Goal: Use online tool/utility: Utilize a website feature to perform a specific function

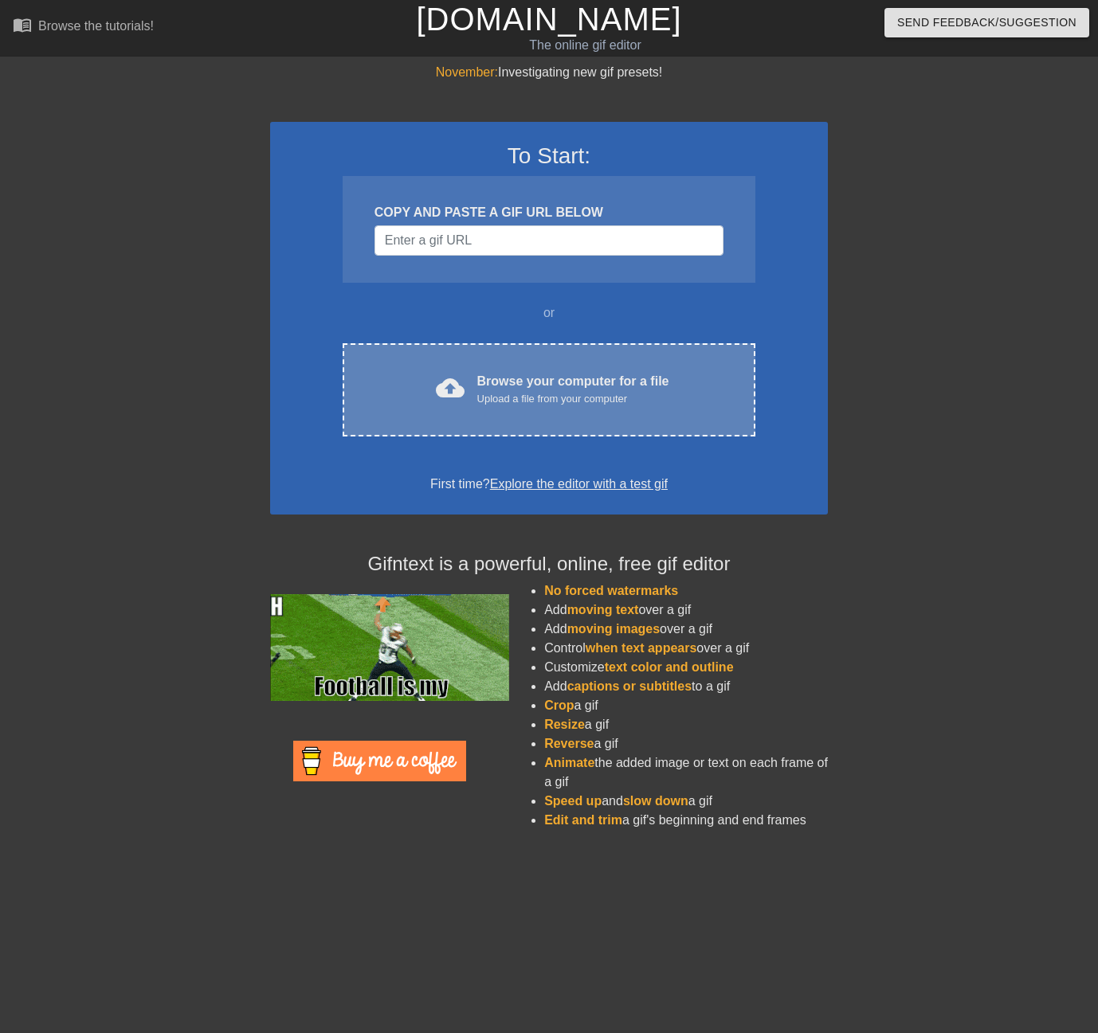
click at [497, 367] on div "cloud_upload Browse your computer for a file Upload a file from your computer C…" at bounding box center [549, 389] width 413 height 93
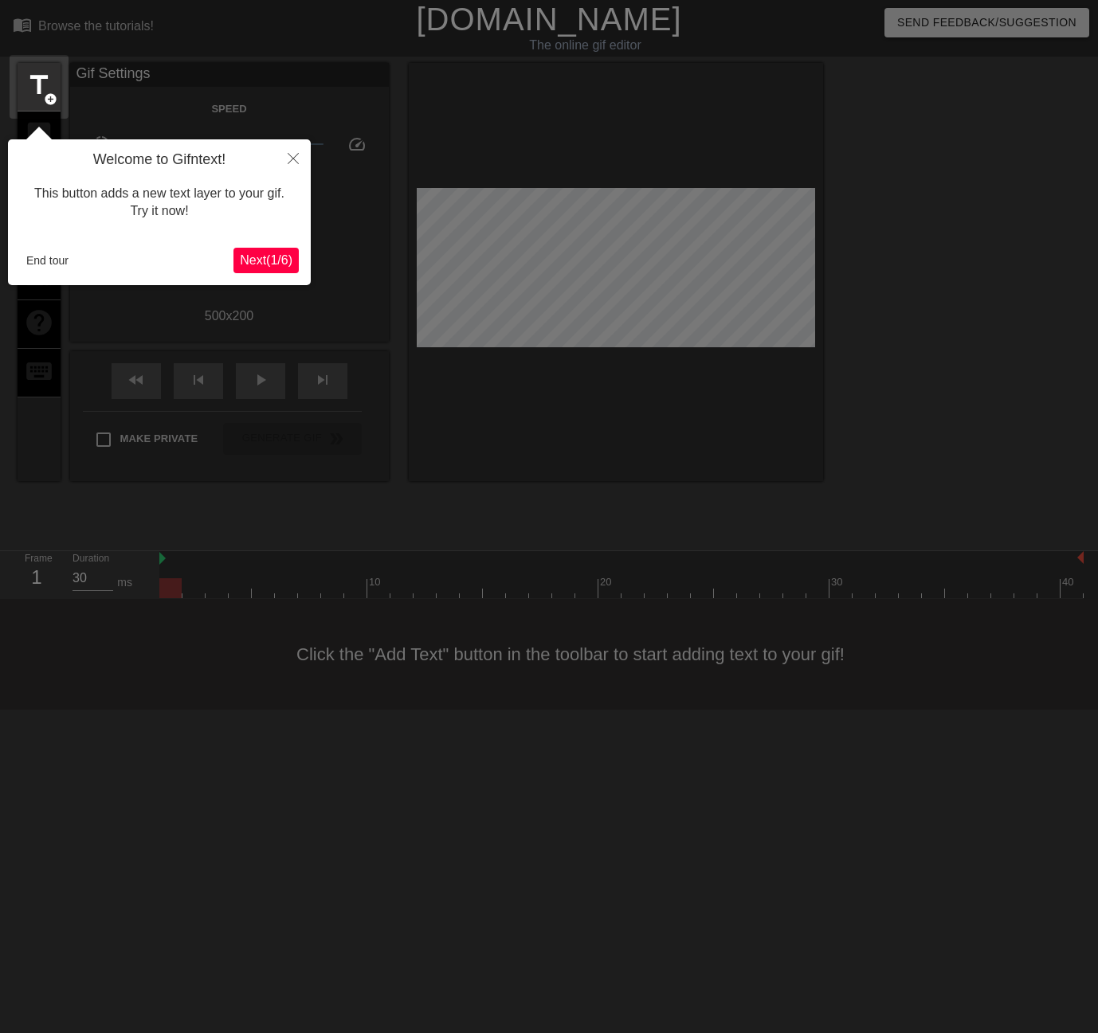
click at [262, 257] on span "Next ( 1 / 6 )" at bounding box center [266, 260] width 53 height 14
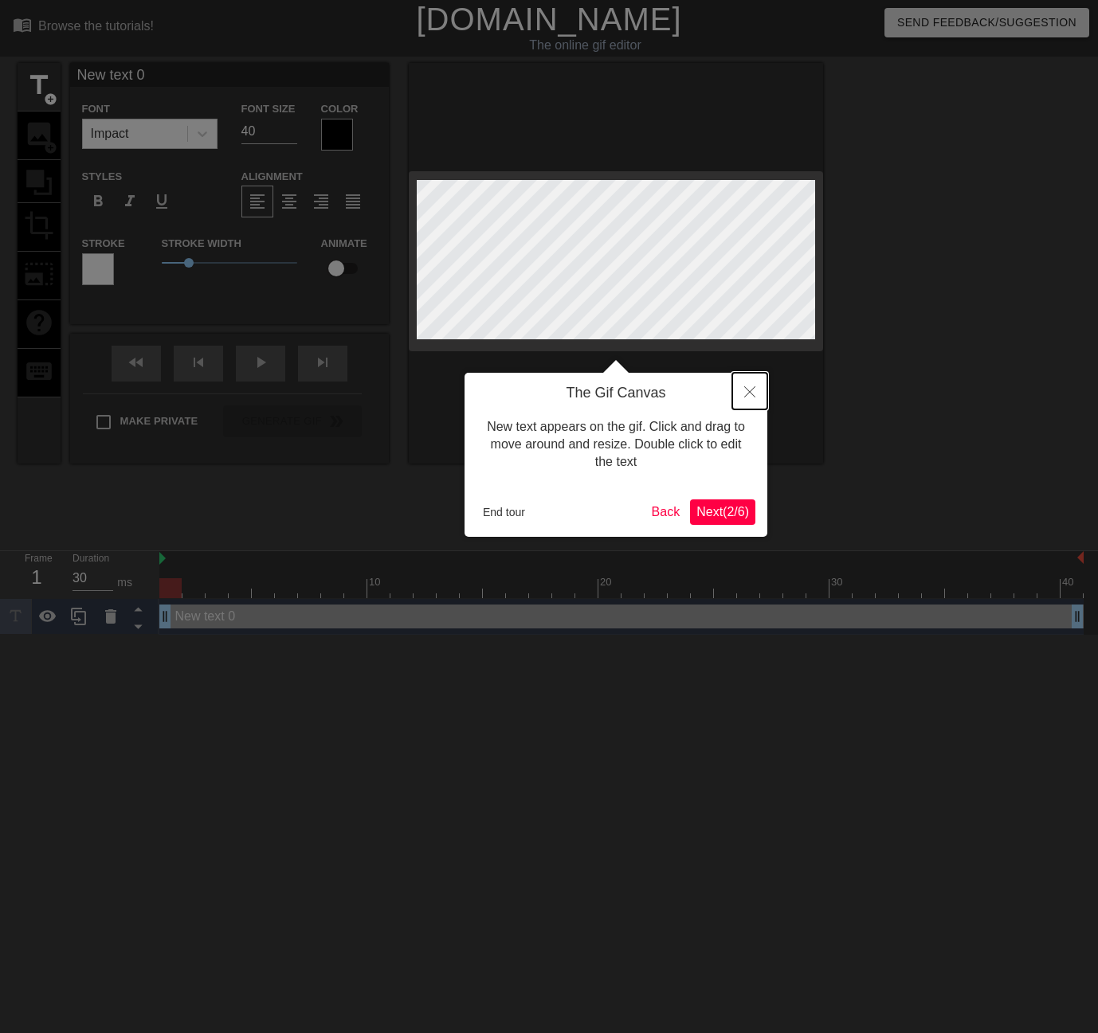
click at [747, 392] on icon "Close" at bounding box center [749, 391] width 11 height 11
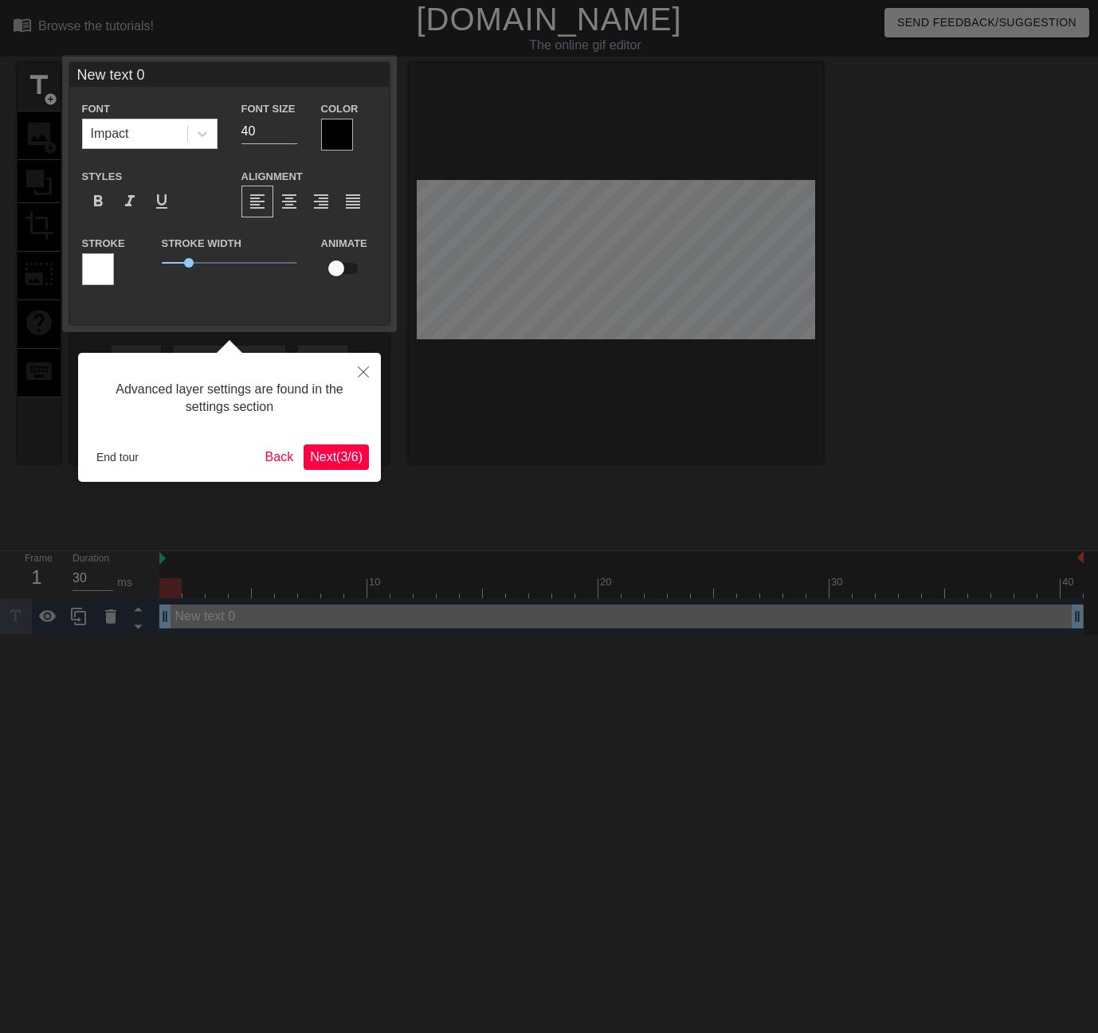
click at [339, 450] on span "Next ( 3 / 6 )" at bounding box center [336, 457] width 53 height 14
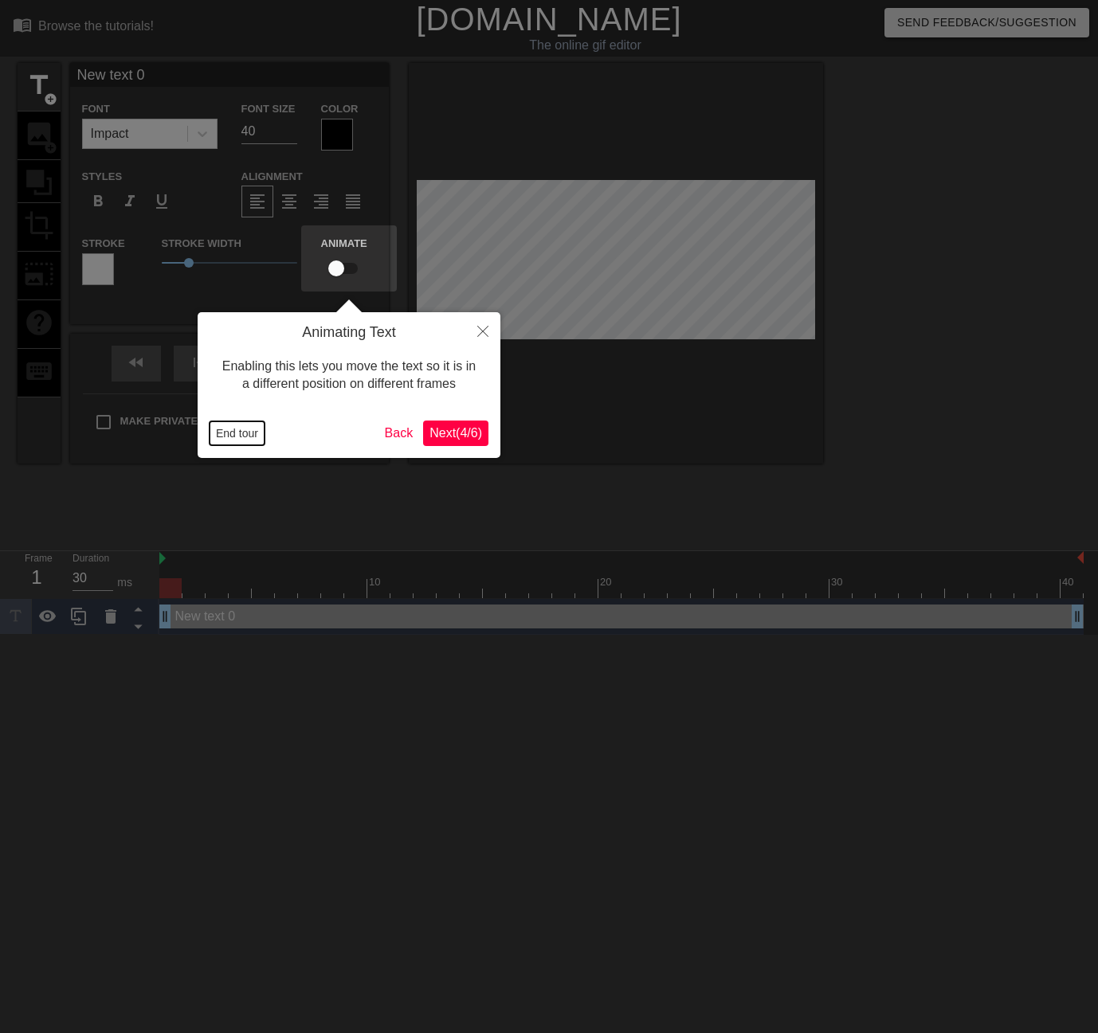
click at [231, 426] on button "End tour" at bounding box center [237, 433] width 55 height 24
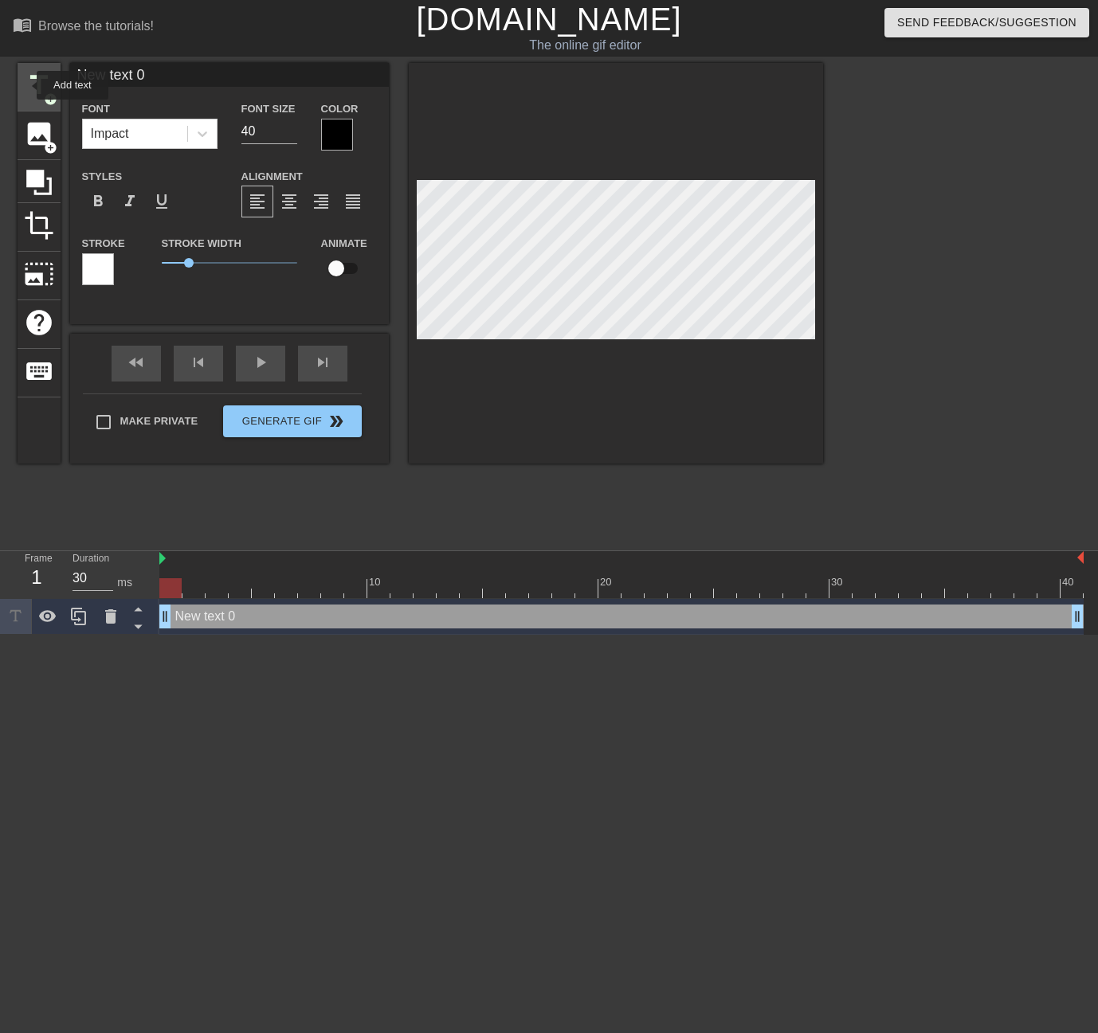
click at [26, 85] on span "title" at bounding box center [39, 85] width 30 height 30
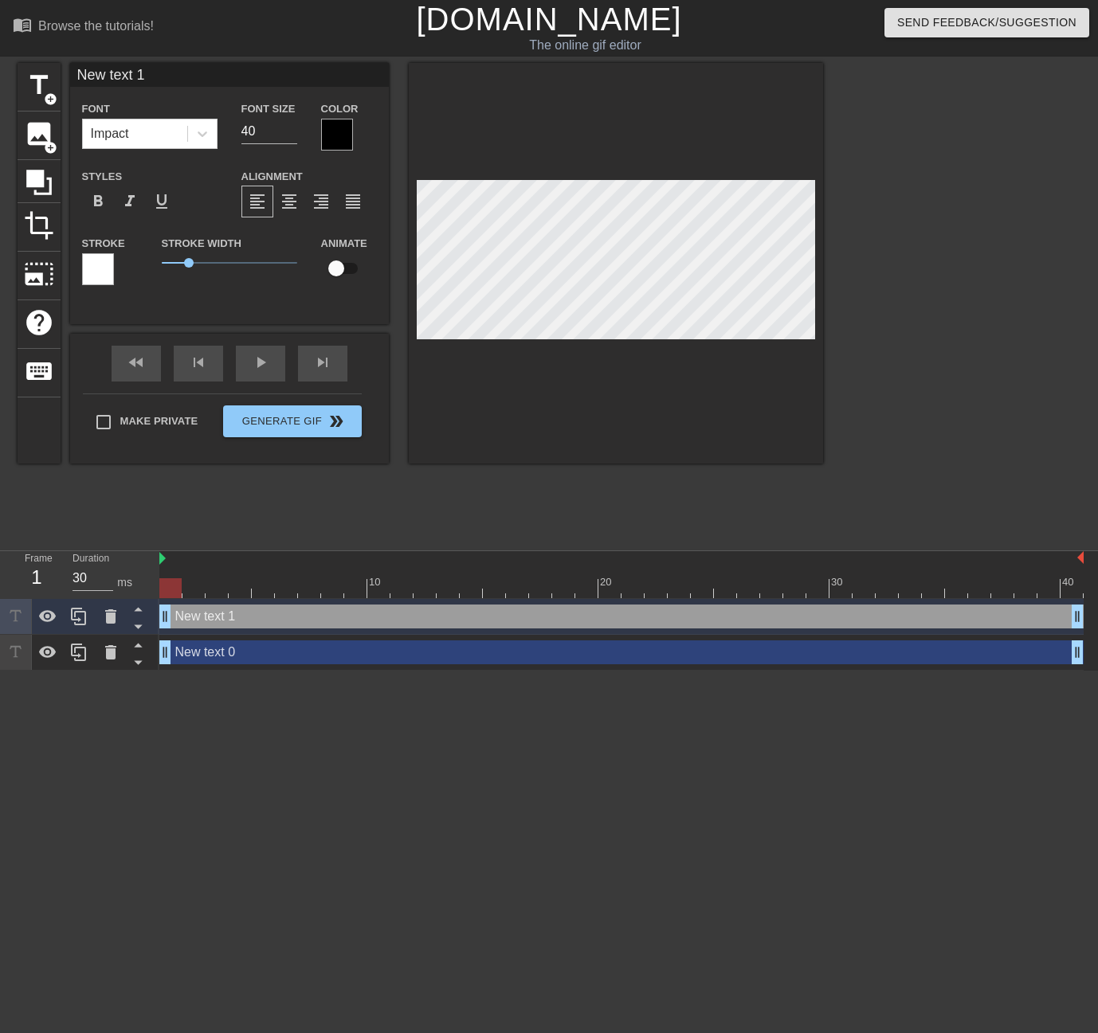
scroll to position [2, 5]
type input "C"
type textarea "C"
type input "C"
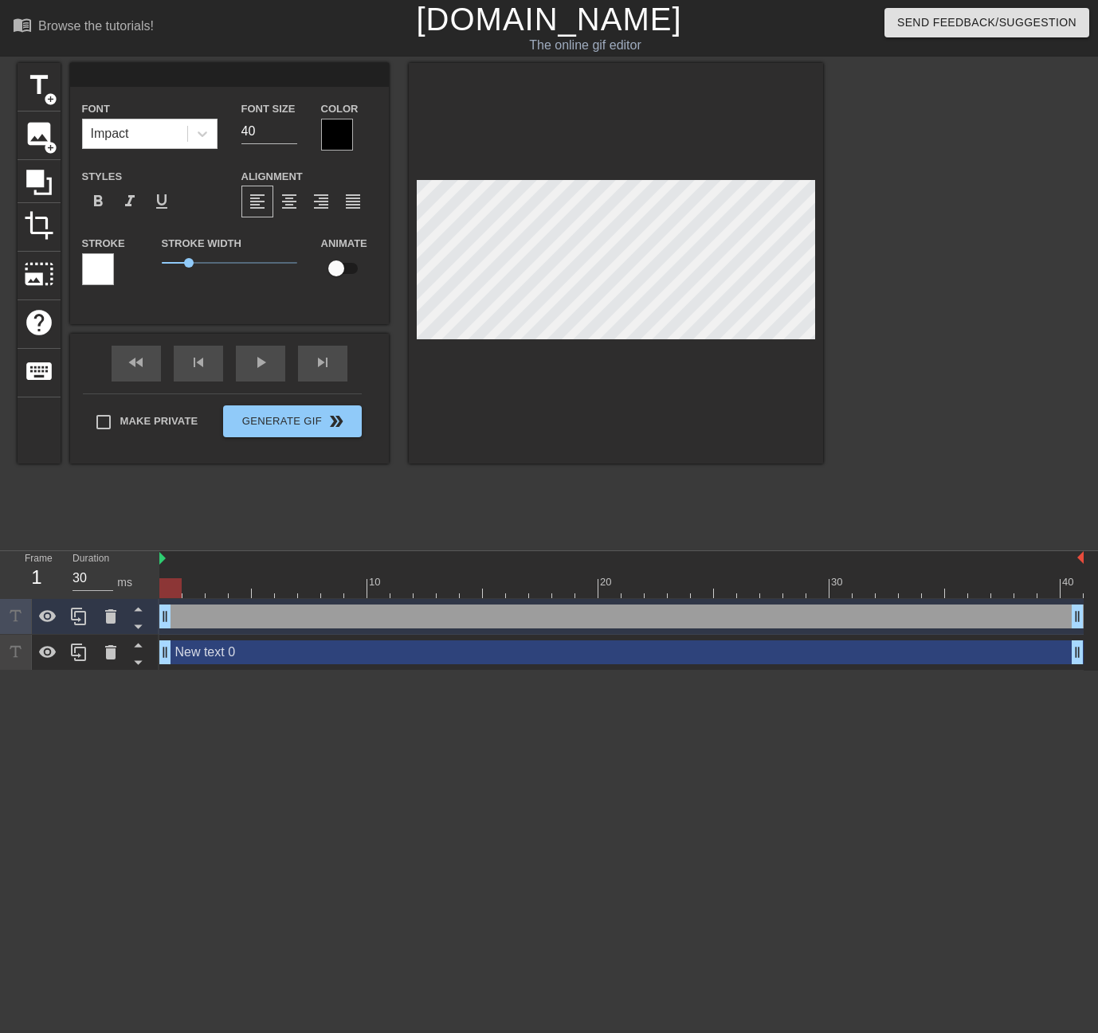
type textarea "C"
type input "New text 1"
type textarea "New text 1"
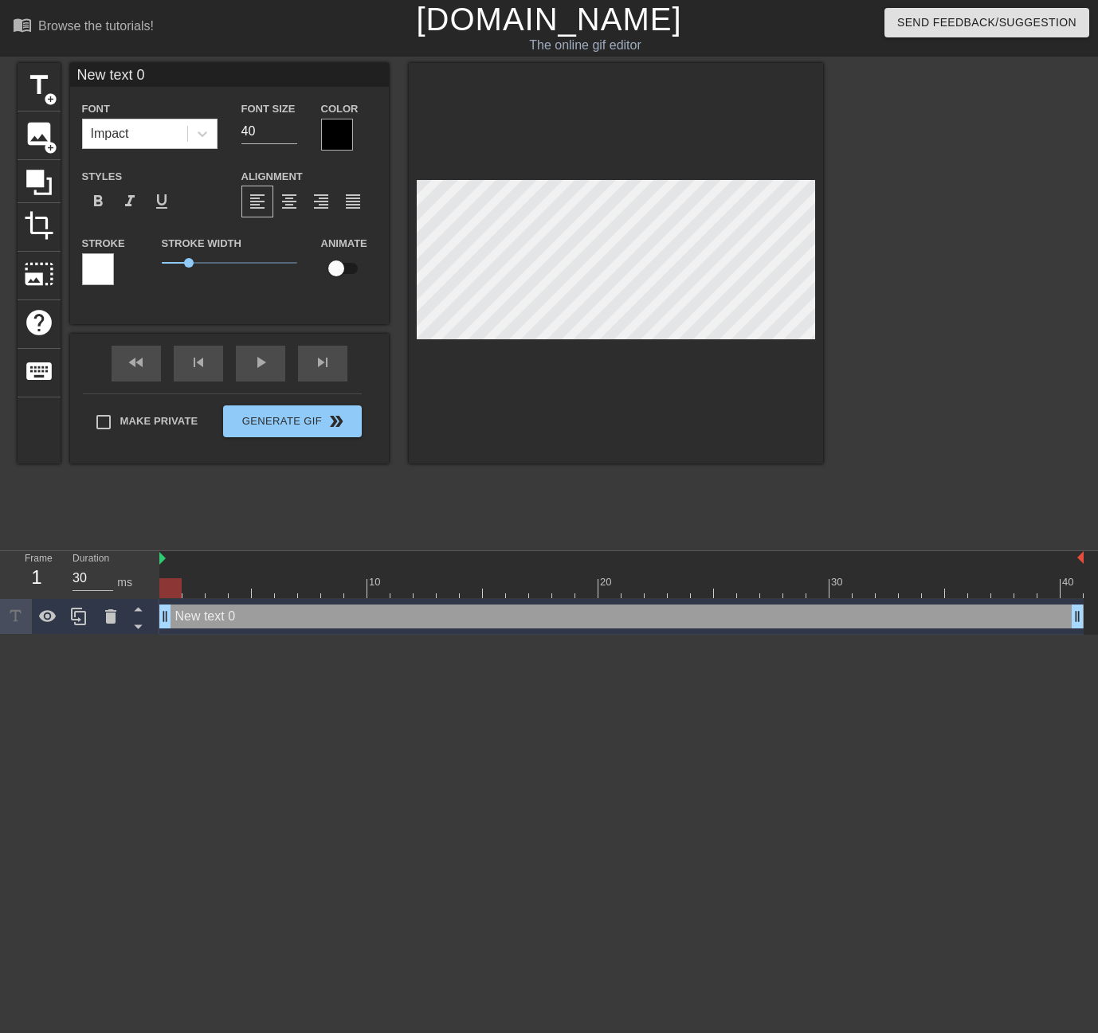
scroll to position [2, 4]
type input "New 0"
type textarea "New 0"
type input "New 0"
type textarea "New 0"
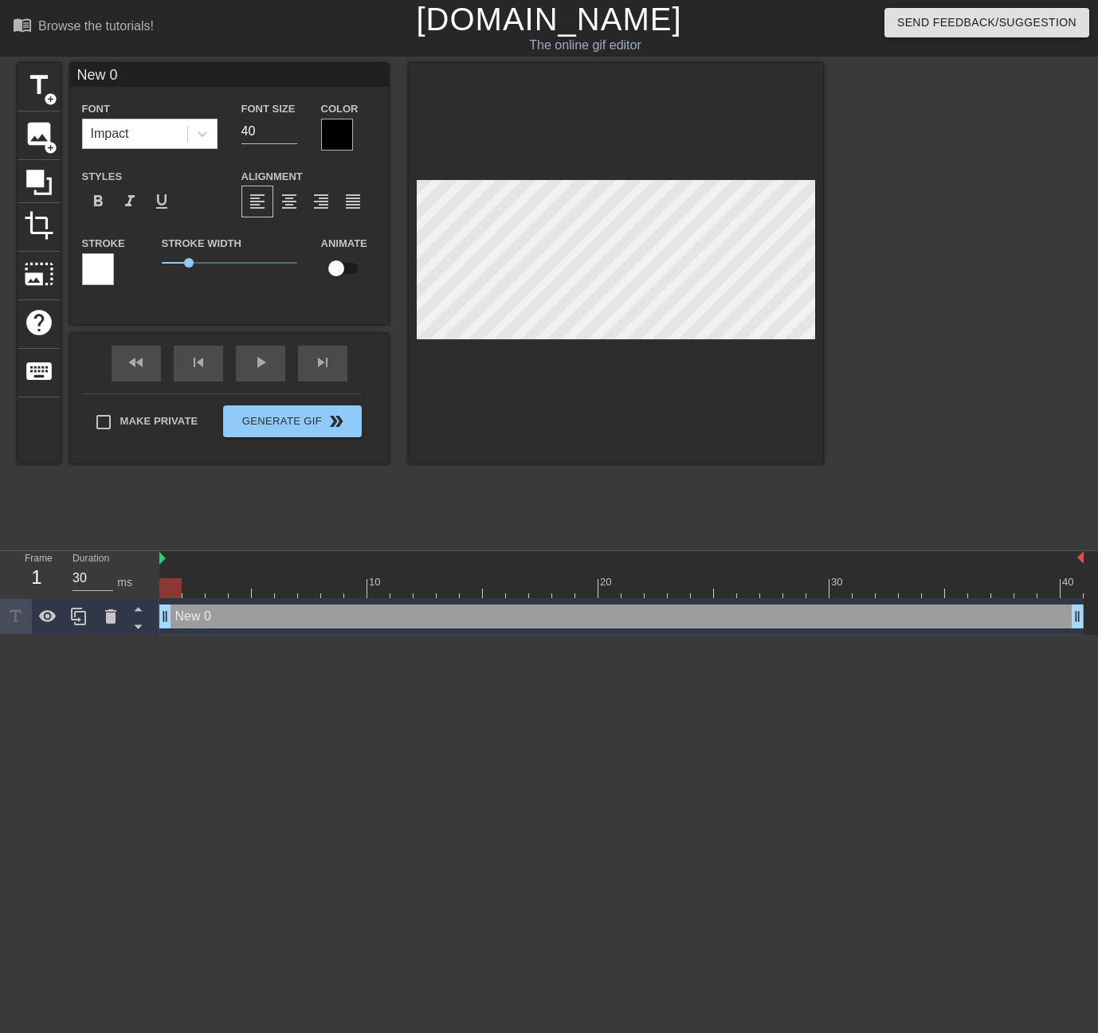
type input "Ne 0"
type textarea "Ne 0"
type input "N 0"
type textarea "N 0"
type input "0"
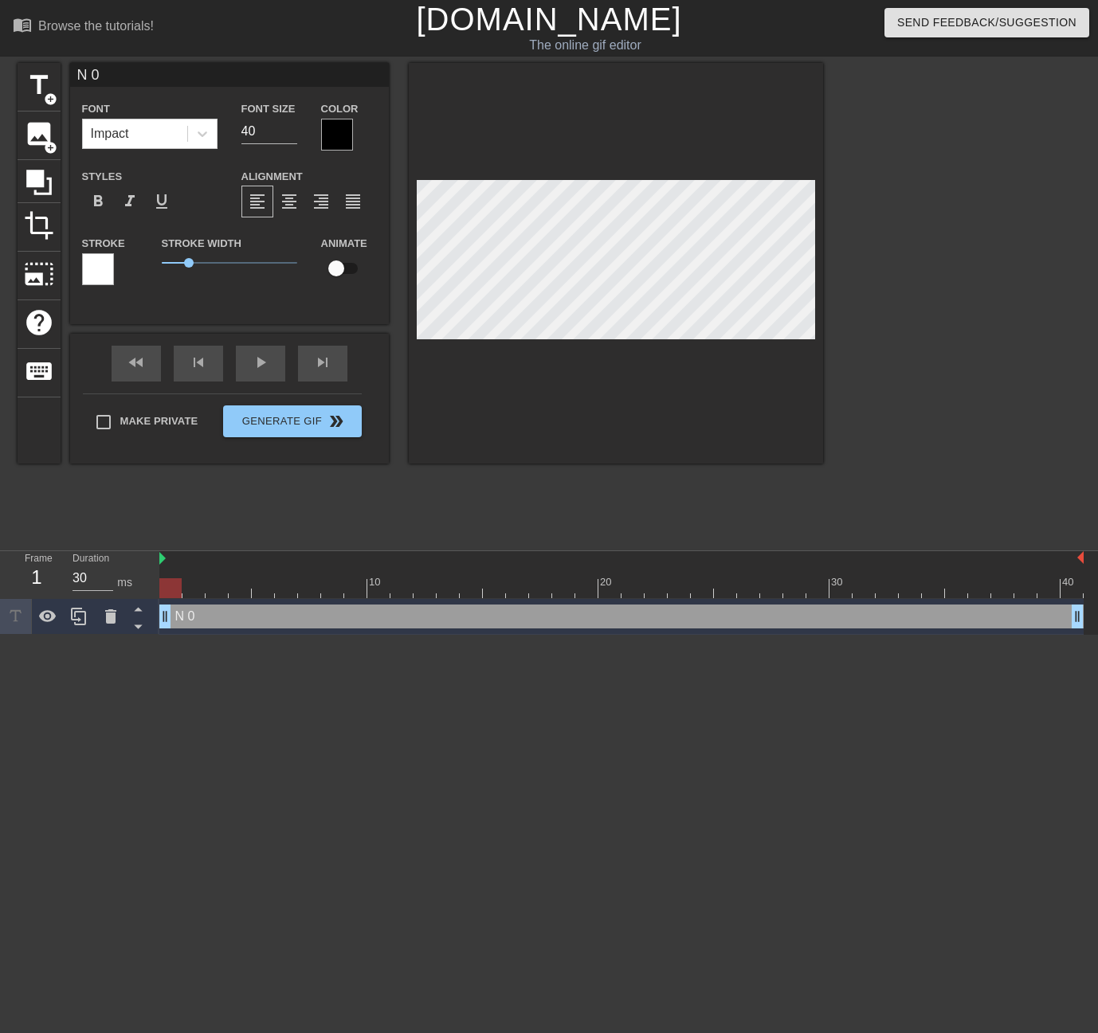
type textarea "0"
type input "0"
type textarea "0"
type input "C"
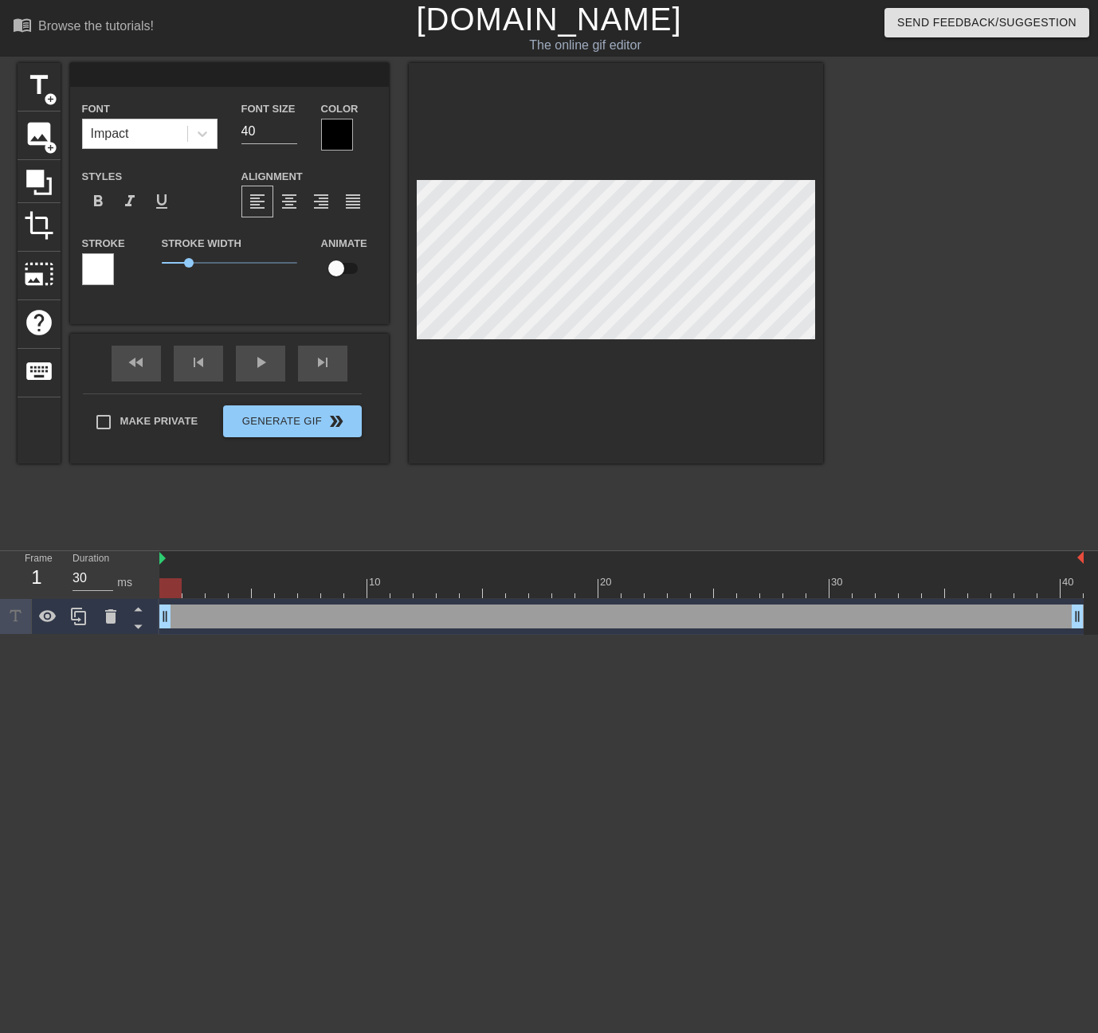
type textarea "C"
type input "C."
type textarea "C."
click at [337, 138] on div at bounding box center [337, 135] width 32 height 32
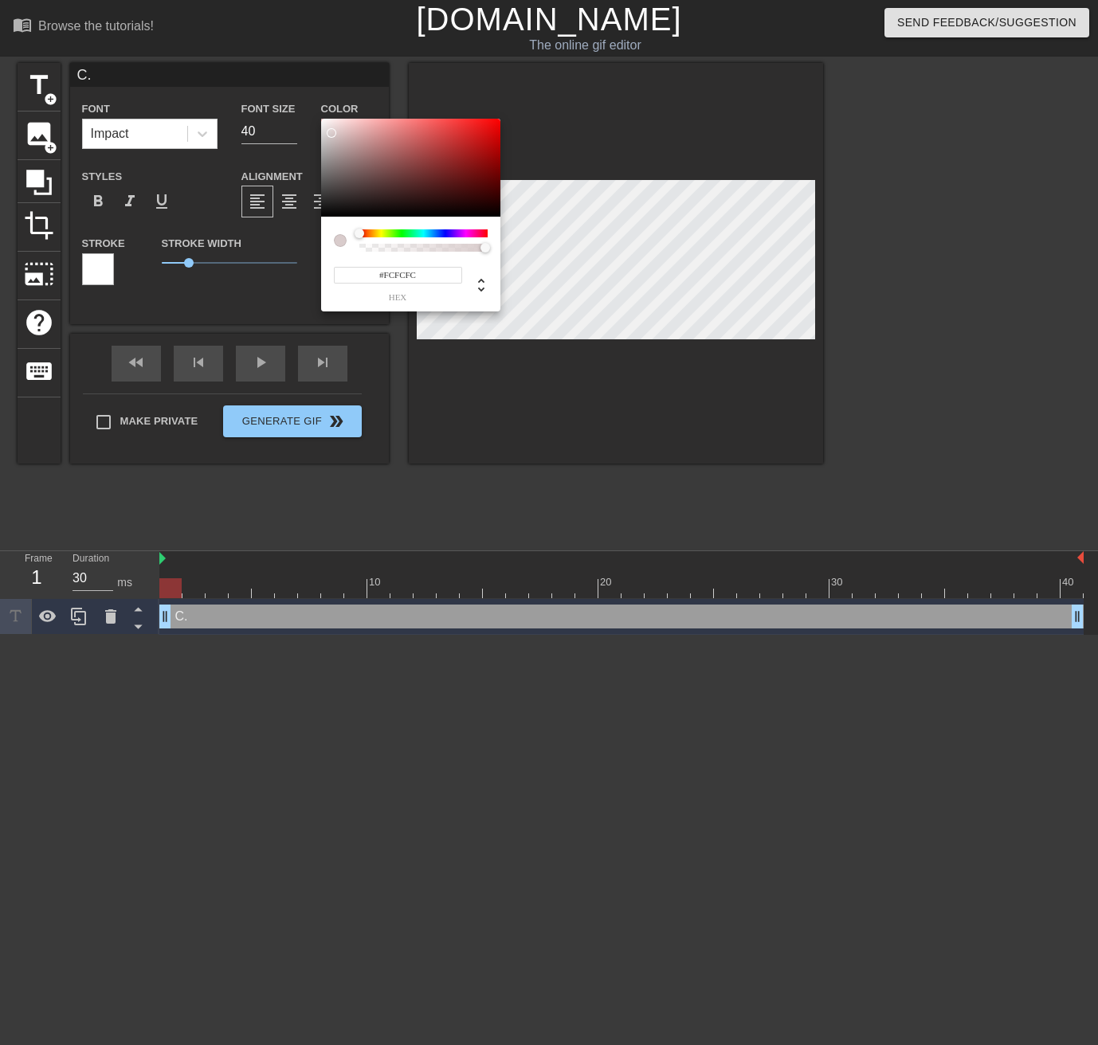
type input "#FFFFFF"
drag, startPoint x: 331, startPoint y: 133, endPoint x: 263, endPoint y: 72, distance: 92.0
click at [263, 72] on div "#FFFFFF hex" at bounding box center [549, 522] width 1098 height 1045
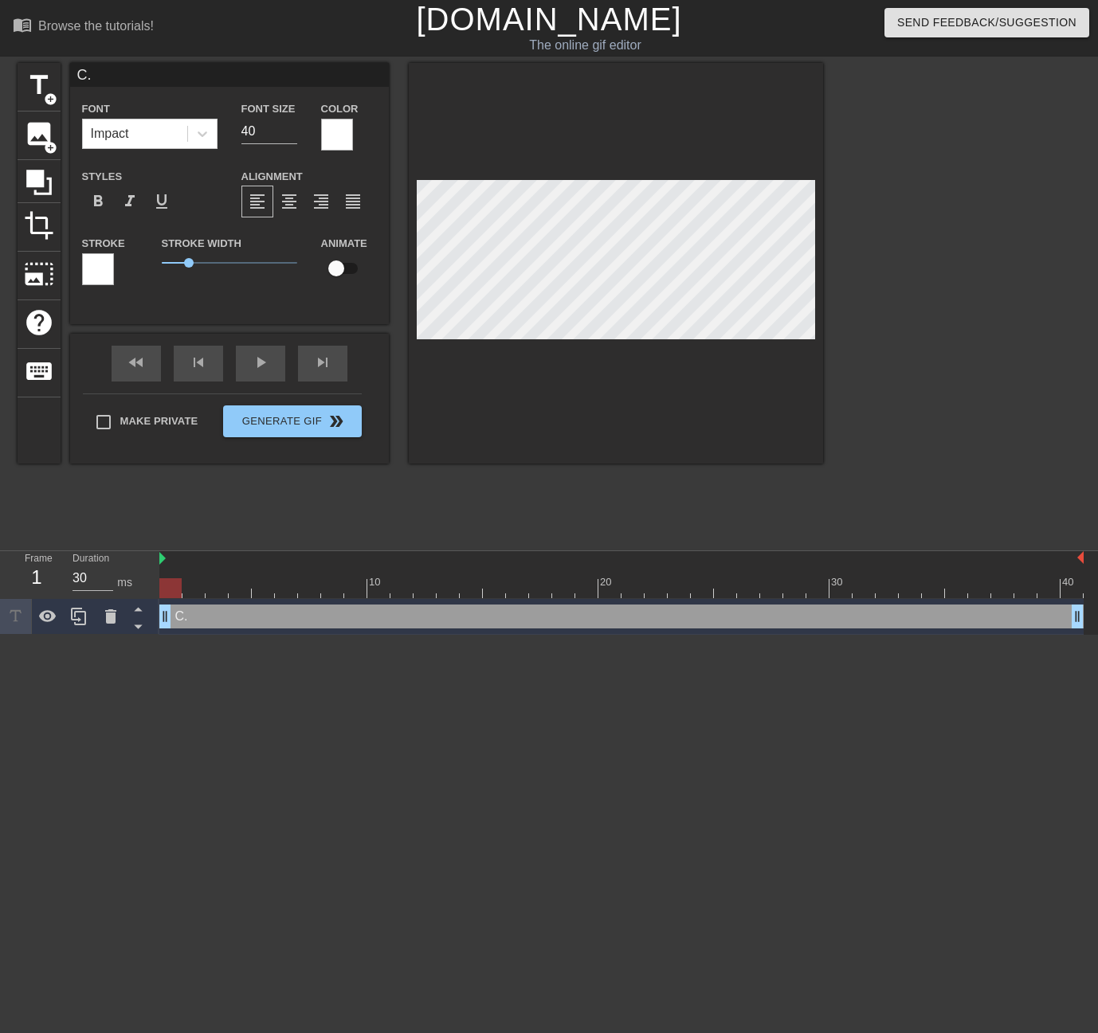
click at [99, 268] on div at bounding box center [98, 269] width 32 height 32
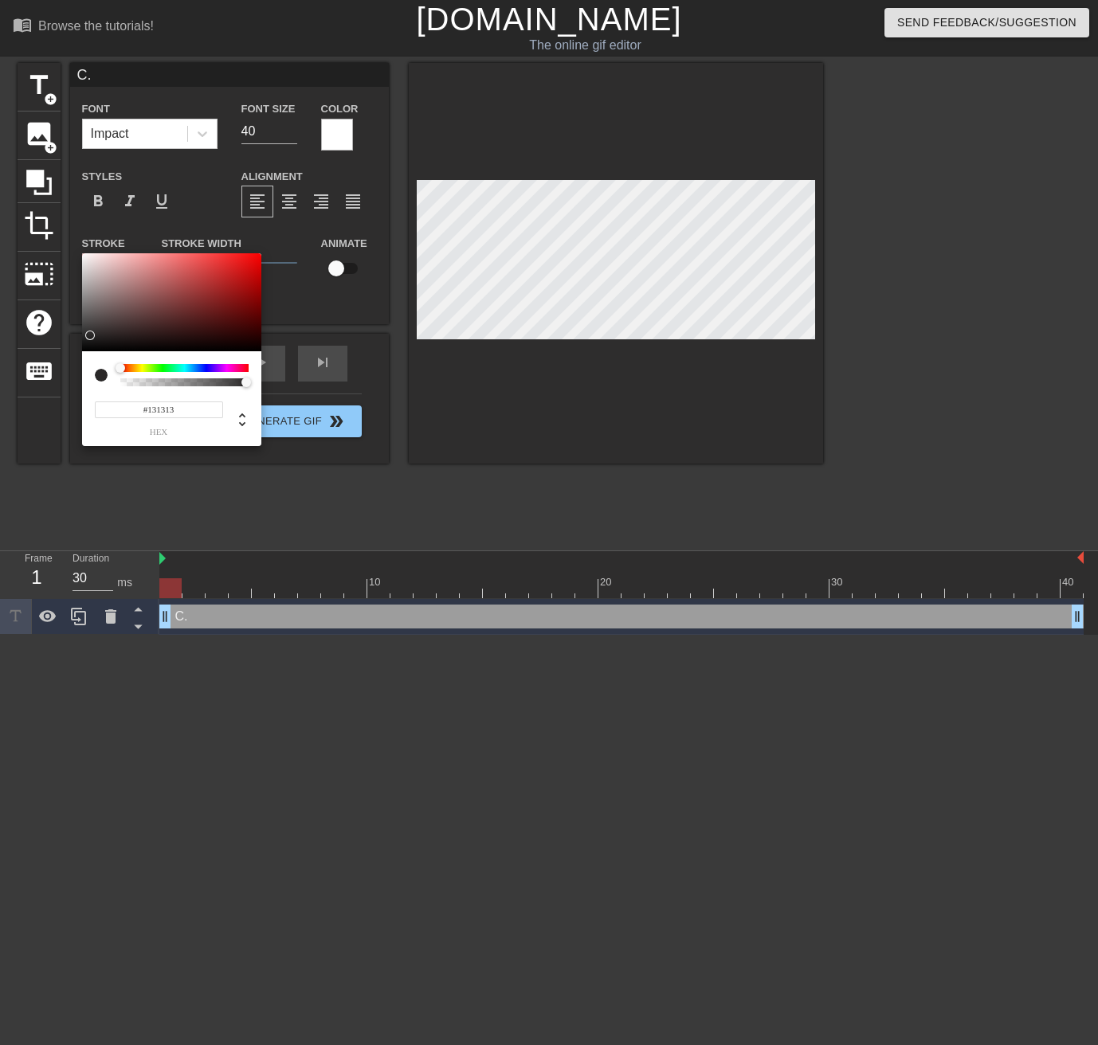
type input "#000000"
drag, startPoint x: 91, startPoint y: 335, endPoint x: 57, endPoint y: 387, distance: 62.3
click at [57, 387] on div "#000000 hex" at bounding box center [549, 522] width 1098 height 1045
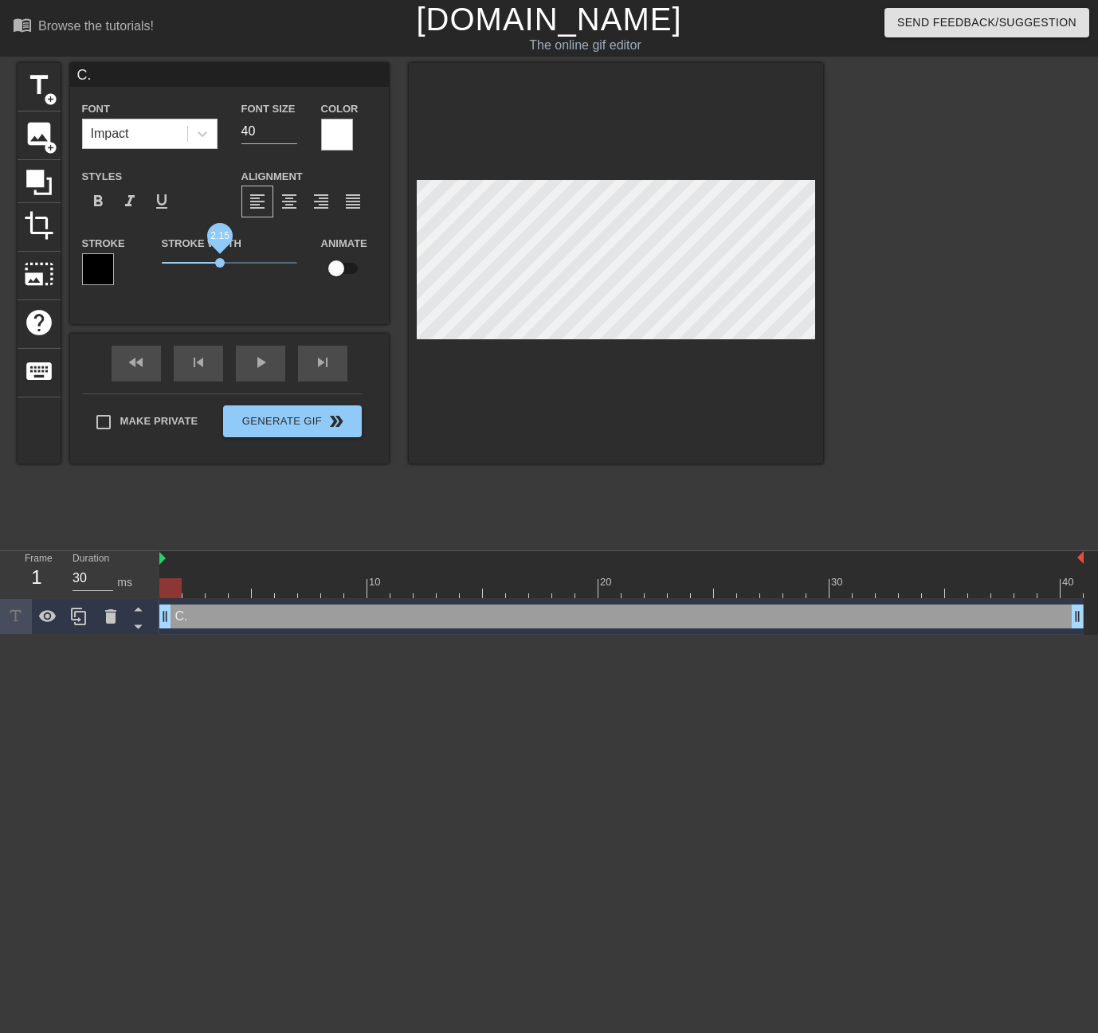
drag, startPoint x: 191, startPoint y: 259, endPoint x: 219, endPoint y: 262, distance: 28.1
click at [219, 262] on span "2.15" at bounding box center [220, 263] width 10 height 10
click at [215, 256] on span "2" at bounding box center [229, 262] width 135 height 19
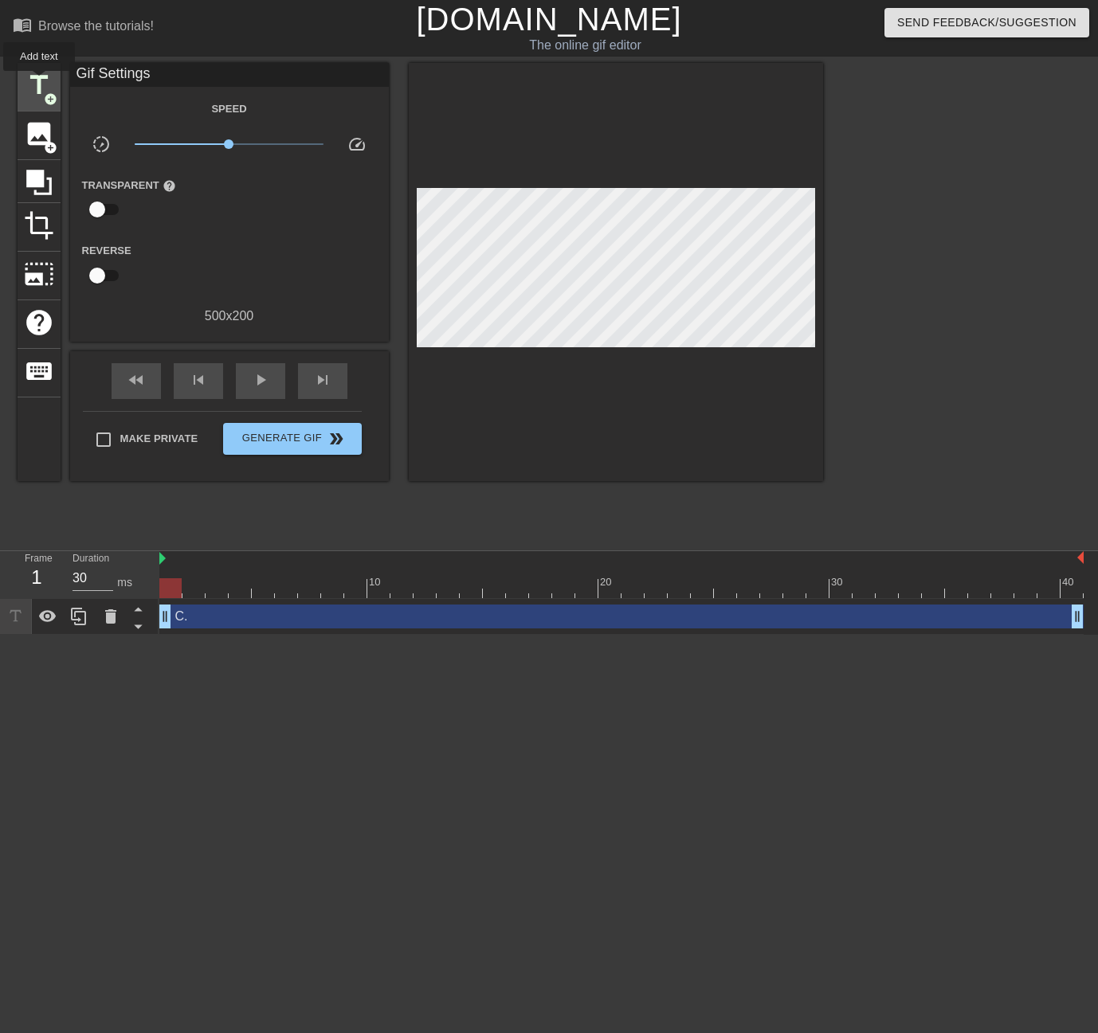
click at [39, 82] on span "title" at bounding box center [39, 85] width 30 height 30
click at [31, 83] on span "title" at bounding box center [39, 85] width 30 height 30
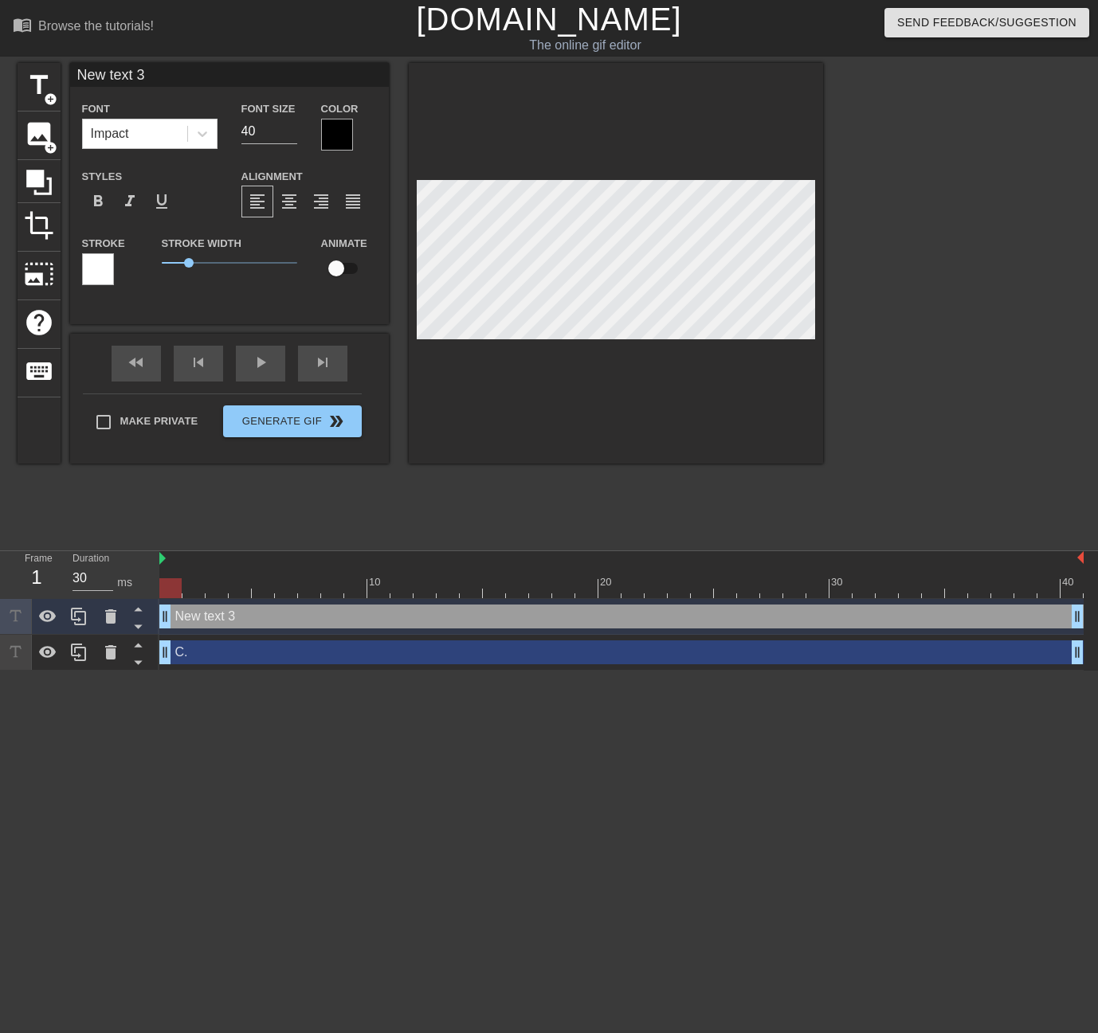
scroll to position [2, 5]
type input "New 3"
type textarea "New 3"
type input "New 3"
type textarea "New 3"
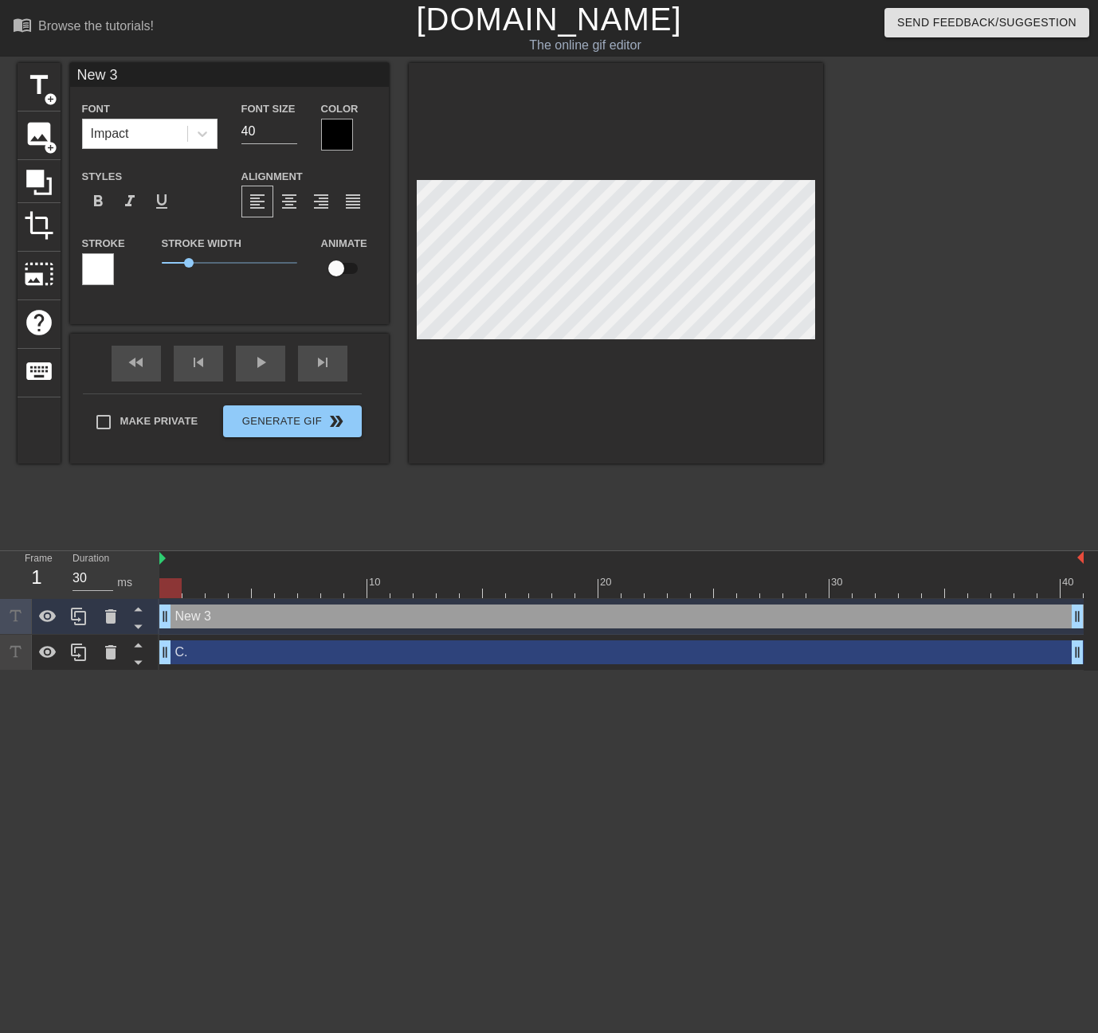
type input "Ne 3"
type textarea "Ne 3"
type input "N 3"
type textarea "N 3"
type input "3"
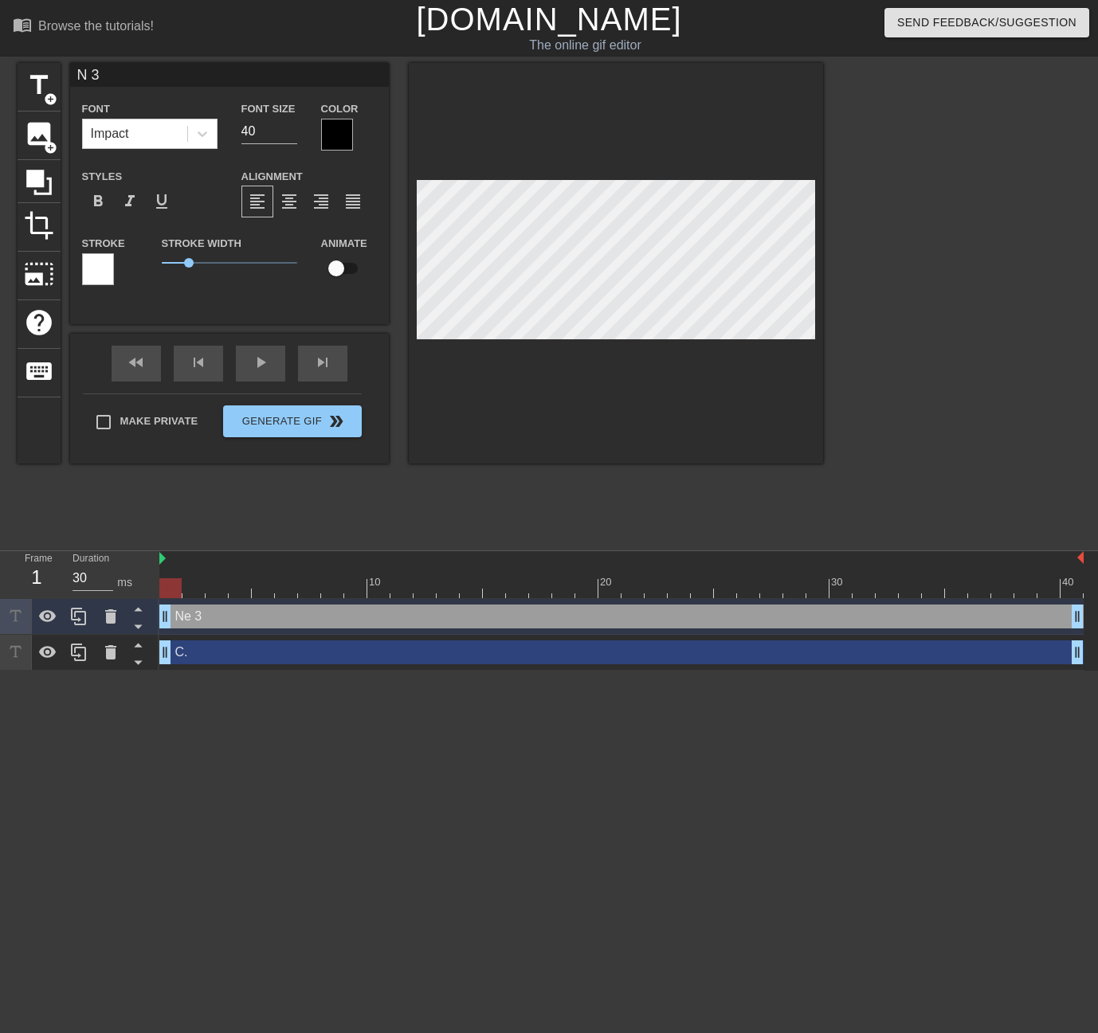
type textarea "3"
type input "3"
type textarea "3"
type input "e3"
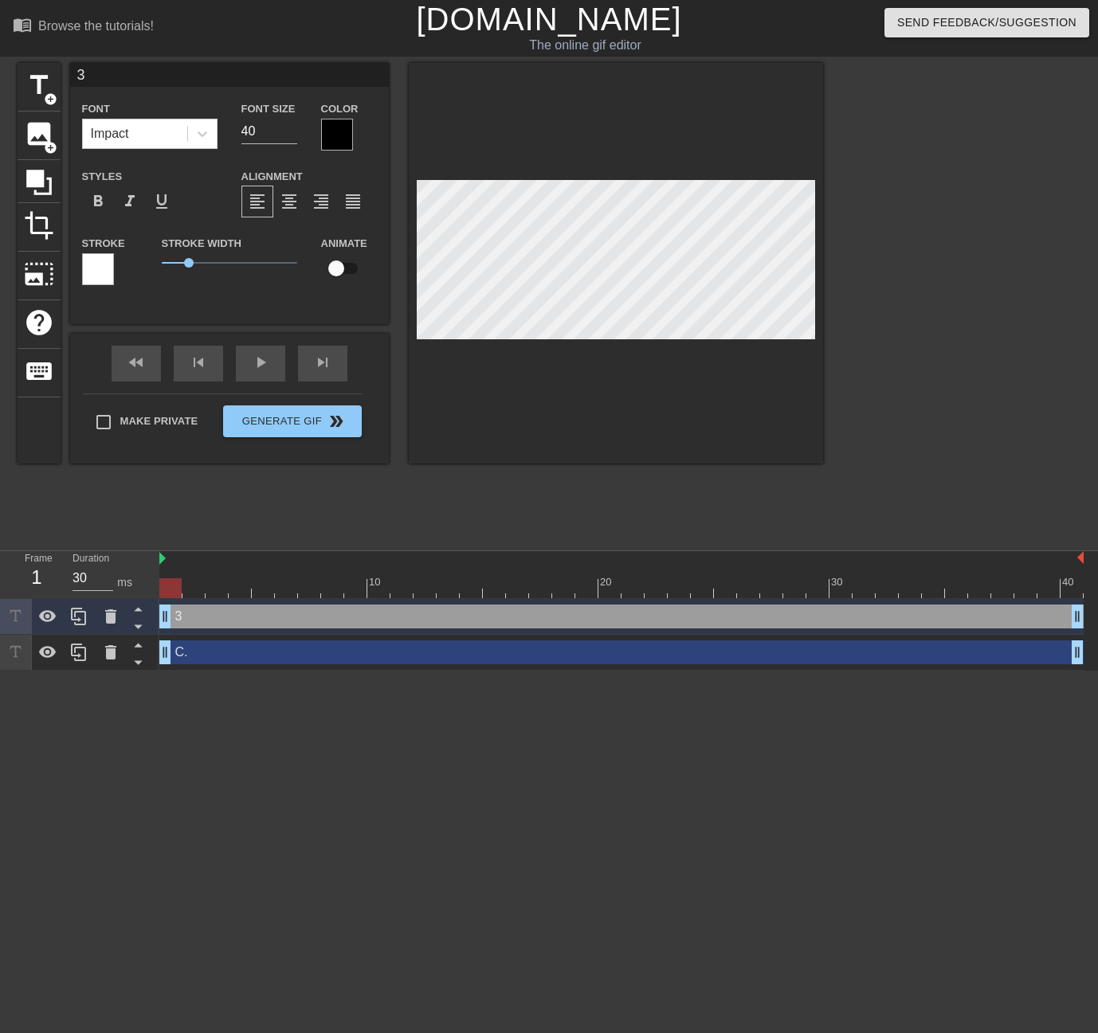
type textarea "e3"
type input "3"
type textarea "3"
type input "e"
type textarea "e"
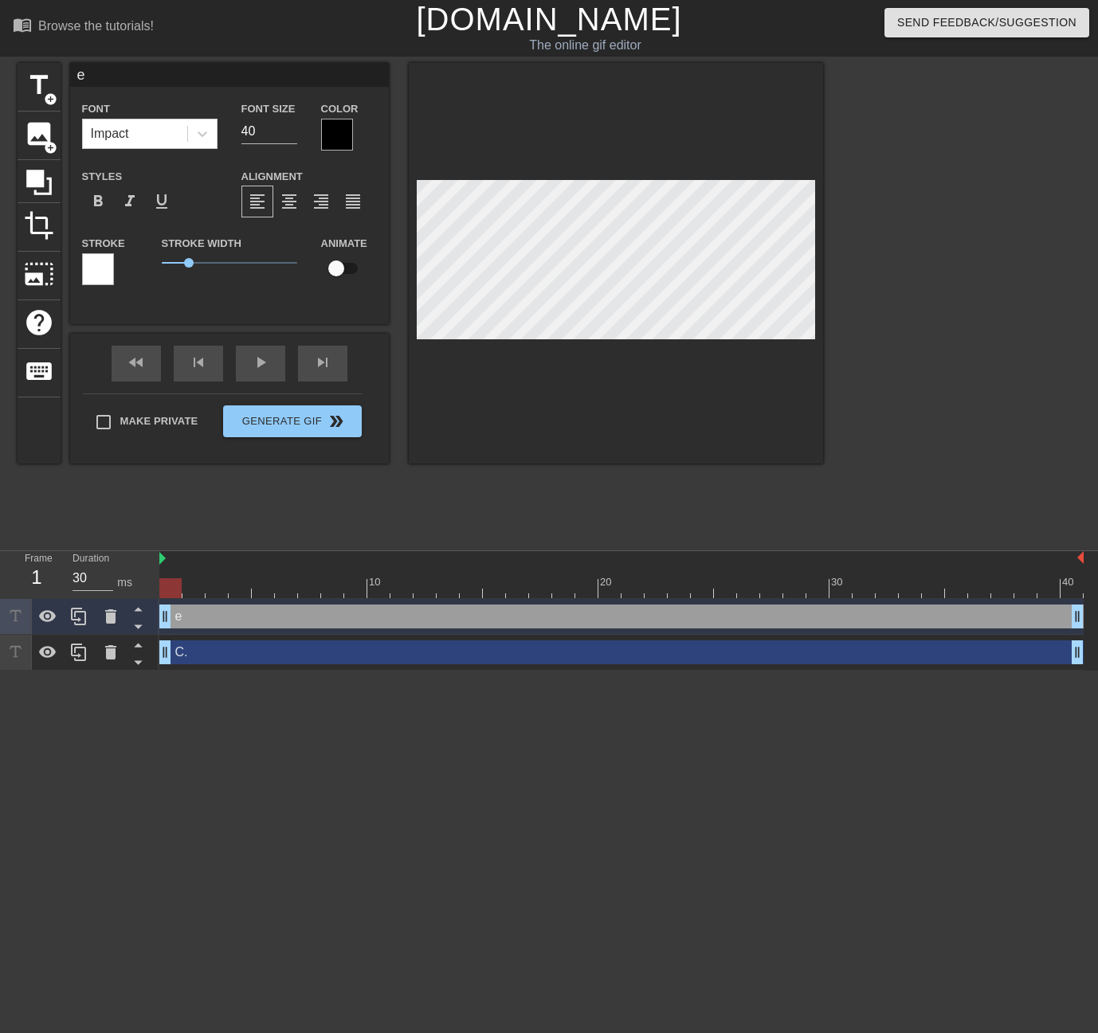
type input "el"
type textarea "el"
type input "ell"
type textarea "ell"
type input "[PERSON_NAME]"
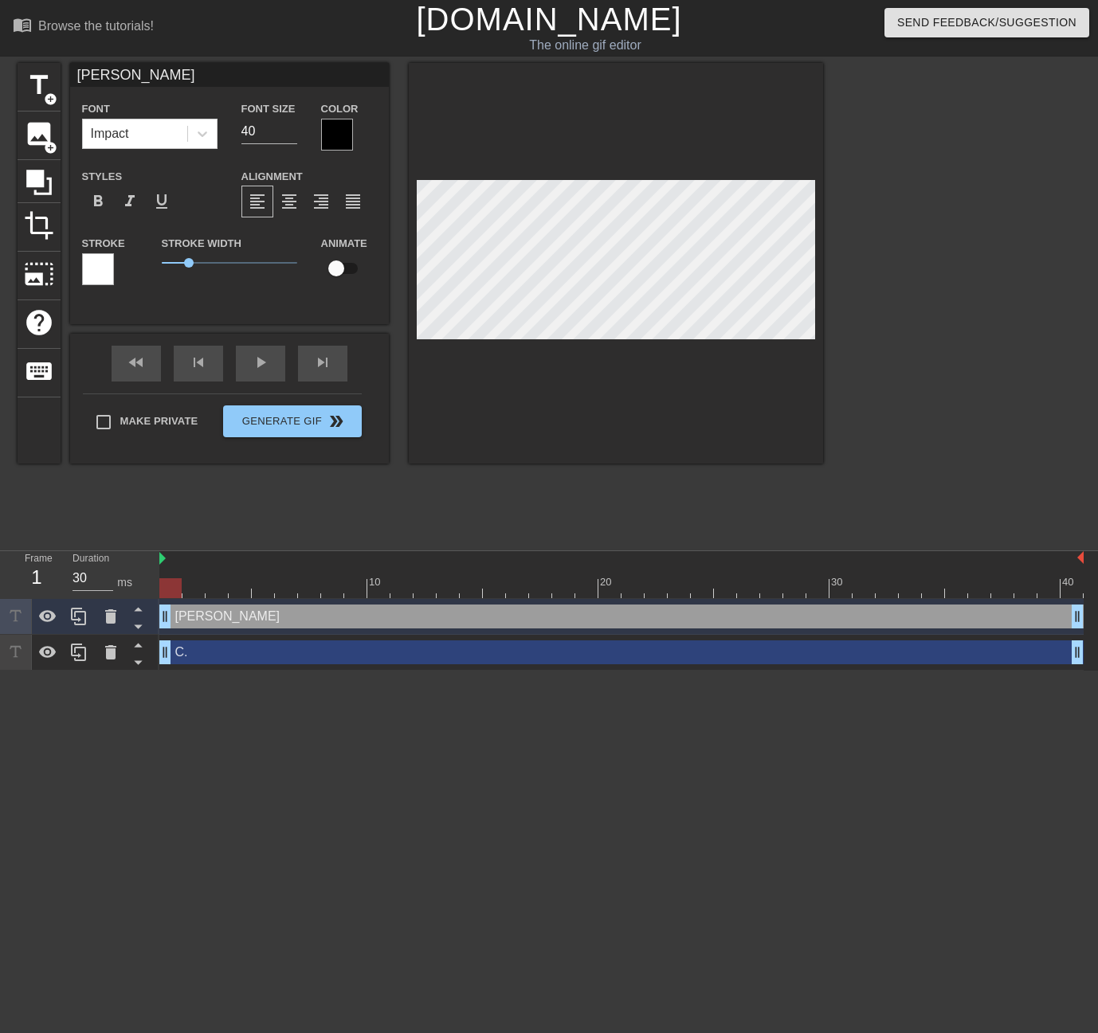
type textarea "[PERSON_NAME]"
click at [95, 277] on div at bounding box center [98, 269] width 32 height 32
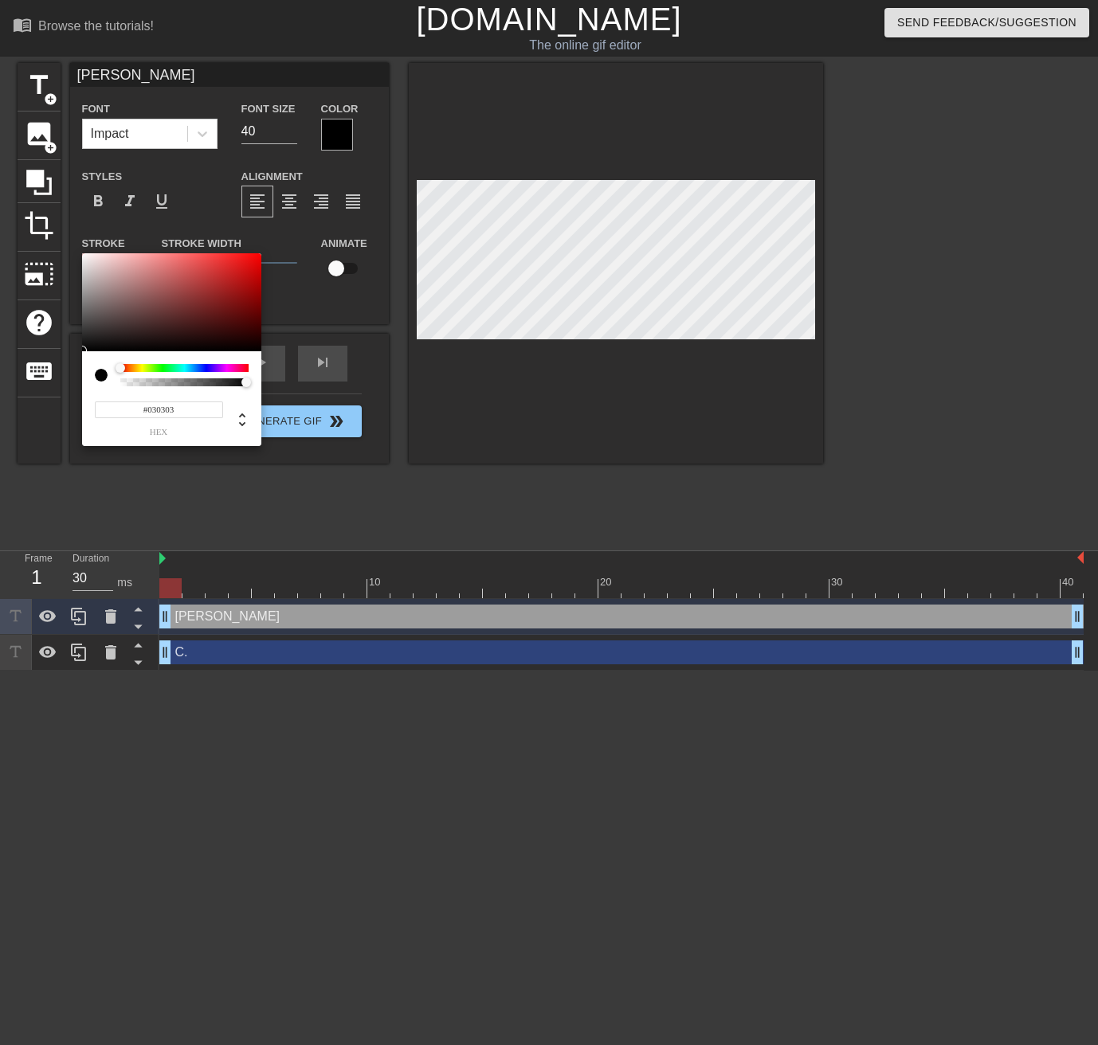
type input "#000000"
drag, startPoint x: 85, startPoint y: 351, endPoint x: 154, endPoint y: 214, distance: 152.5
click at [53, 371] on div "#000000 hex" at bounding box center [549, 522] width 1098 height 1045
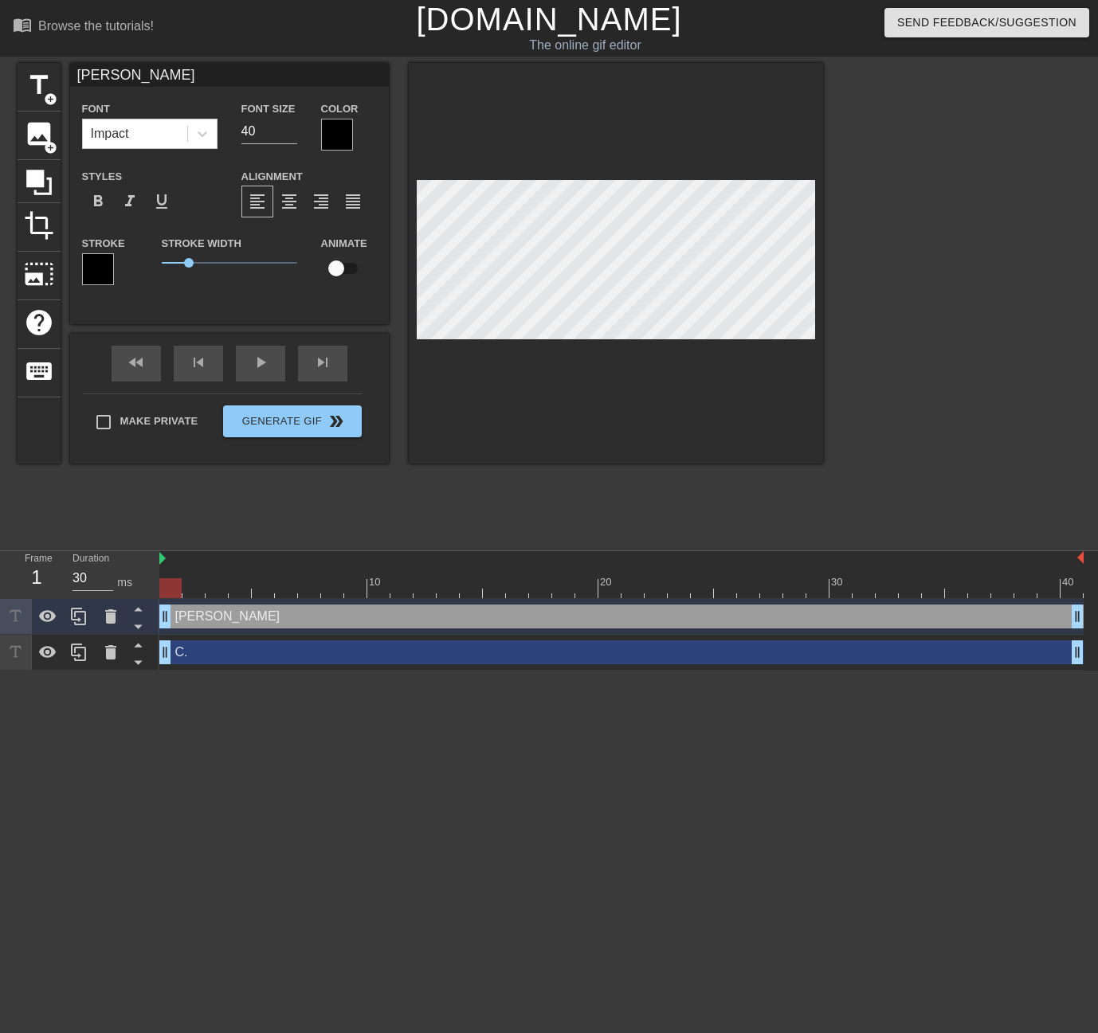
click at [347, 135] on div at bounding box center [337, 135] width 32 height 32
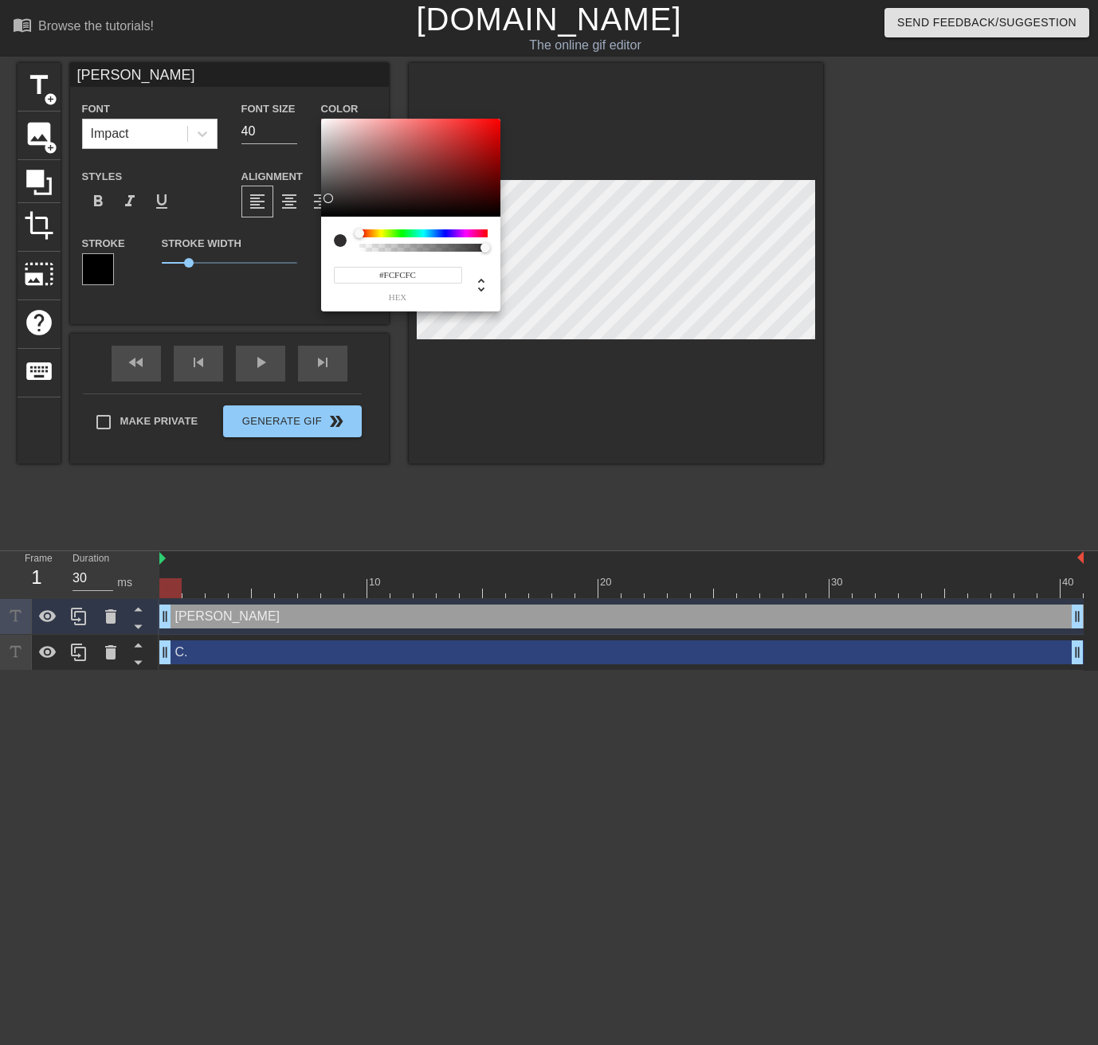
type input "#FFFFFF"
drag, startPoint x: 327, startPoint y: 198, endPoint x: 291, endPoint y: 71, distance: 132.6
click at [291, 71] on div "#FFFFFF hex" at bounding box center [549, 522] width 1098 height 1045
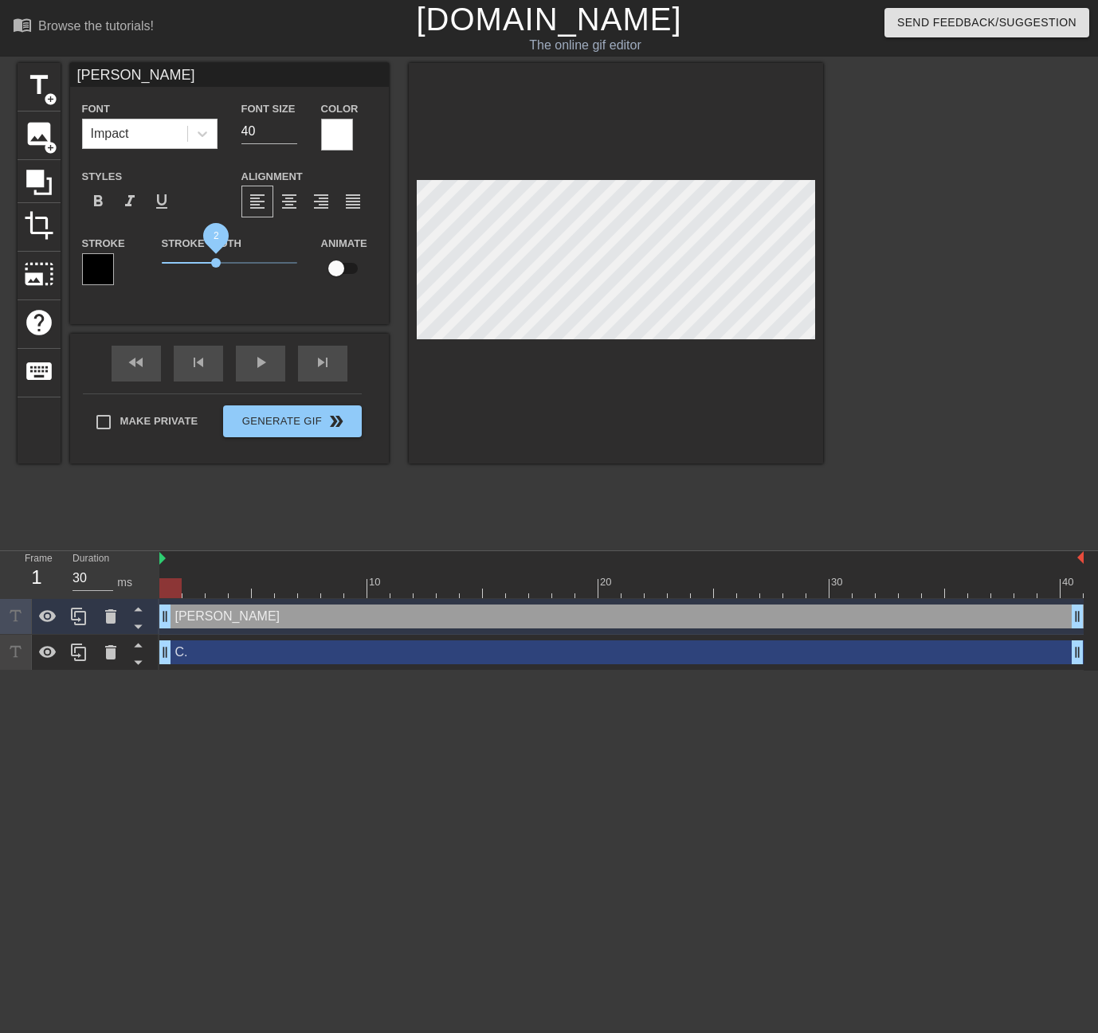
drag, startPoint x: 193, startPoint y: 261, endPoint x: 216, endPoint y: 263, distance: 23.2
click at [216, 263] on span "2" at bounding box center [216, 263] width 10 height 10
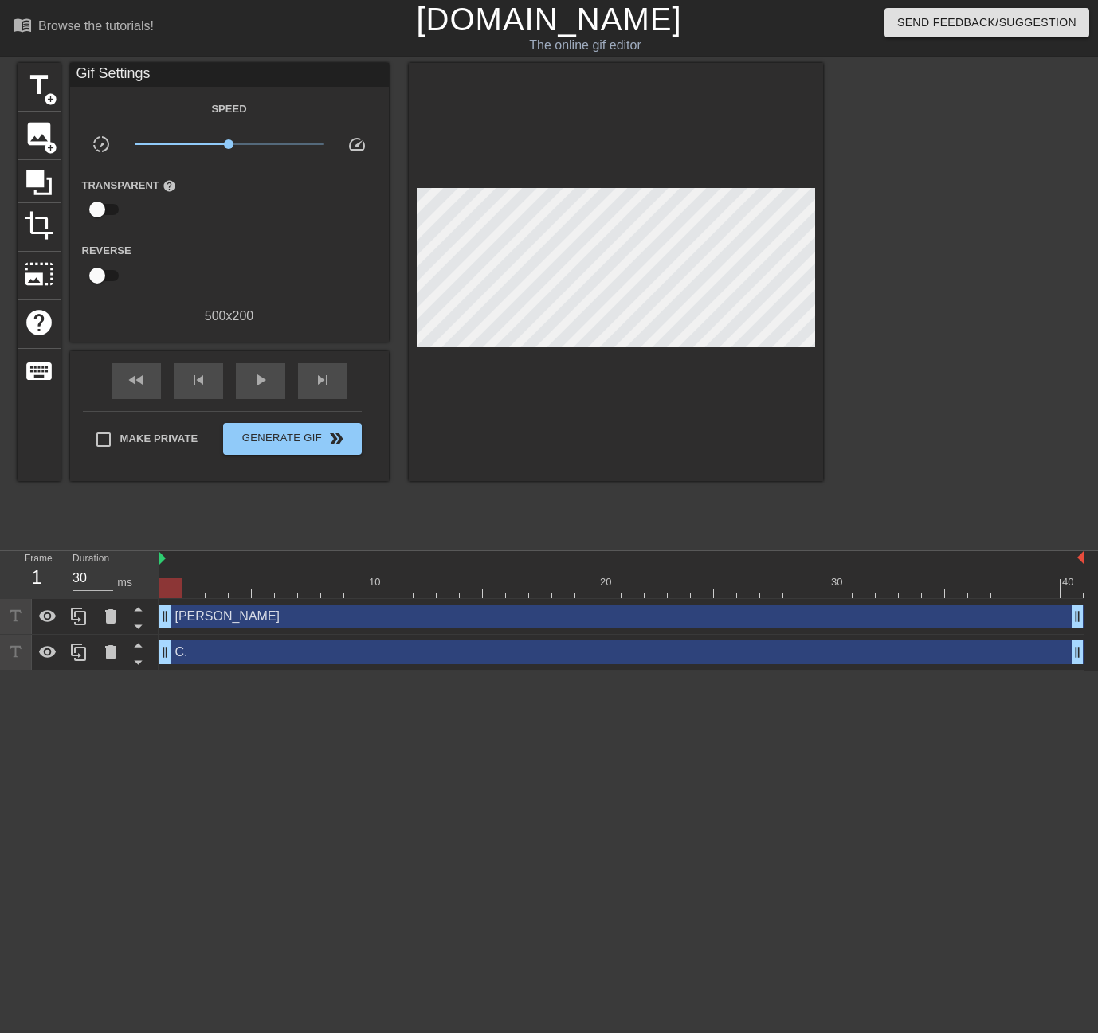
click at [865, 310] on div at bounding box center [961, 302] width 239 height 478
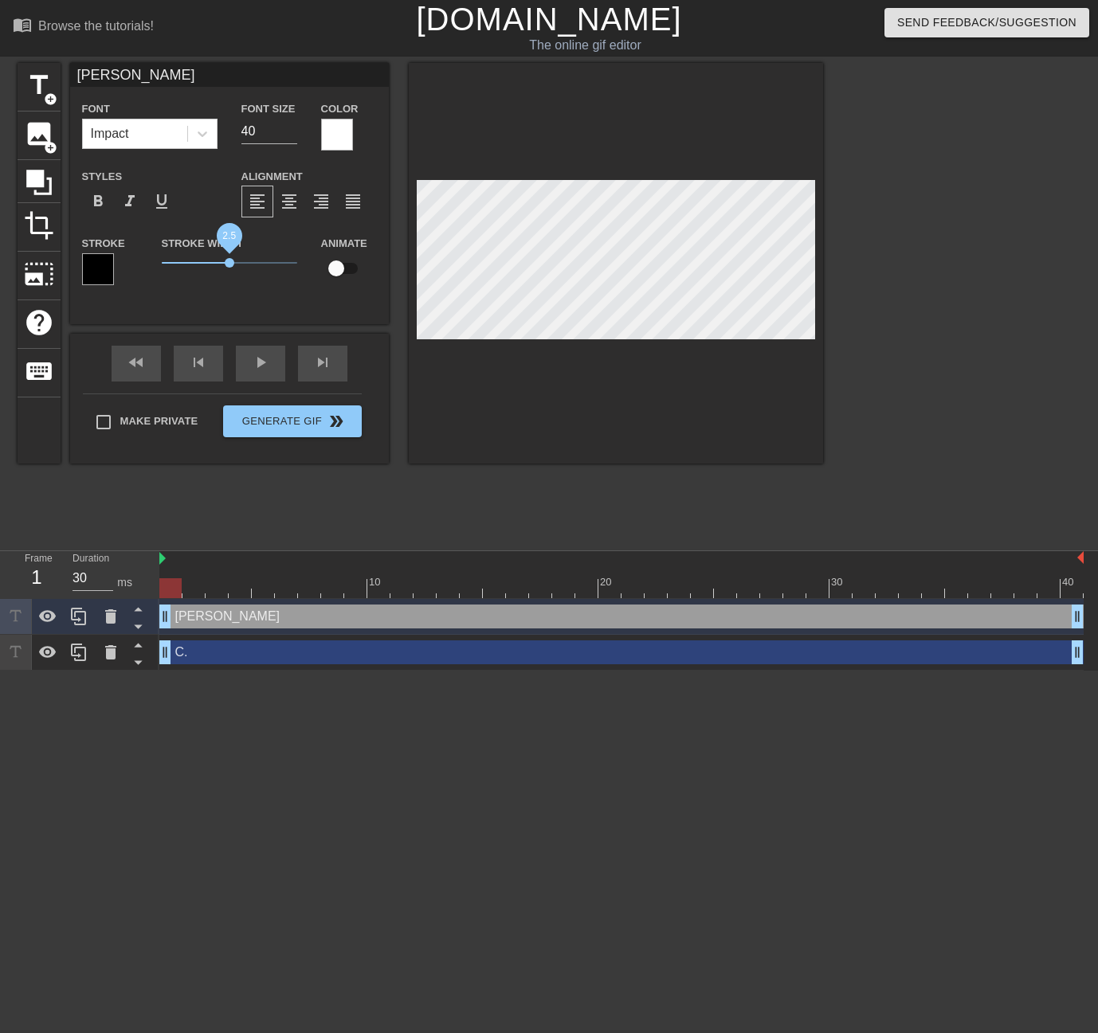
drag, startPoint x: 215, startPoint y: 262, endPoint x: 229, endPoint y: 265, distance: 14.7
click at [229, 265] on span "2.5" at bounding box center [230, 263] width 10 height 10
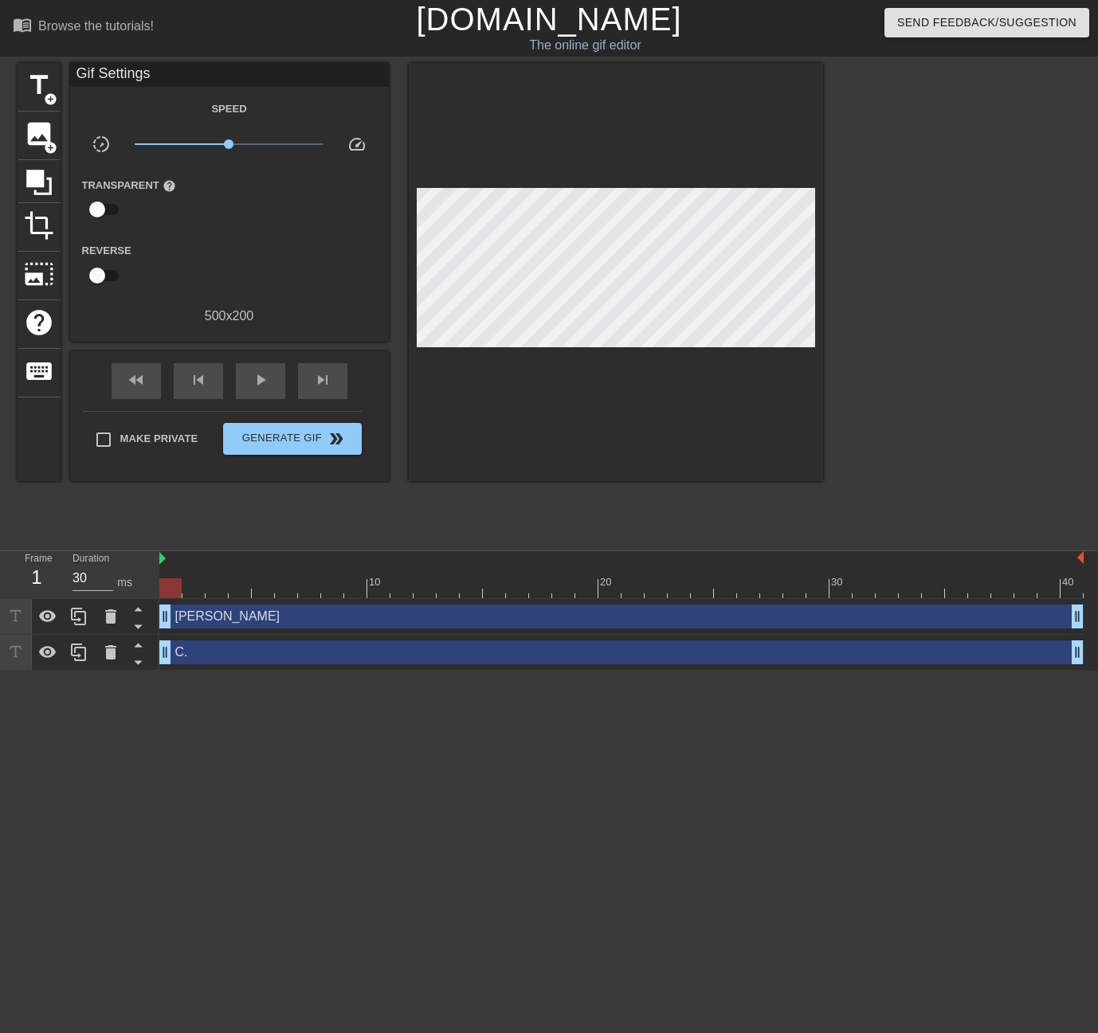
click at [916, 378] on div at bounding box center [961, 302] width 239 height 478
click at [868, 298] on div at bounding box center [961, 302] width 239 height 478
click at [821, 284] on div at bounding box center [616, 272] width 414 height 418
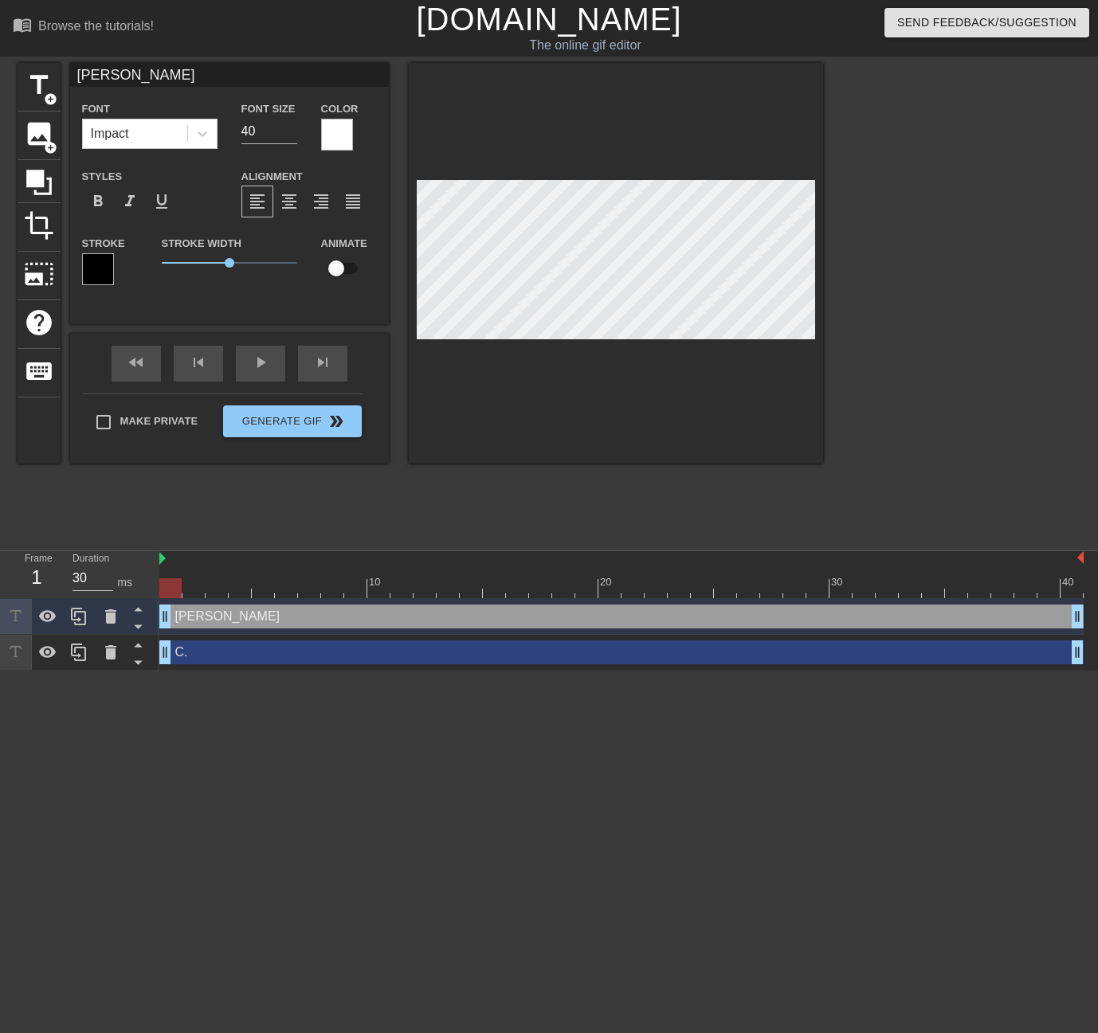
click at [879, 302] on div at bounding box center [961, 302] width 239 height 478
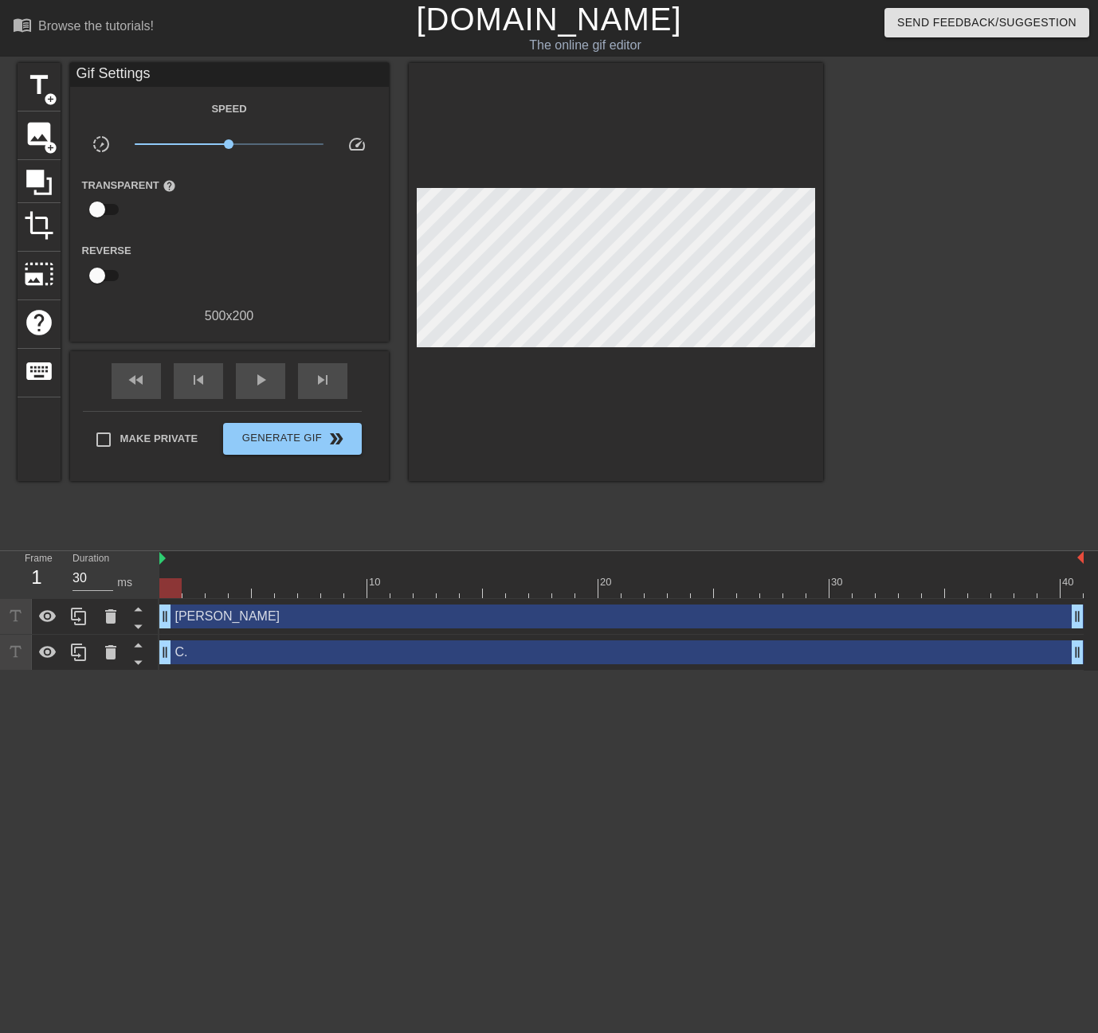
click at [901, 303] on div at bounding box center [961, 302] width 239 height 478
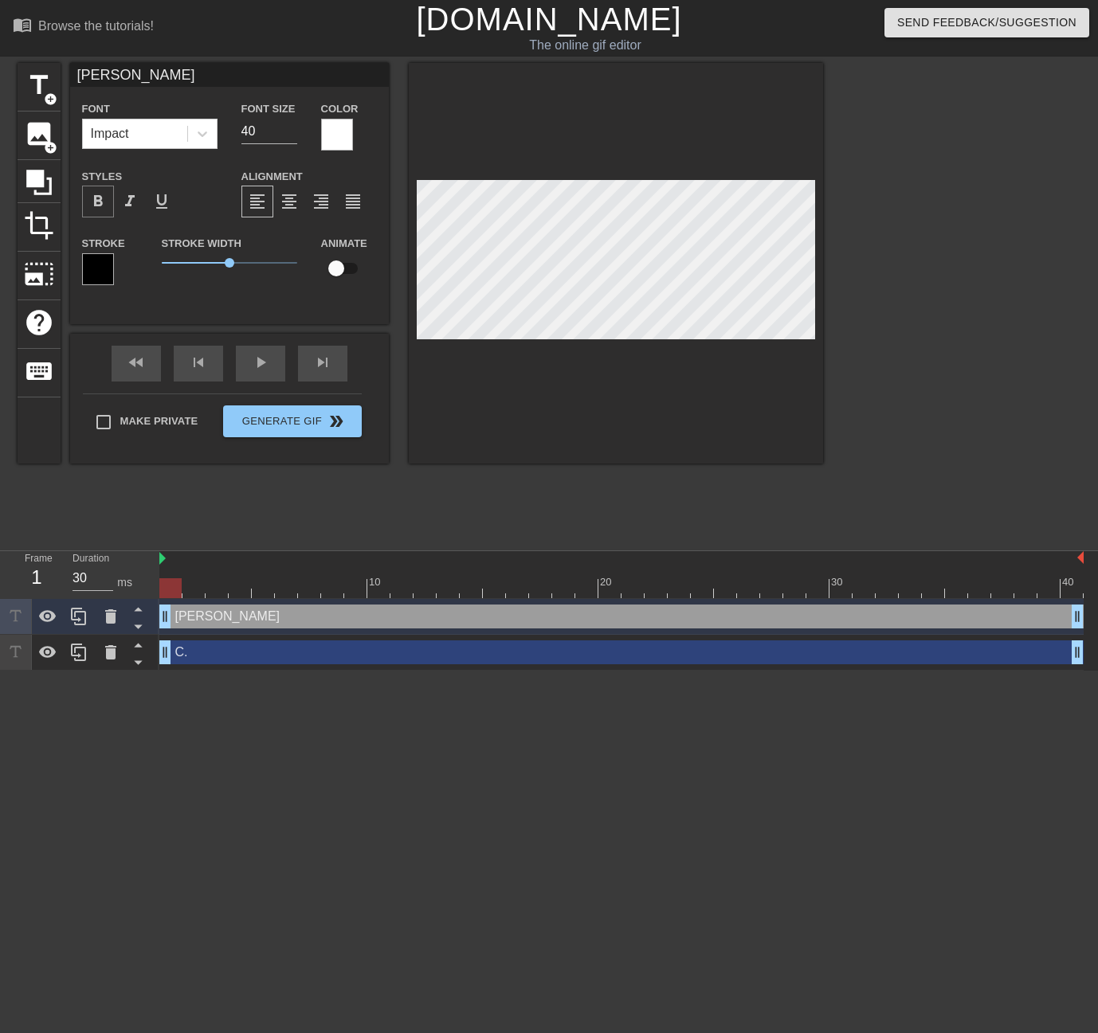
click at [99, 204] on span "format_bold" at bounding box center [97, 201] width 19 height 19
drag, startPoint x: 228, startPoint y: 264, endPoint x: 202, endPoint y: 268, distance: 26.6
click at [202, 268] on span "1.5" at bounding box center [229, 262] width 135 height 19
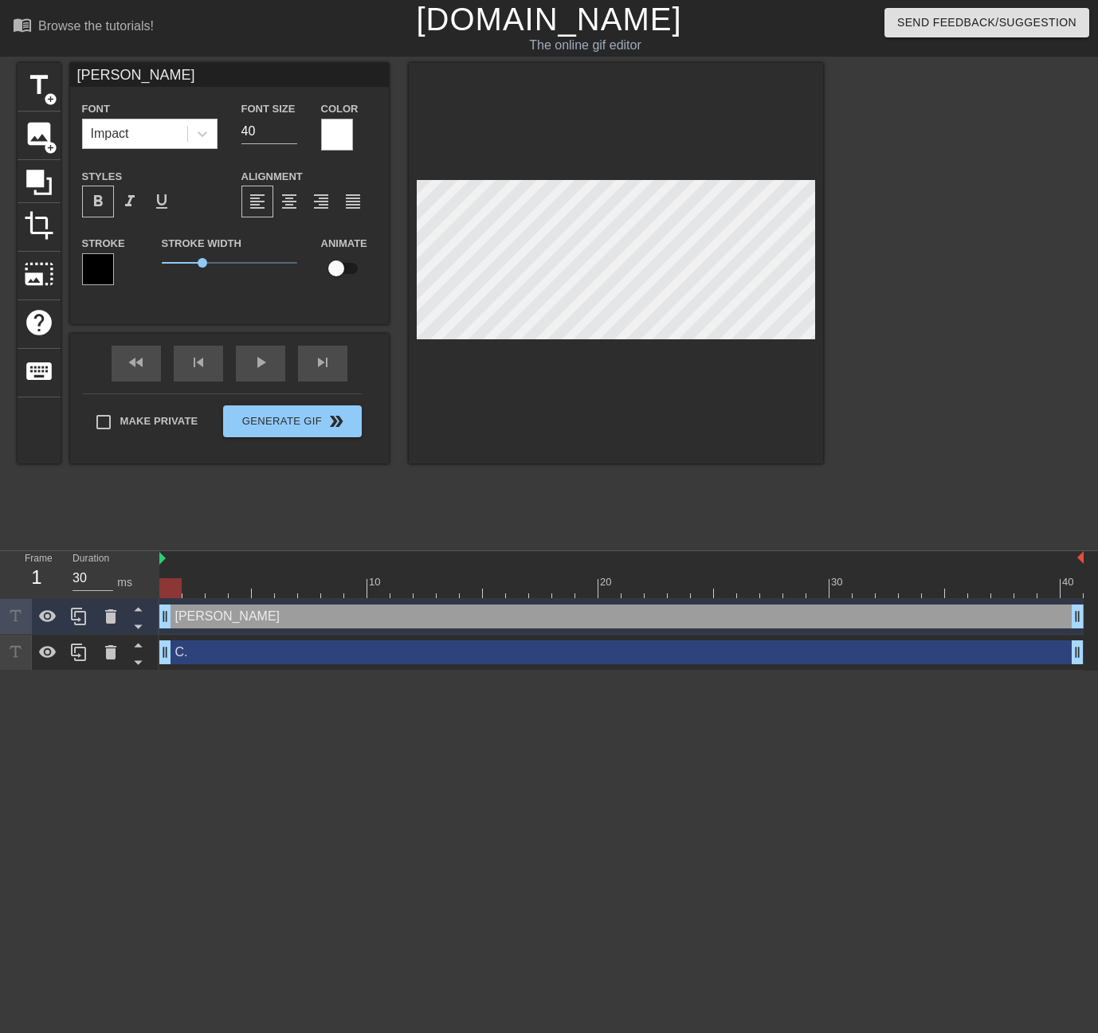
click at [911, 320] on div at bounding box center [961, 302] width 239 height 478
click at [289, 134] on input "39" at bounding box center [269, 131] width 56 height 25
click at [289, 134] on input "38" at bounding box center [269, 131] width 56 height 25
click at [289, 134] on input "37" at bounding box center [269, 131] width 56 height 25
click at [289, 134] on input "36" at bounding box center [269, 131] width 56 height 25
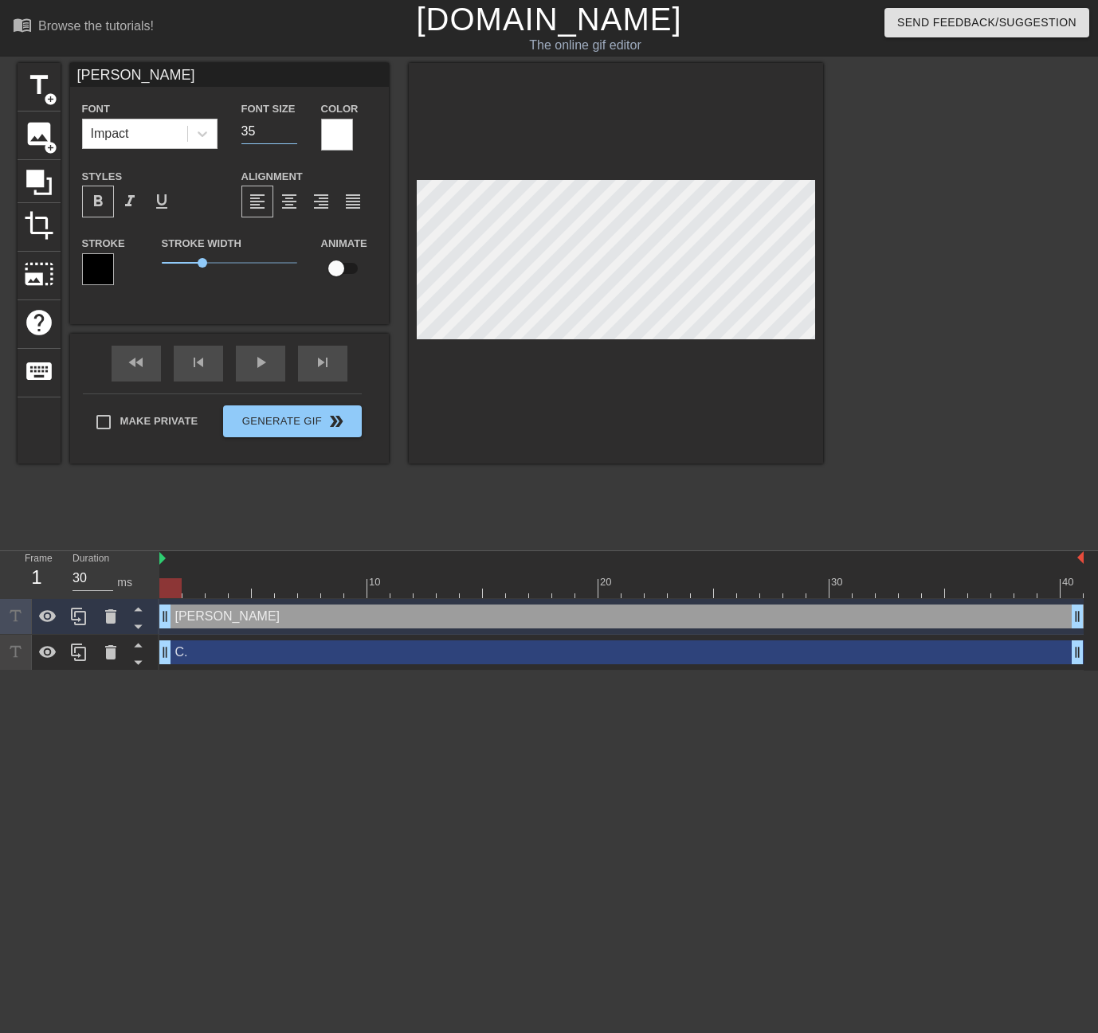
click at [289, 134] on input "35" at bounding box center [269, 131] width 56 height 25
click at [289, 134] on input "34" at bounding box center [269, 131] width 56 height 25
click at [289, 134] on input "33" at bounding box center [269, 131] width 56 height 25
click at [289, 134] on input "32" at bounding box center [269, 131] width 56 height 25
click at [289, 134] on input "31" at bounding box center [269, 131] width 56 height 25
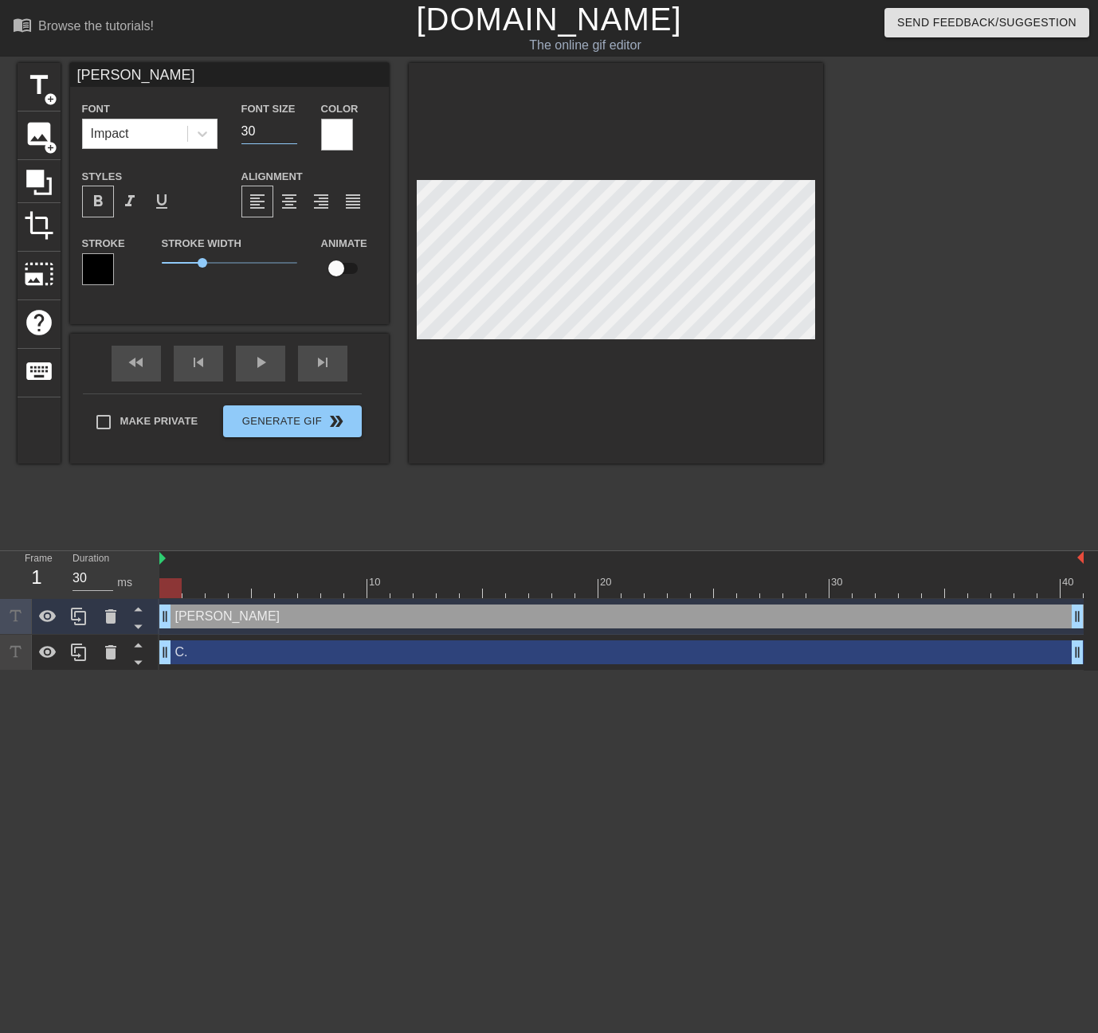
click at [289, 134] on input "30" at bounding box center [269, 131] width 56 height 25
click at [289, 134] on input "29" at bounding box center [269, 131] width 56 height 25
click at [289, 134] on input "28" at bounding box center [269, 131] width 56 height 25
click at [289, 134] on input "27" at bounding box center [269, 131] width 56 height 25
click at [289, 134] on input "26" at bounding box center [269, 131] width 56 height 25
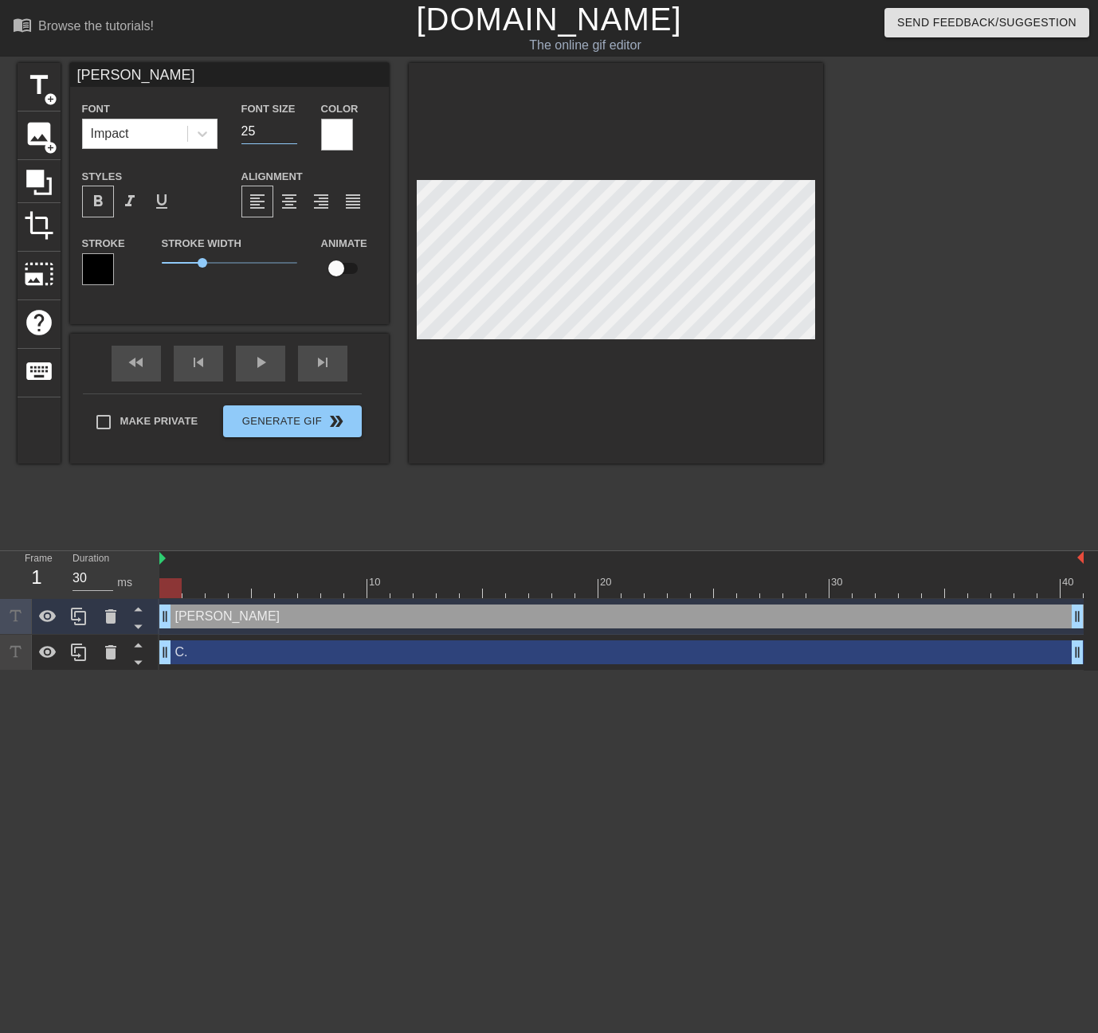
click at [289, 134] on input "25" at bounding box center [269, 131] width 56 height 25
type input "24"
click at [289, 134] on input "24" at bounding box center [269, 131] width 56 height 25
click at [894, 335] on div at bounding box center [961, 302] width 239 height 478
click at [836, 304] on div "title add_circle image add_circle crop photo_size_select_large help keyboard [P…" at bounding box center [549, 302] width 1098 height 478
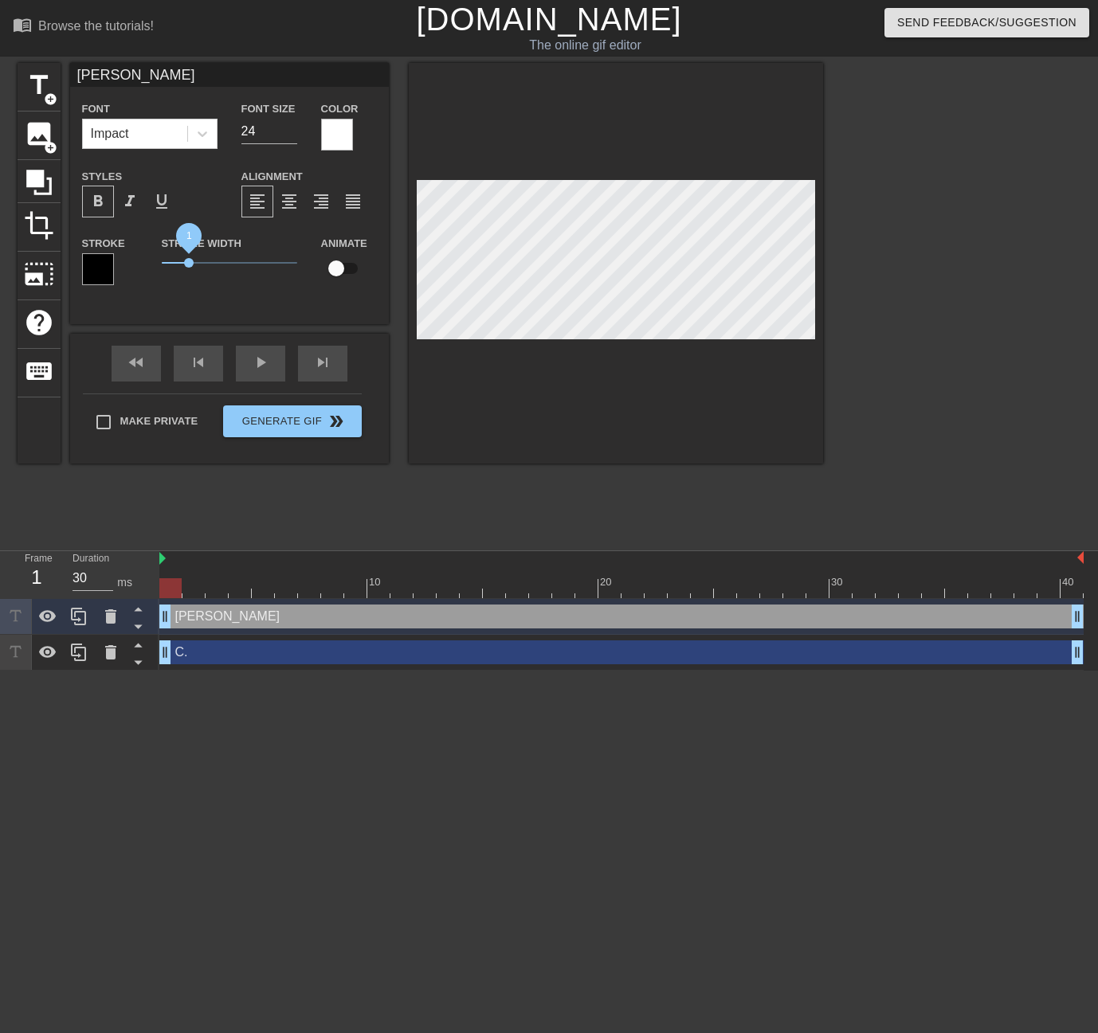
drag, startPoint x: 202, startPoint y: 261, endPoint x: 189, endPoint y: 262, distance: 12.8
click at [189, 262] on span "1" at bounding box center [189, 263] width 10 height 10
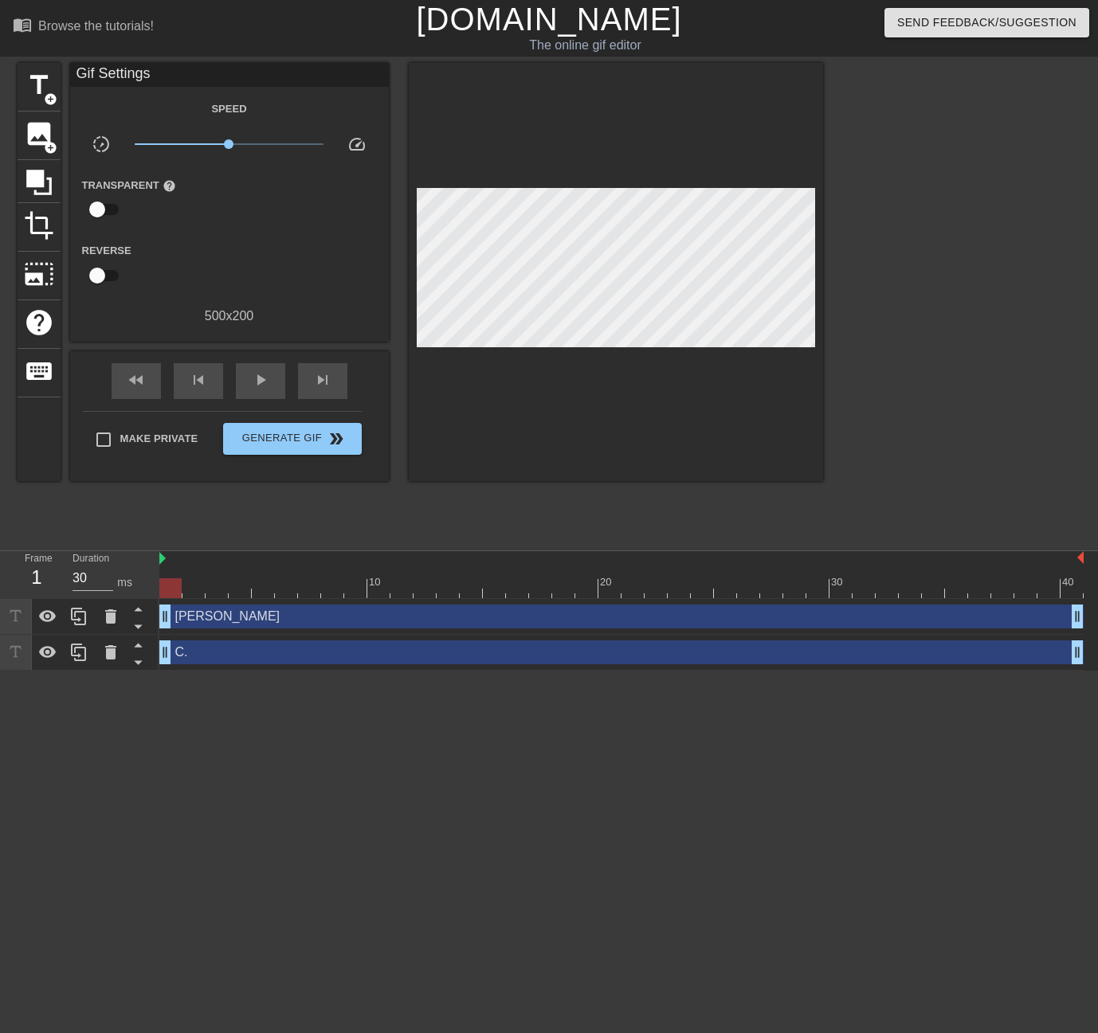
click at [918, 342] on div at bounding box center [961, 302] width 239 height 478
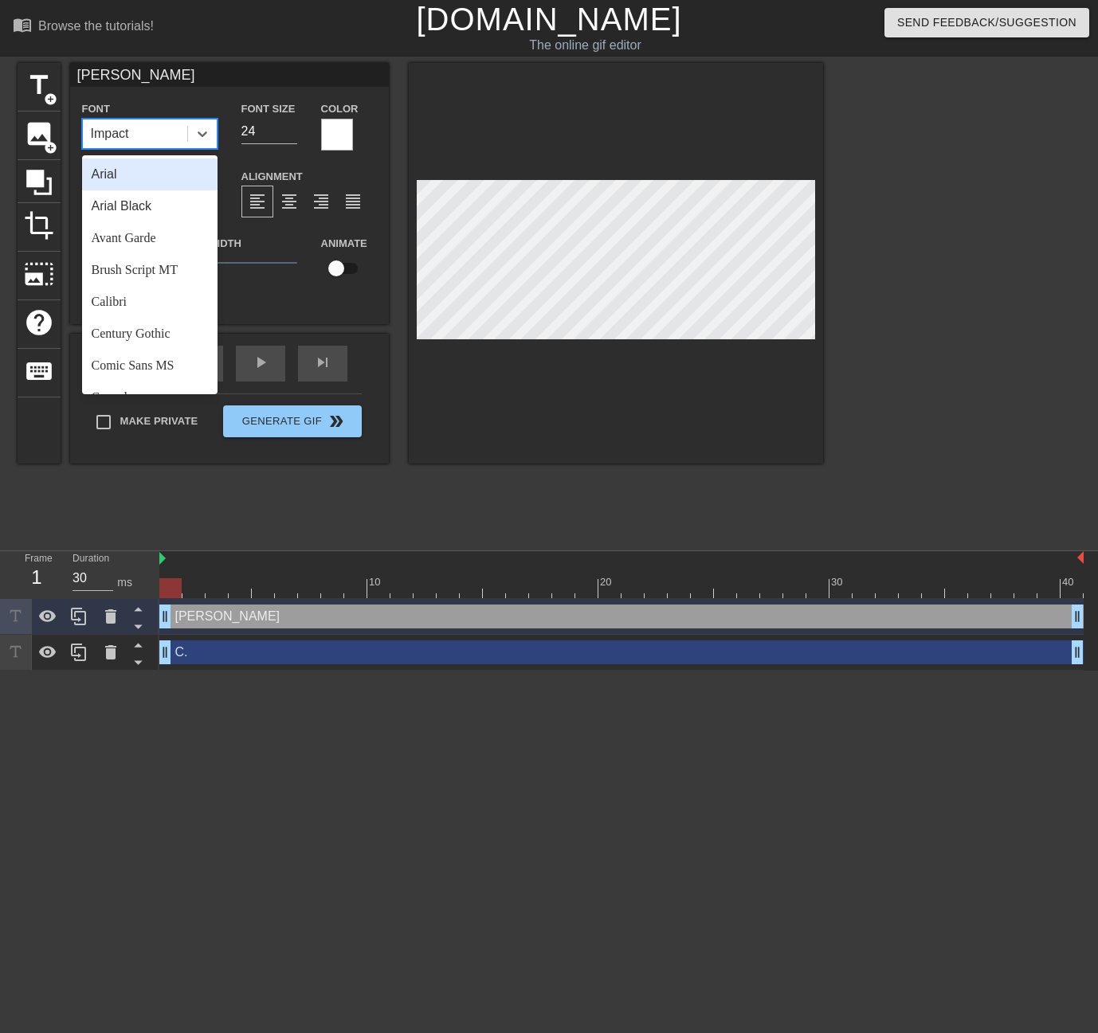
click at [148, 135] on div "Impact" at bounding box center [135, 134] width 104 height 29
click at [149, 171] on div "Arial" at bounding box center [149, 175] width 135 height 32
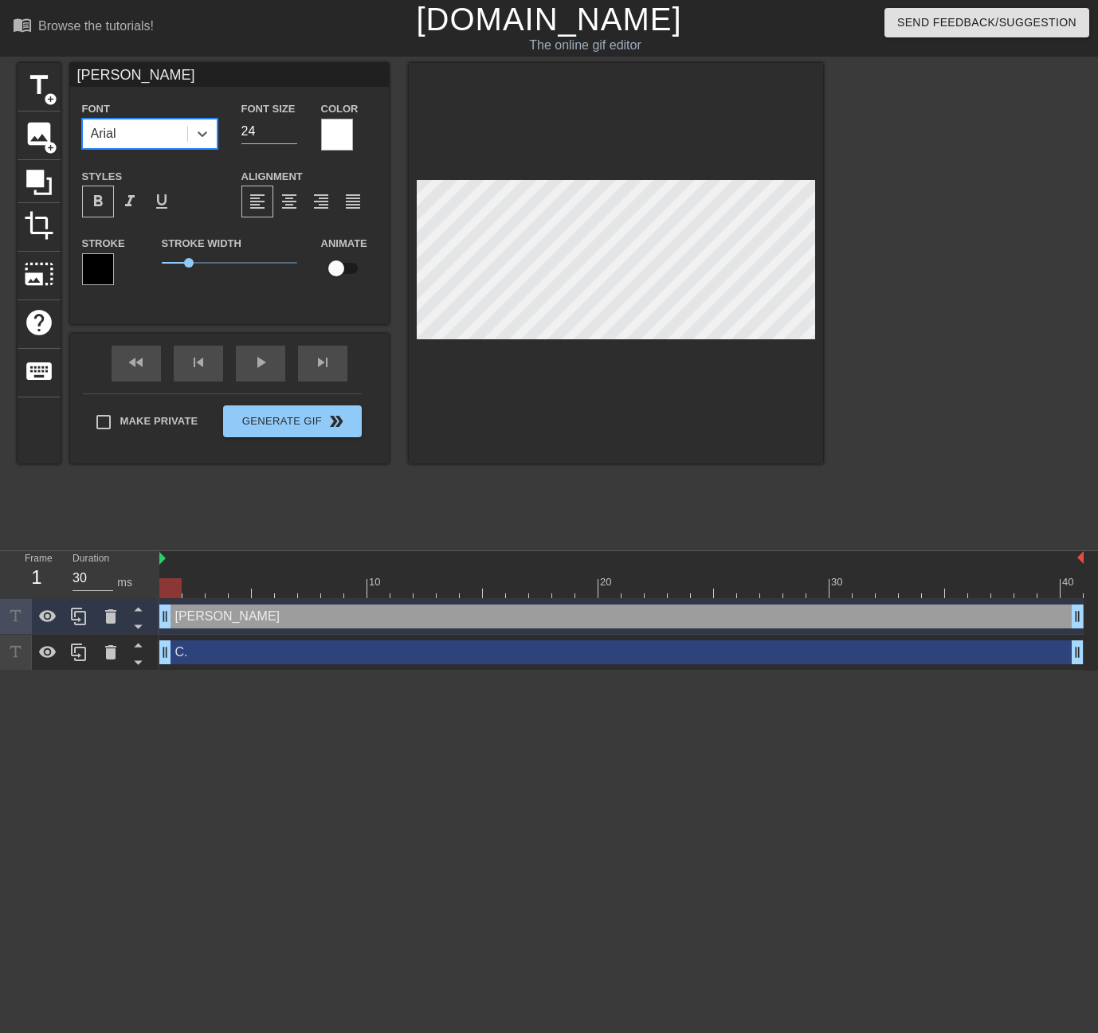
click at [992, 411] on div at bounding box center [961, 302] width 239 height 478
click at [287, 136] on input "23" at bounding box center [269, 131] width 56 height 25
click at [287, 136] on input "22" at bounding box center [269, 131] width 56 height 25
click at [287, 136] on input "21" at bounding box center [269, 131] width 56 height 25
type input "20"
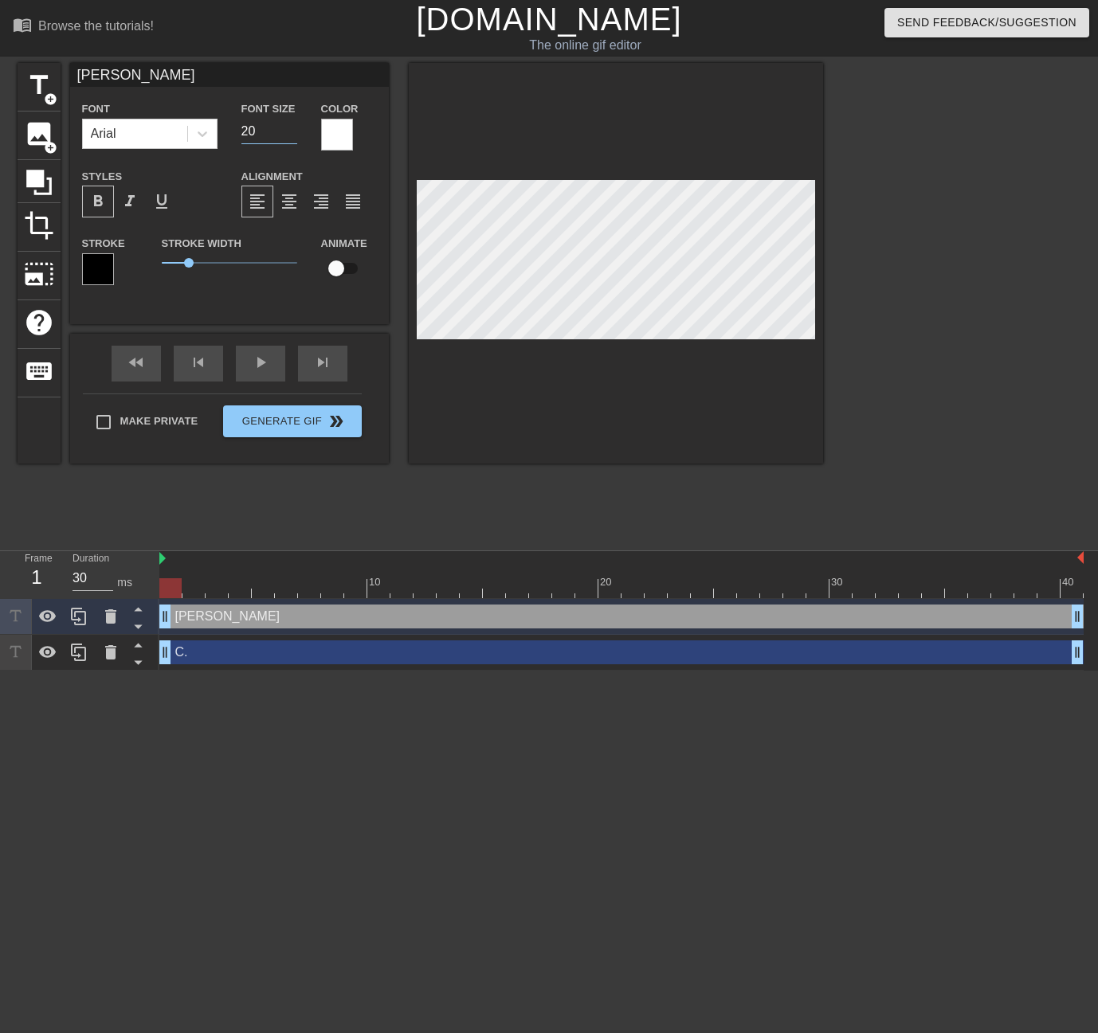
click at [287, 136] on input "20" at bounding box center [269, 131] width 56 height 25
drag, startPoint x: 186, startPoint y: 261, endPoint x: 202, endPoint y: 257, distance: 16.2
click at [202, 258] on span "1.5" at bounding box center [203, 263] width 10 height 10
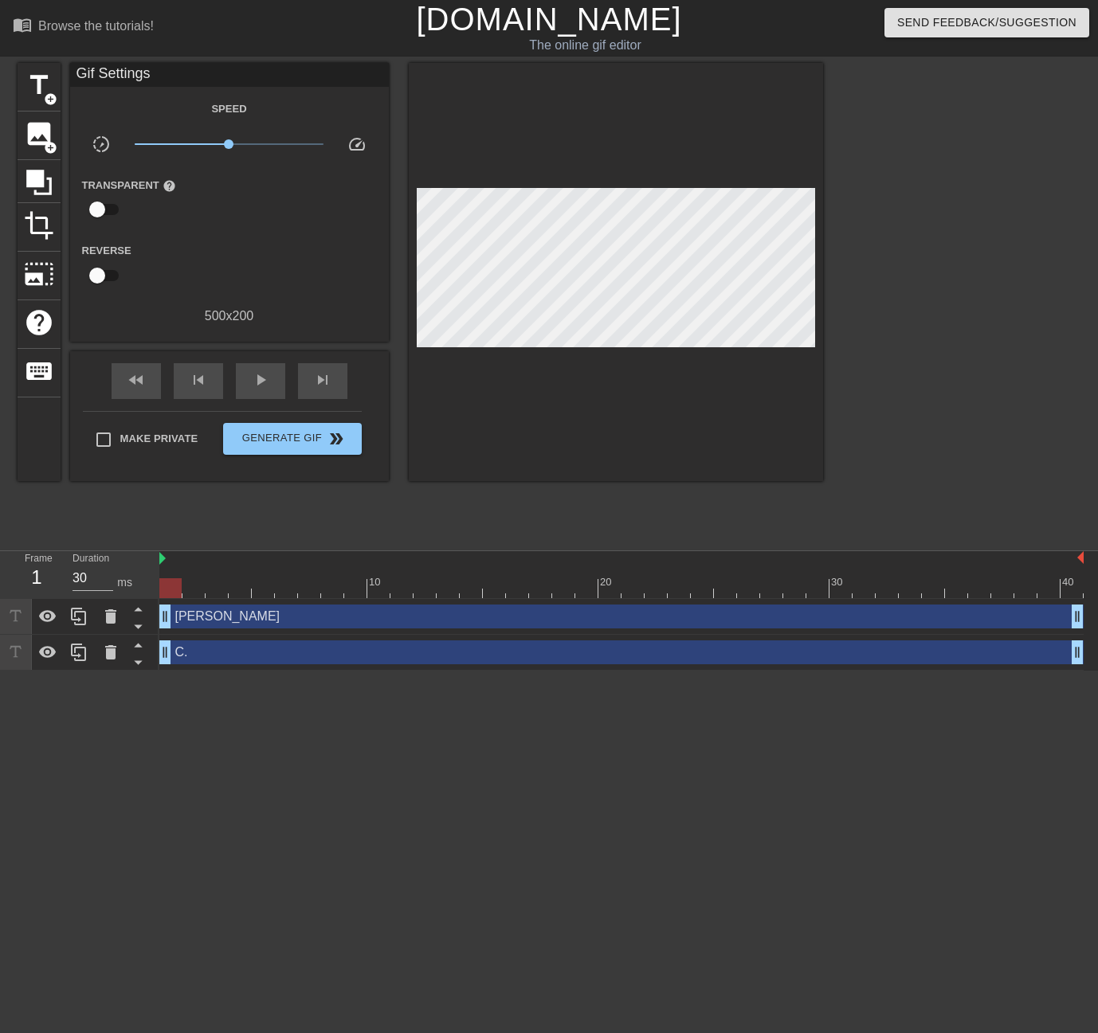
click at [891, 347] on div at bounding box center [961, 302] width 239 height 478
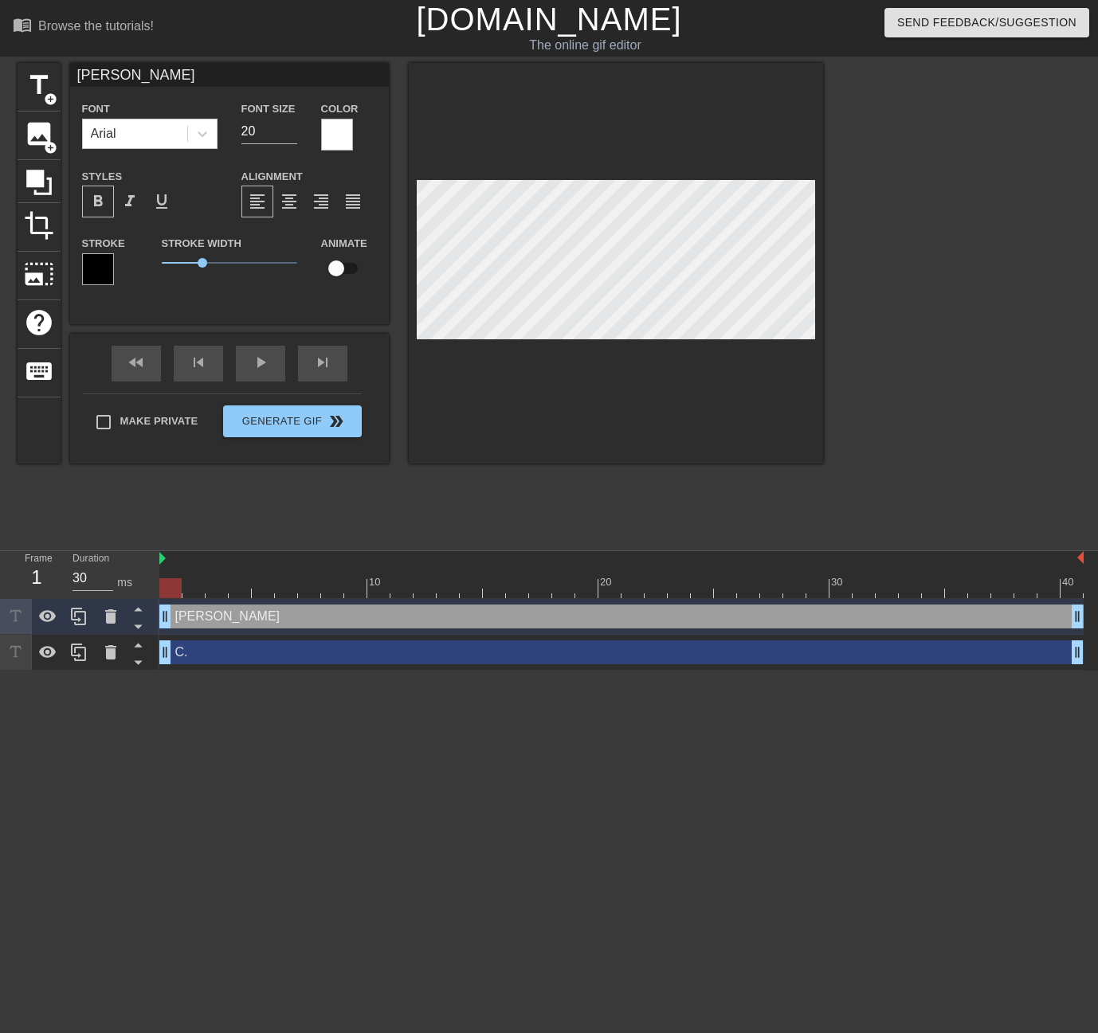
click at [870, 312] on div at bounding box center [961, 302] width 239 height 478
click at [203, 265] on span "1.55" at bounding box center [229, 262] width 135 height 19
click at [291, 127] on input "21" at bounding box center [269, 131] width 56 height 25
click at [291, 127] on input "22" at bounding box center [269, 131] width 56 height 25
click at [291, 127] on input "23" at bounding box center [269, 131] width 56 height 25
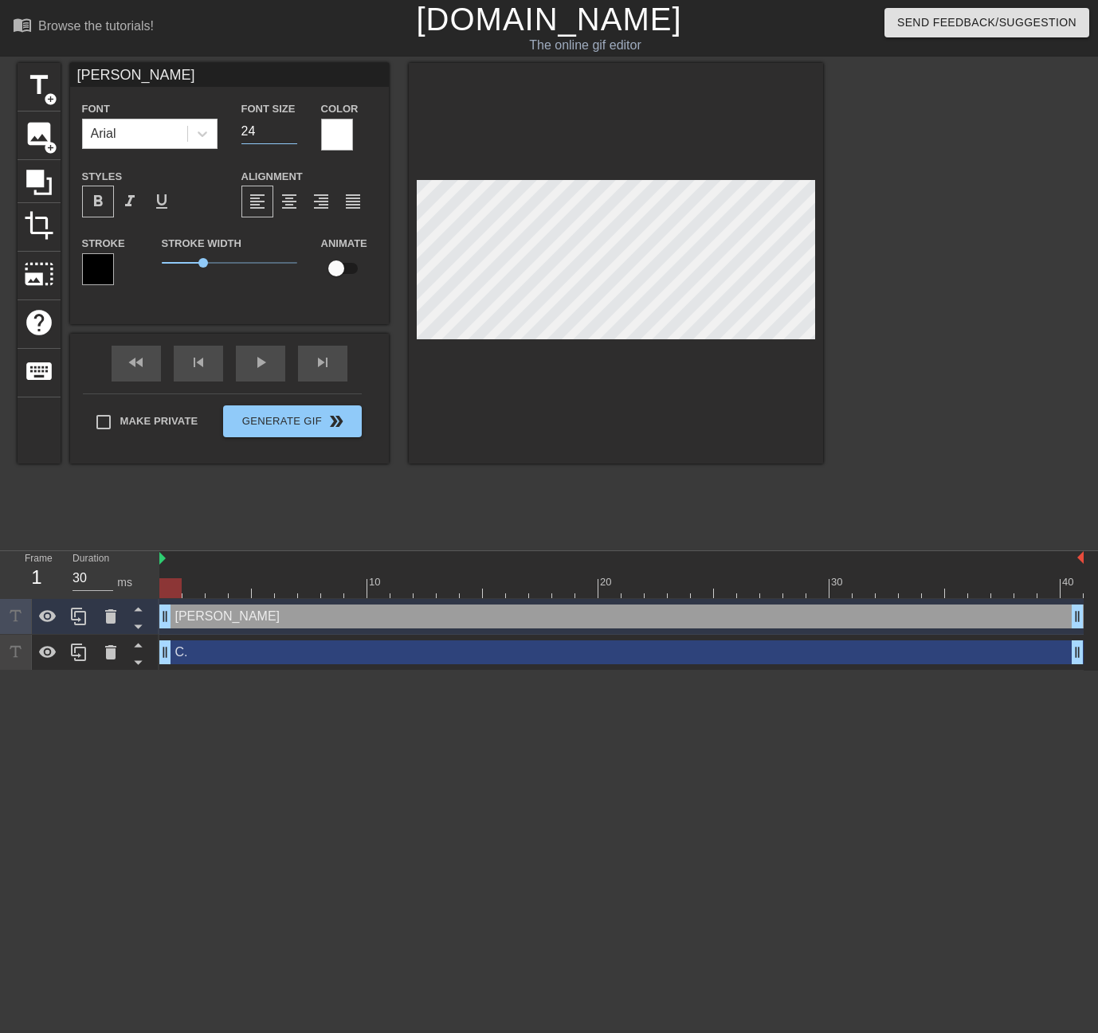
type input "24"
click at [291, 127] on input "24" at bounding box center [269, 131] width 56 height 25
click at [173, 133] on div "Arial" at bounding box center [135, 134] width 104 height 29
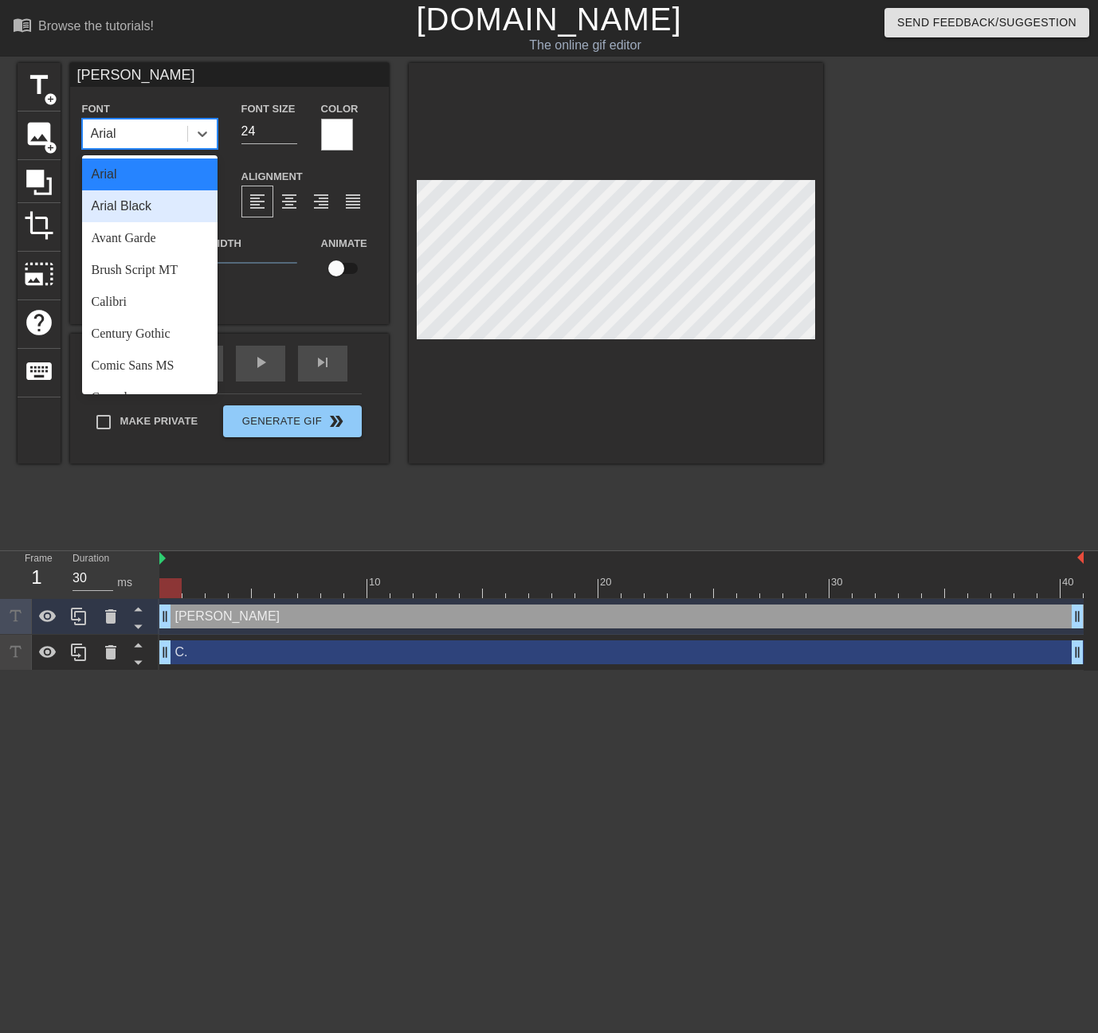
click at [186, 201] on div "Arial Black" at bounding box center [149, 206] width 135 height 32
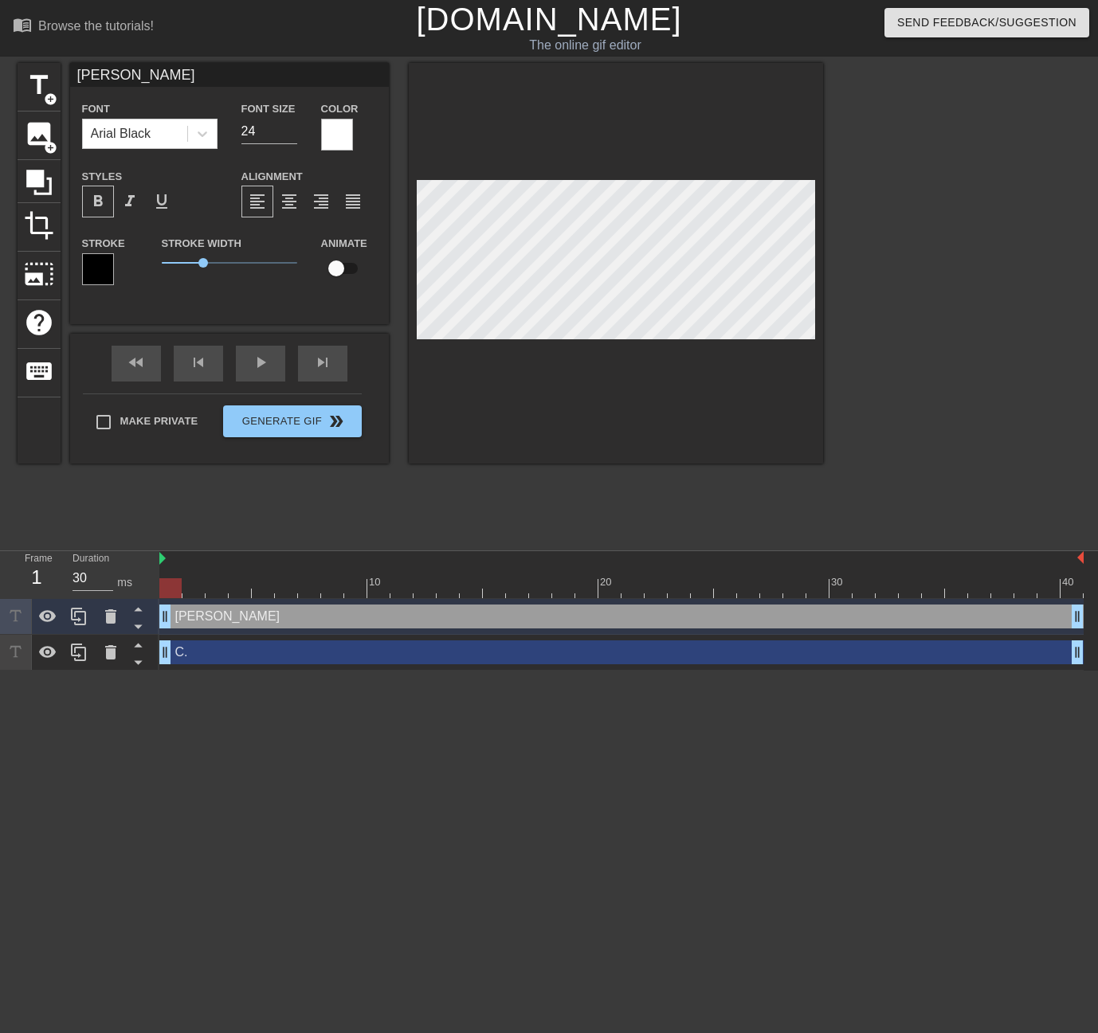
click at [846, 296] on div at bounding box center [961, 302] width 239 height 478
click at [202, 263] on span "1.5" at bounding box center [203, 263] width 10 height 10
click at [280, 206] on span "format_align_center" at bounding box center [289, 201] width 19 height 19
click at [266, 201] on span "format_align_left" at bounding box center [257, 201] width 19 height 19
click at [285, 206] on span "format_align_center" at bounding box center [289, 201] width 19 height 19
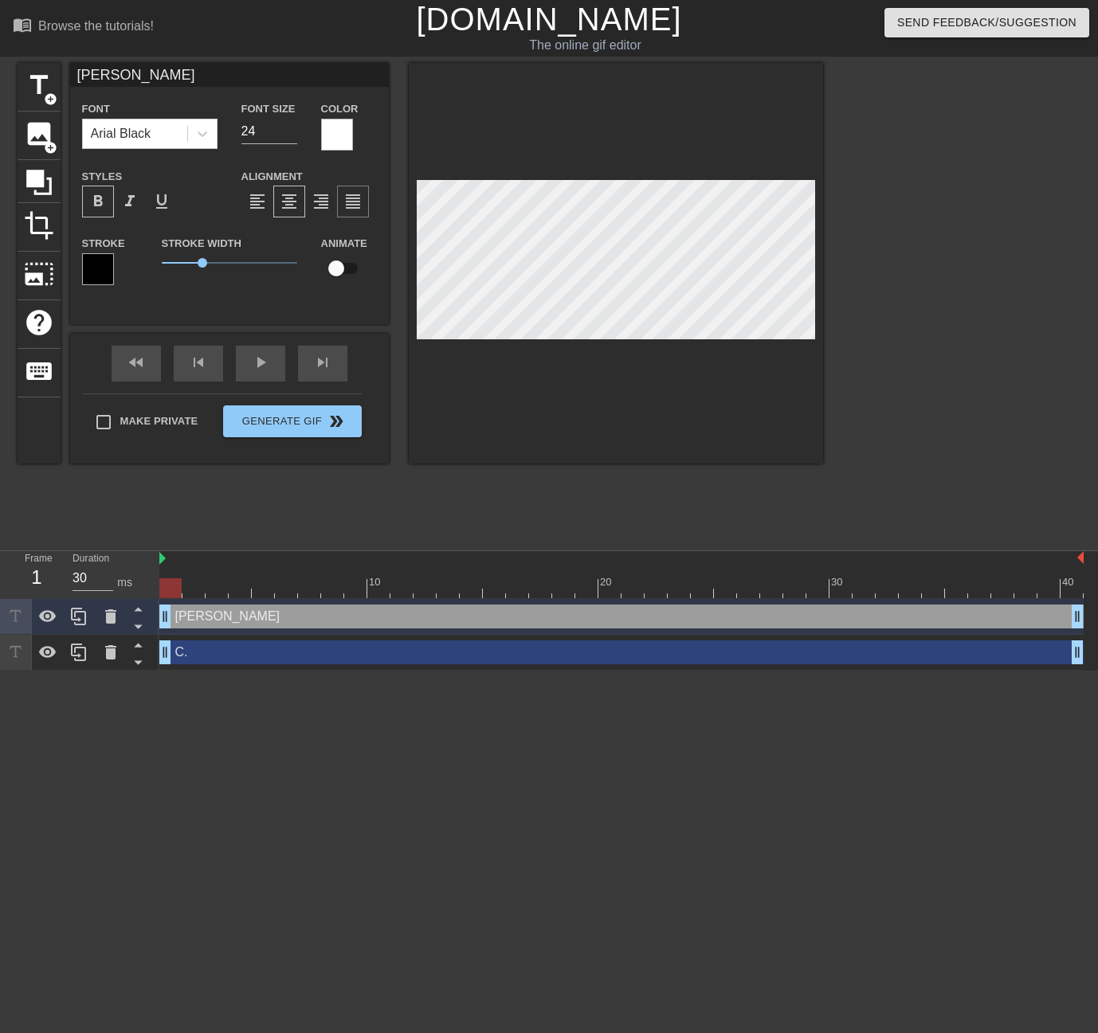
click at [357, 206] on span "format_align_justify" at bounding box center [352, 201] width 19 height 19
click at [302, 191] on div "format_align_center" at bounding box center [289, 202] width 32 height 32
click at [899, 289] on div at bounding box center [961, 302] width 239 height 478
click at [936, 309] on div at bounding box center [961, 302] width 239 height 478
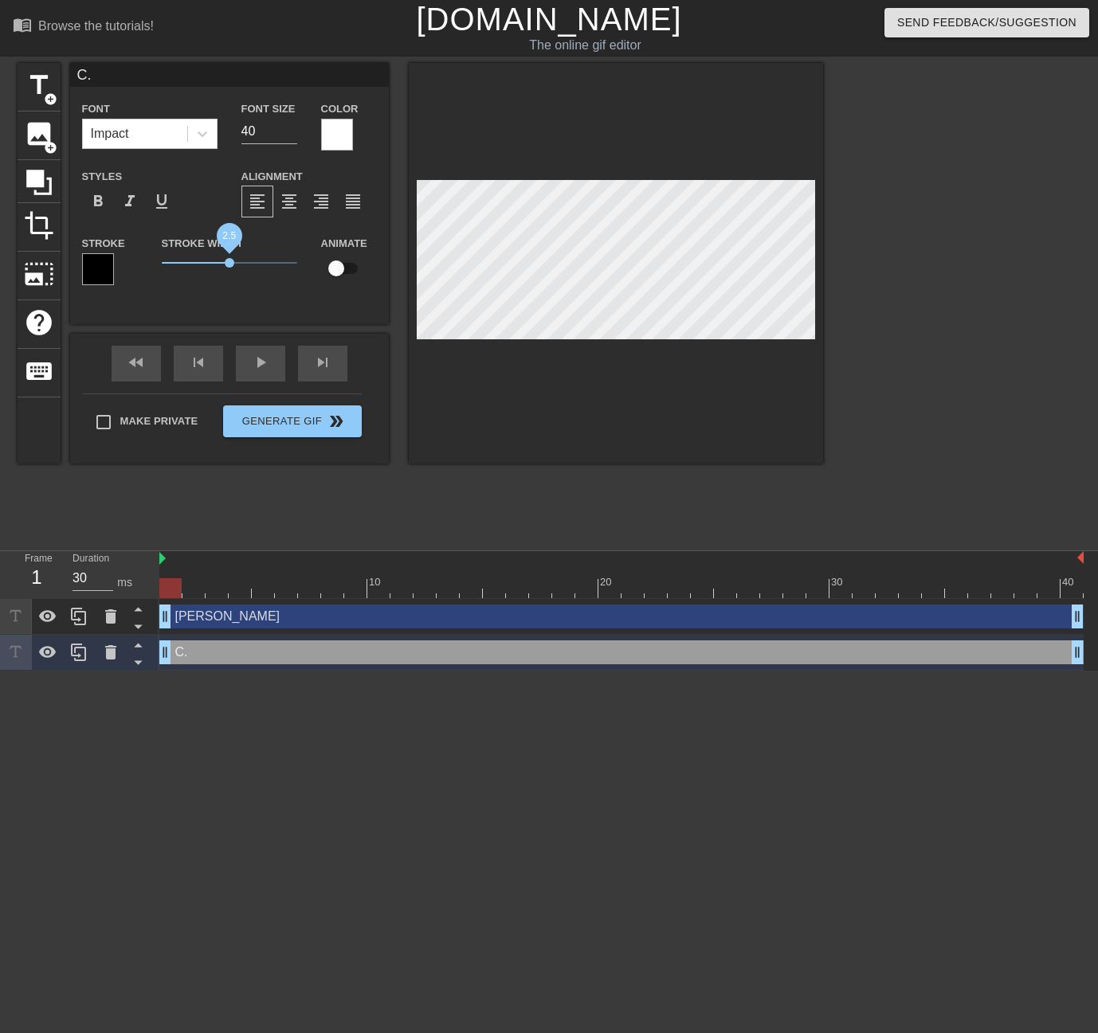
drag, startPoint x: 213, startPoint y: 260, endPoint x: 229, endPoint y: 263, distance: 17.0
click at [229, 263] on span "2.5" at bounding box center [230, 263] width 10 height 10
drag, startPoint x: 249, startPoint y: 259, endPoint x: 243, endPoint y: 265, distance: 8.5
click at [243, 265] on span "3" at bounding box center [229, 262] width 135 height 19
type input "[PERSON_NAME]"
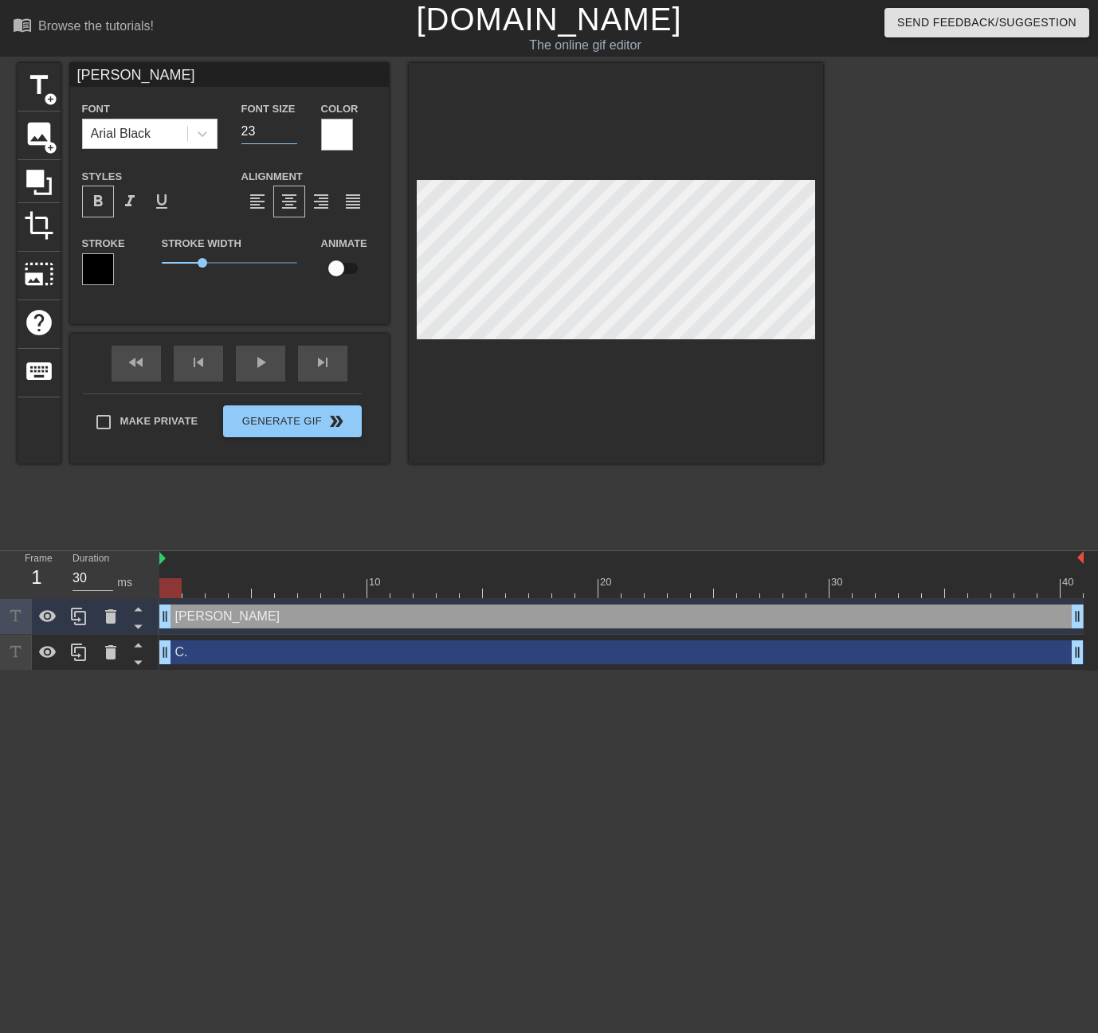
type input "23"
click at [288, 131] on input "23" at bounding box center [269, 131] width 56 height 25
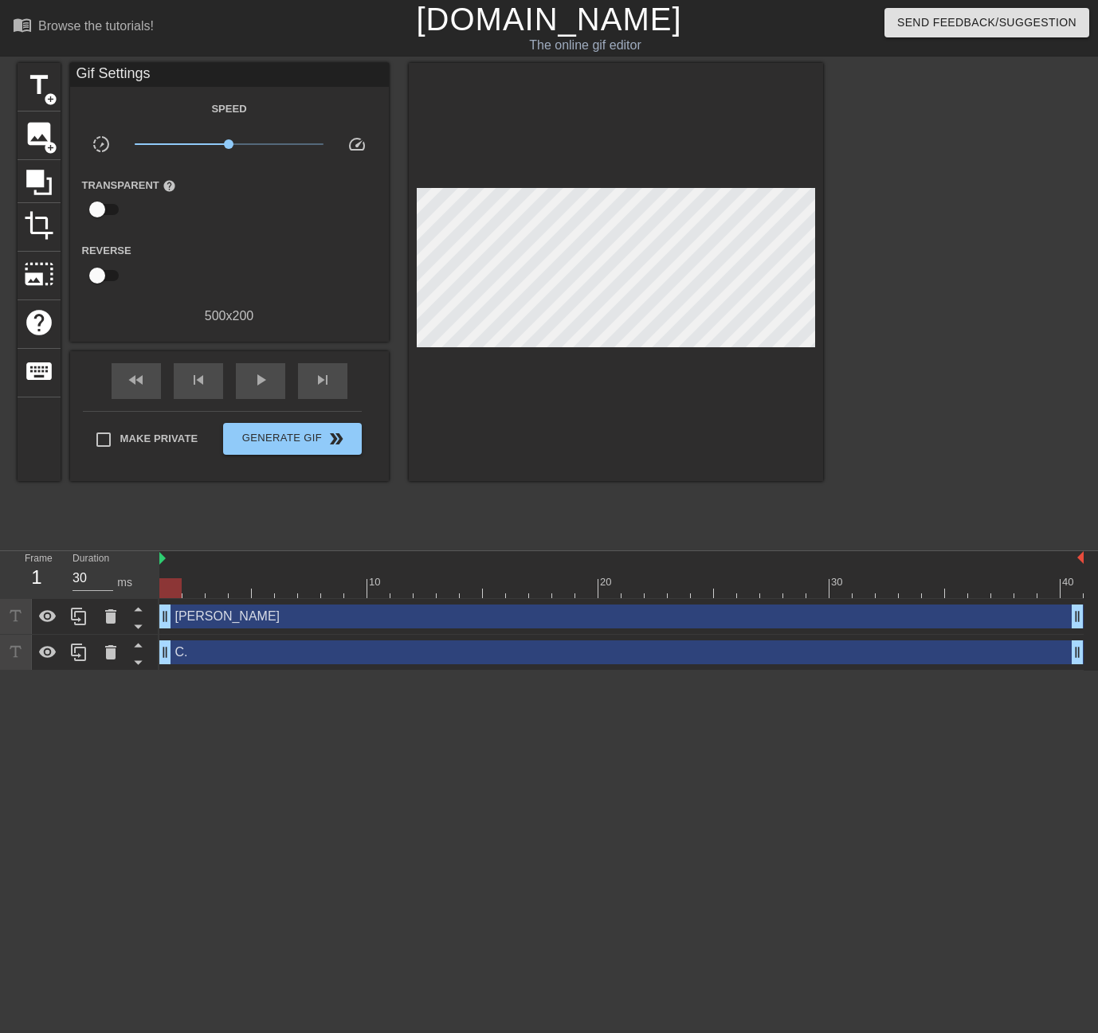
click at [890, 351] on div at bounding box center [961, 302] width 239 height 478
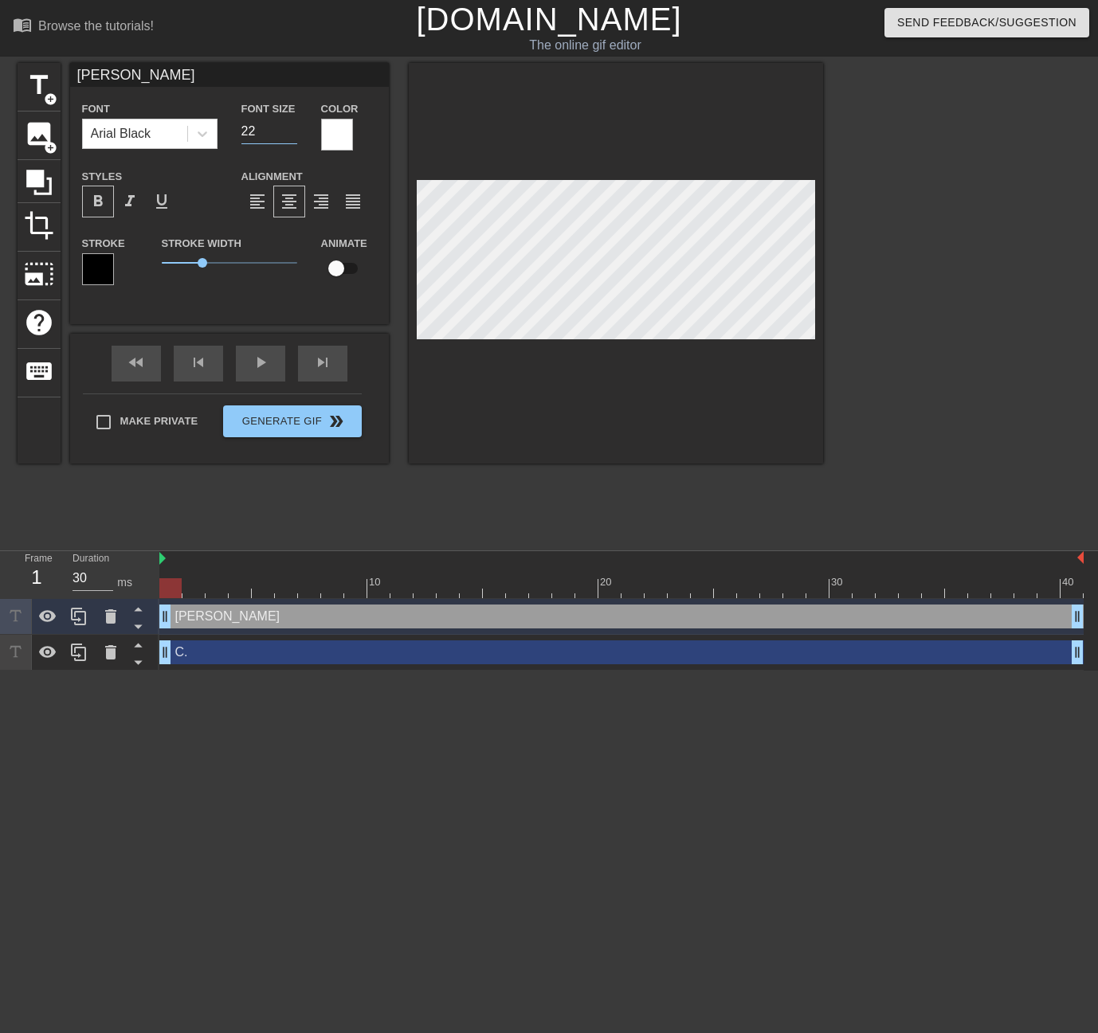
click at [291, 134] on input "22" at bounding box center [269, 131] width 56 height 25
drag, startPoint x: 264, startPoint y: 131, endPoint x: 197, endPoint y: 131, distance: 66.9
click at [197, 131] on div "Font Arial Black Font Size 22 Color" at bounding box center [229, 125] width 319 height 52
type input "40"
drag, startPoint x: 205, startPoint y: 261, endPoint x: 229, endPoint y: 260, distance: 23.9
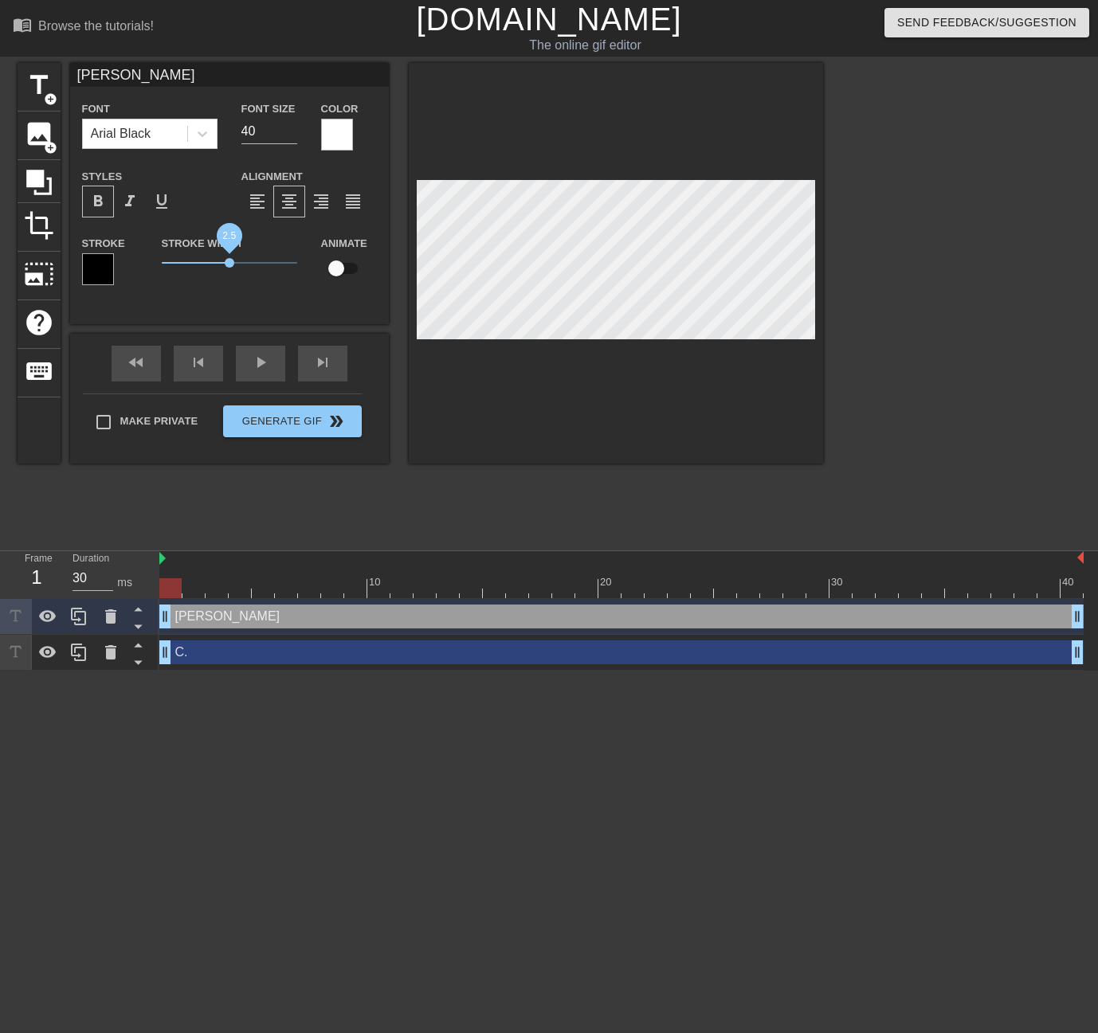
click at [229, 260] on span "2.5" at bounding box center [230, 263] width 10 height 10
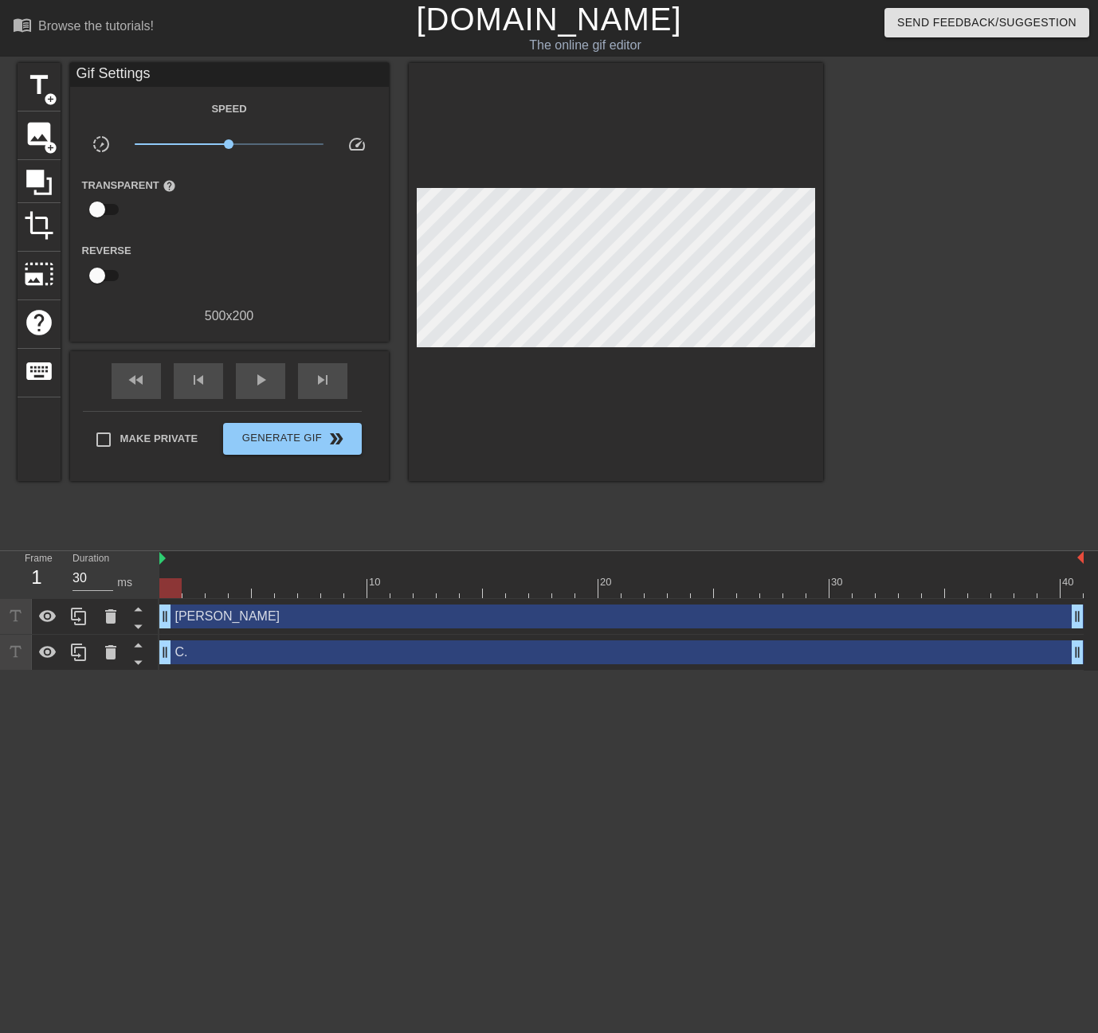
click at [973, 398] on div at bounding box center [961, 302] width 239 height 478
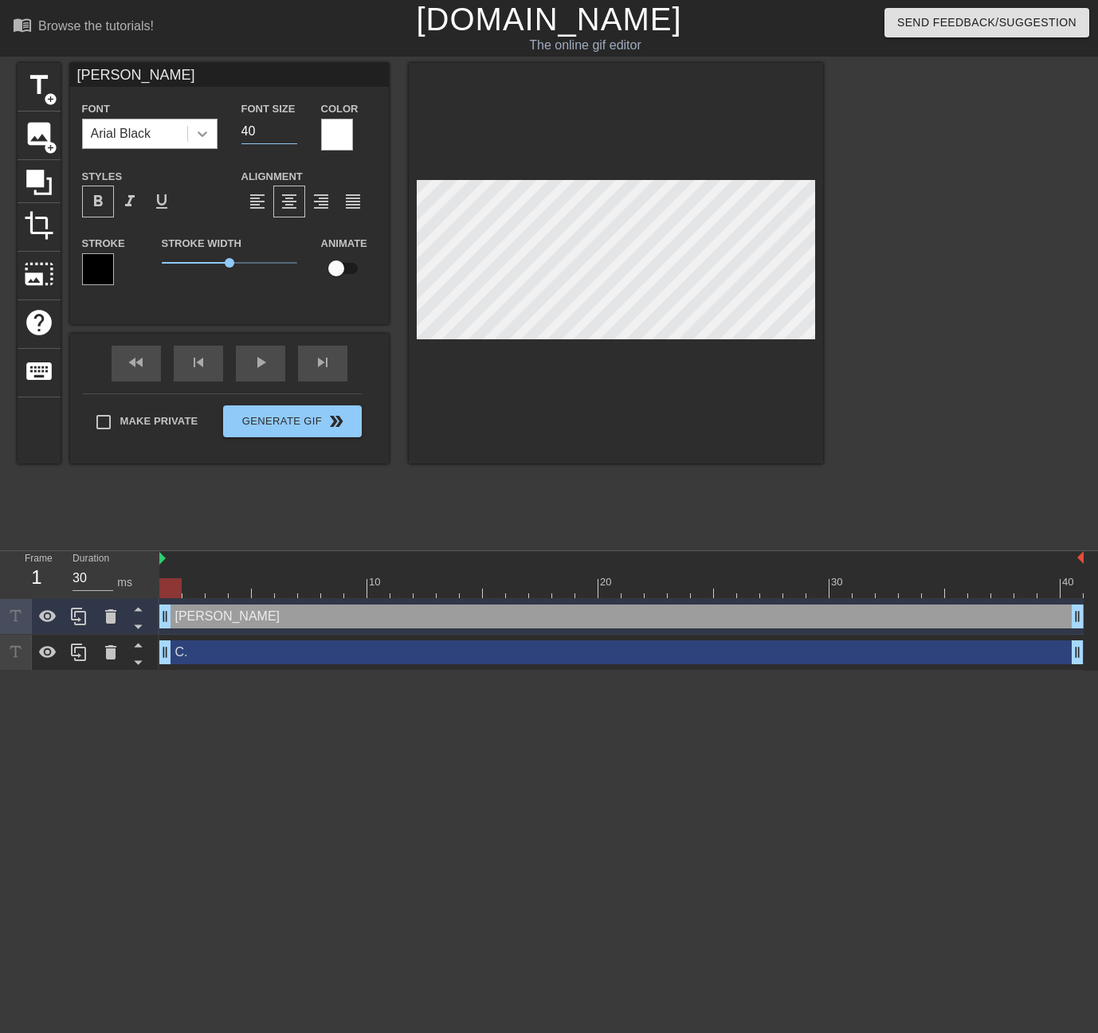
drag, startPoint x: 272, startPoint y: 135, endPoint x: 192, endPoint y: 130, distance: 79.8
click at [192, 130] on div "Font Arial Black Font Size 40 Color" at bounding box center [229, 125] width 319 height 52
type input "64"
drag, startPoint x: 229, startPoint y: 258, endPoint x: 242, endPoint y: 269, distance: 16.9
click at [242, 269] on span "3" at bounding box center [229, 262] width 135 height 19
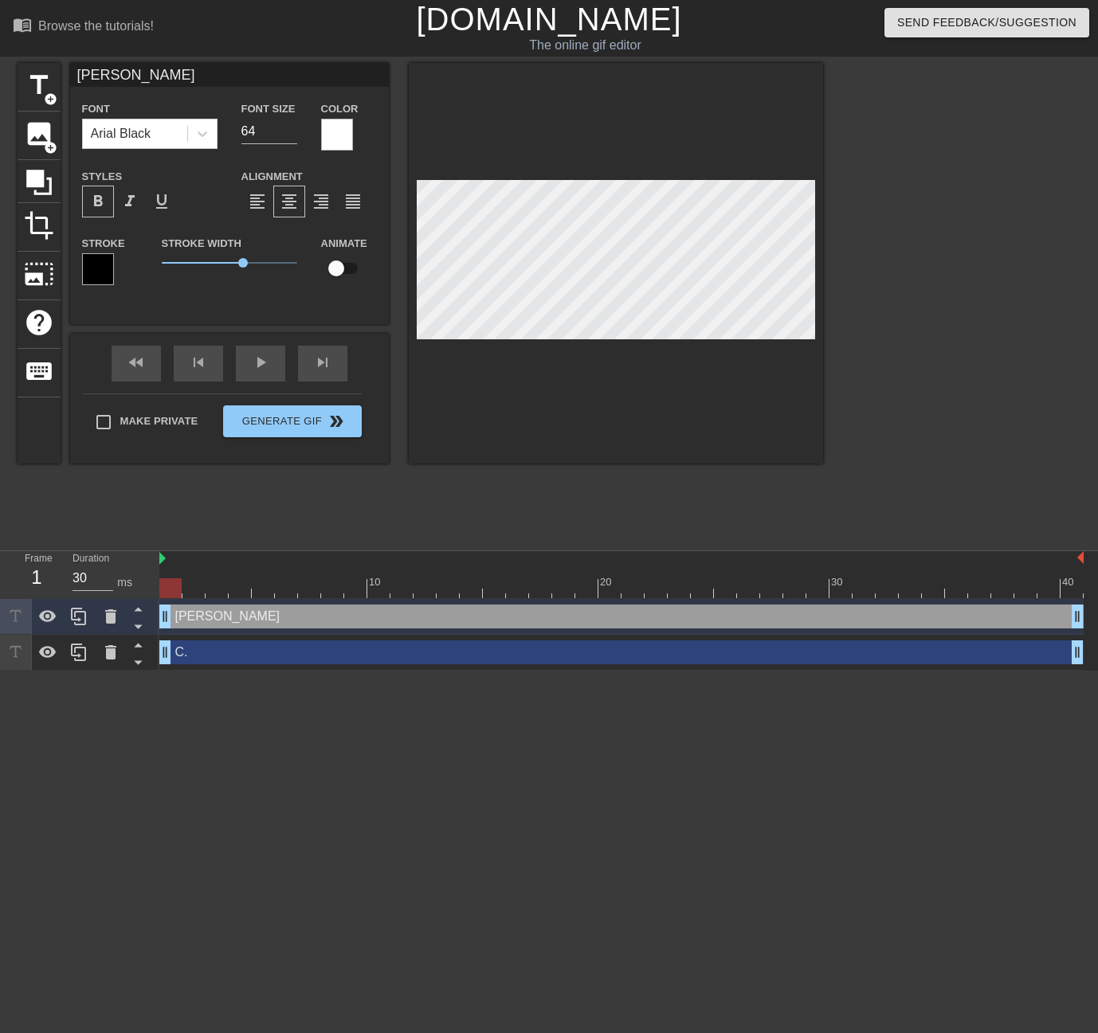
click at [886, 327] on div at bounding box center [961, 302] width 239 height 478
click at [865, 311] on div at bounding box center [961, 302] width 239 height 478
drag, startPoint x: 248, startPoint y: 256, endPoint x: 412, endPoint y: 269, distance: 164.7
click at [412, 269] on div "title add_circle image add_circle crop photo_size_select_large help keyboard [P…" at bounding box center [420, 263] width 805 height 401
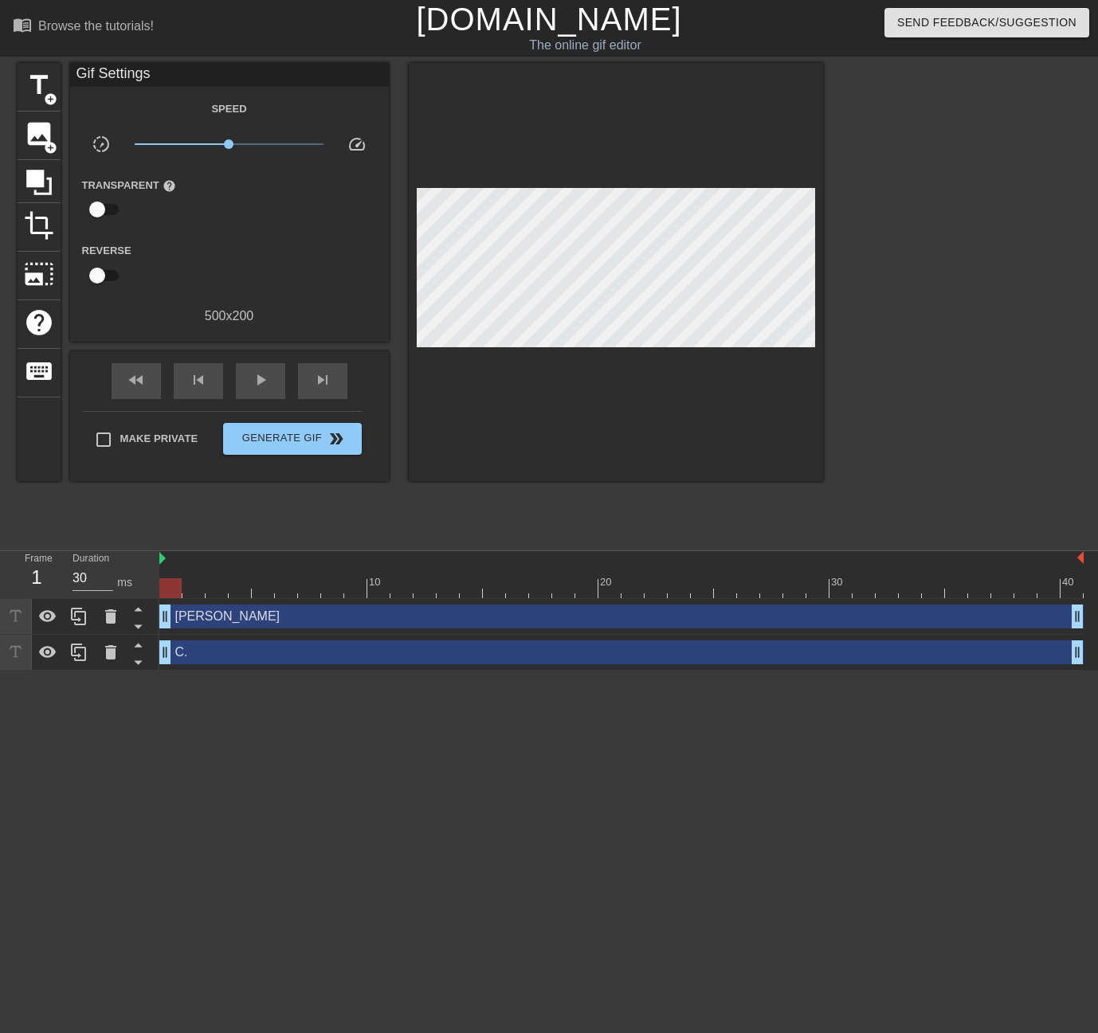
click at [903, 354] on div at bounding box center [961, 302] width 239 height 478
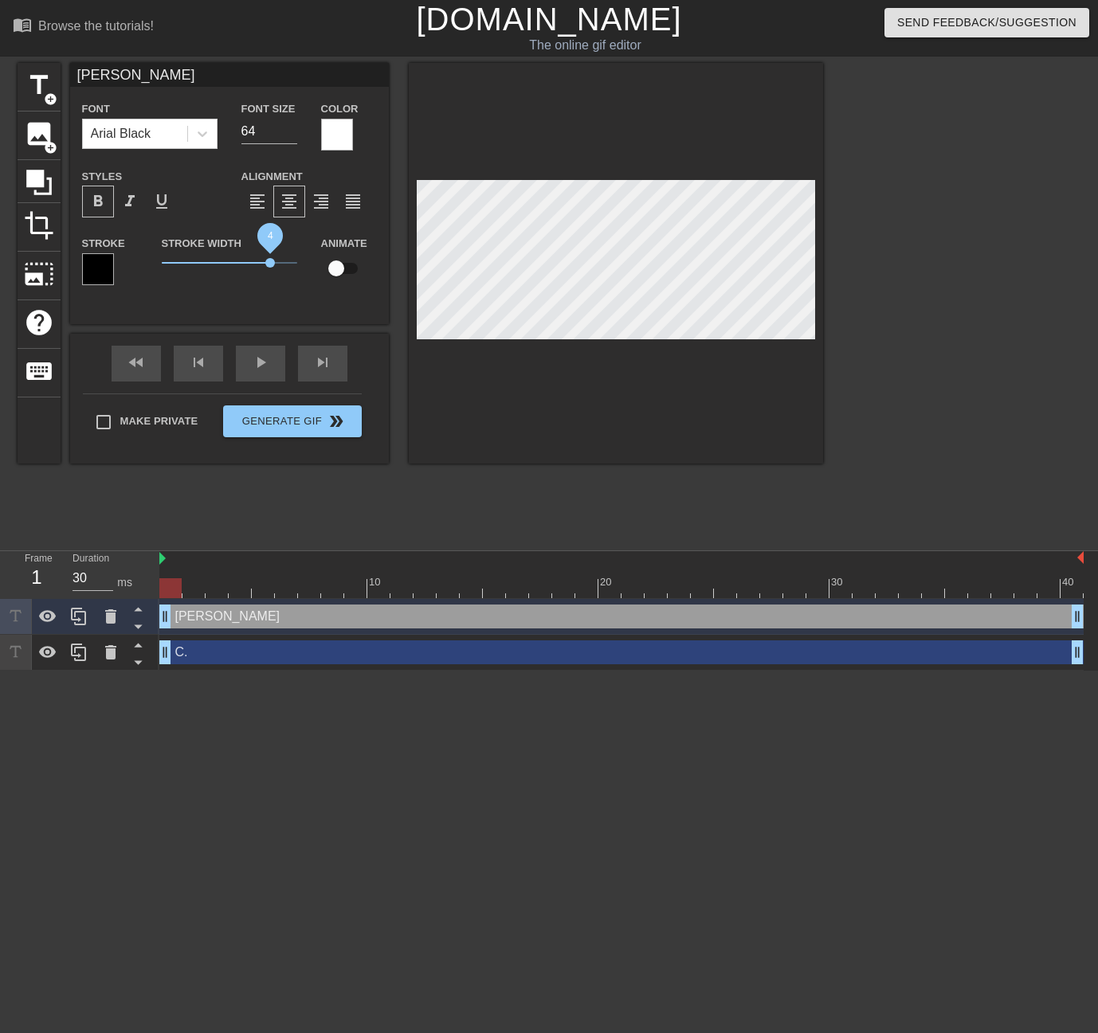
drag, startPoint x: 295, startPoint y: 264, endPoint x: 270, endPoint y: 257, distance: 25.5
click at [270, 258] on span "4" at bounding box center [270, 263] width 10 height 10
click at [913, 339] on div at bounding box center [961, 302] width 239 height 478
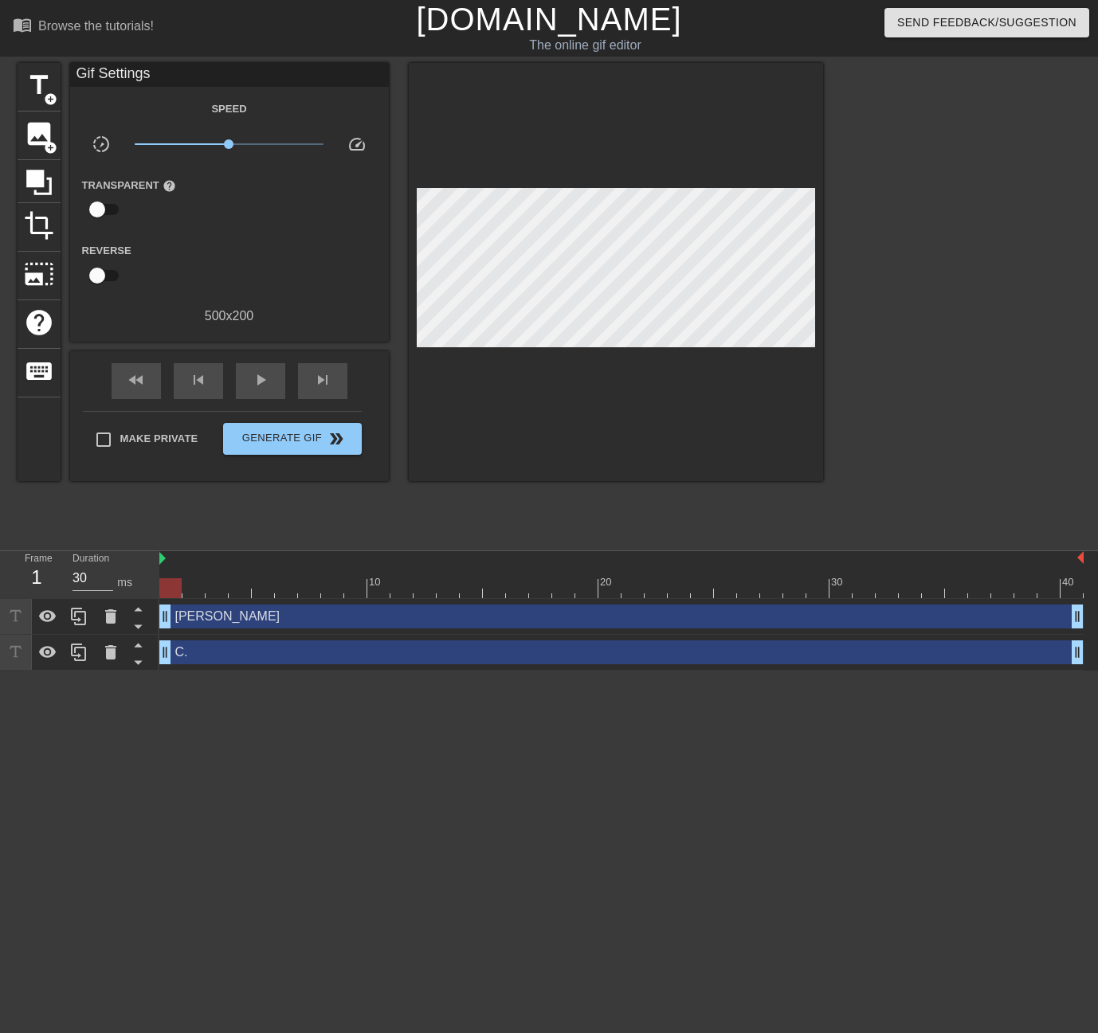
click at [825, 306] on div "title add_circle image add_circle crop photo_size_select_large help keyboard Gi…" at bounding box center [549, 302] width 1098 height 478
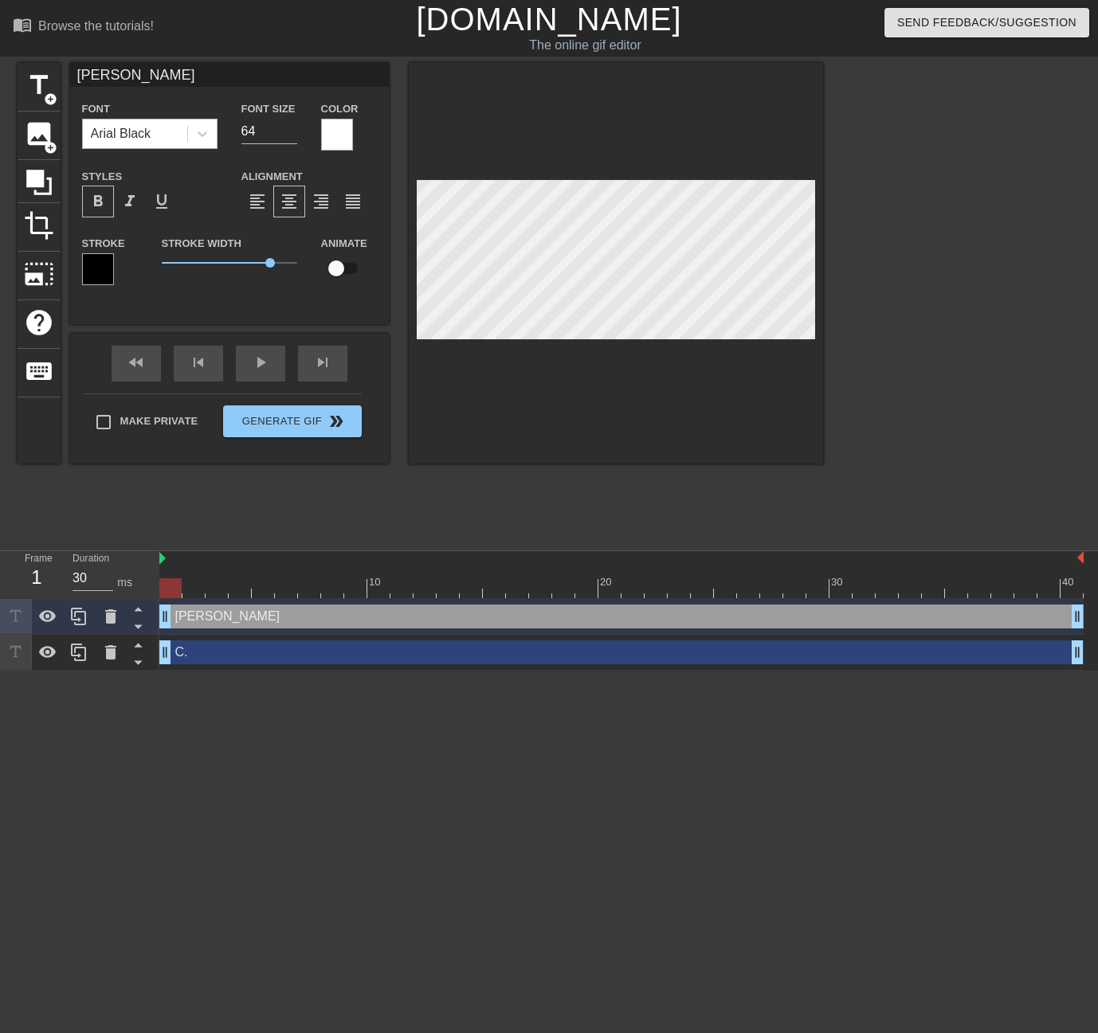
drag, startPoint x: 253, startPoint y: 122, endPoint x: 185, endPoint y: 131, distance: 69.1
click at [185, 131] on div "Font Arial Black Font Size 64 Color" at bounding box center [229, 125] width 319 height 52
type input "24"
click at [206, 248] on label "Stroke Width" at bounding box center [202, 244] width 80 height 16
click at [190, 280] on div "Stroke Width 4" at bounding box center [229, 266] width 159 height 66
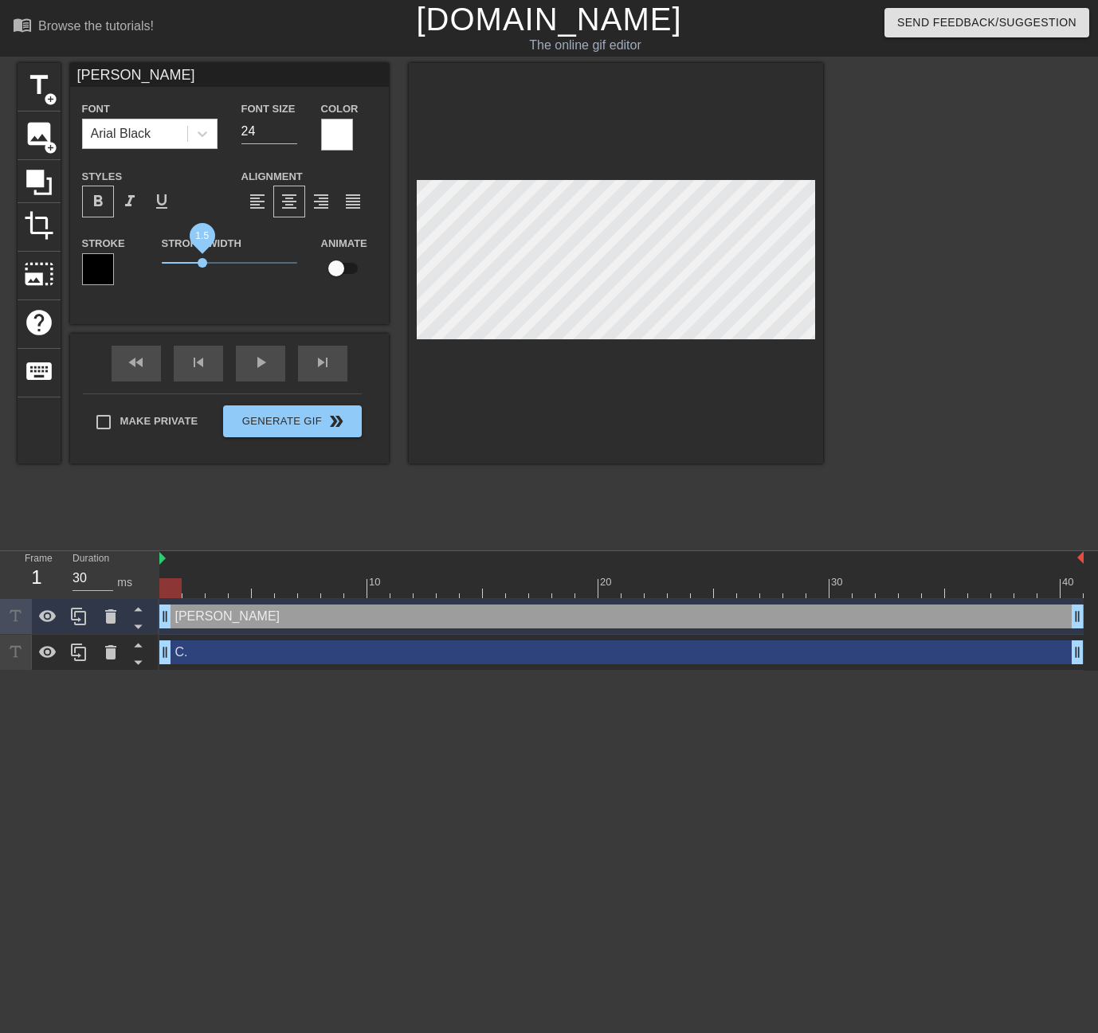
click at [202, 257] on span "1.5" at bounding box center [229, 262] width 135 height 19
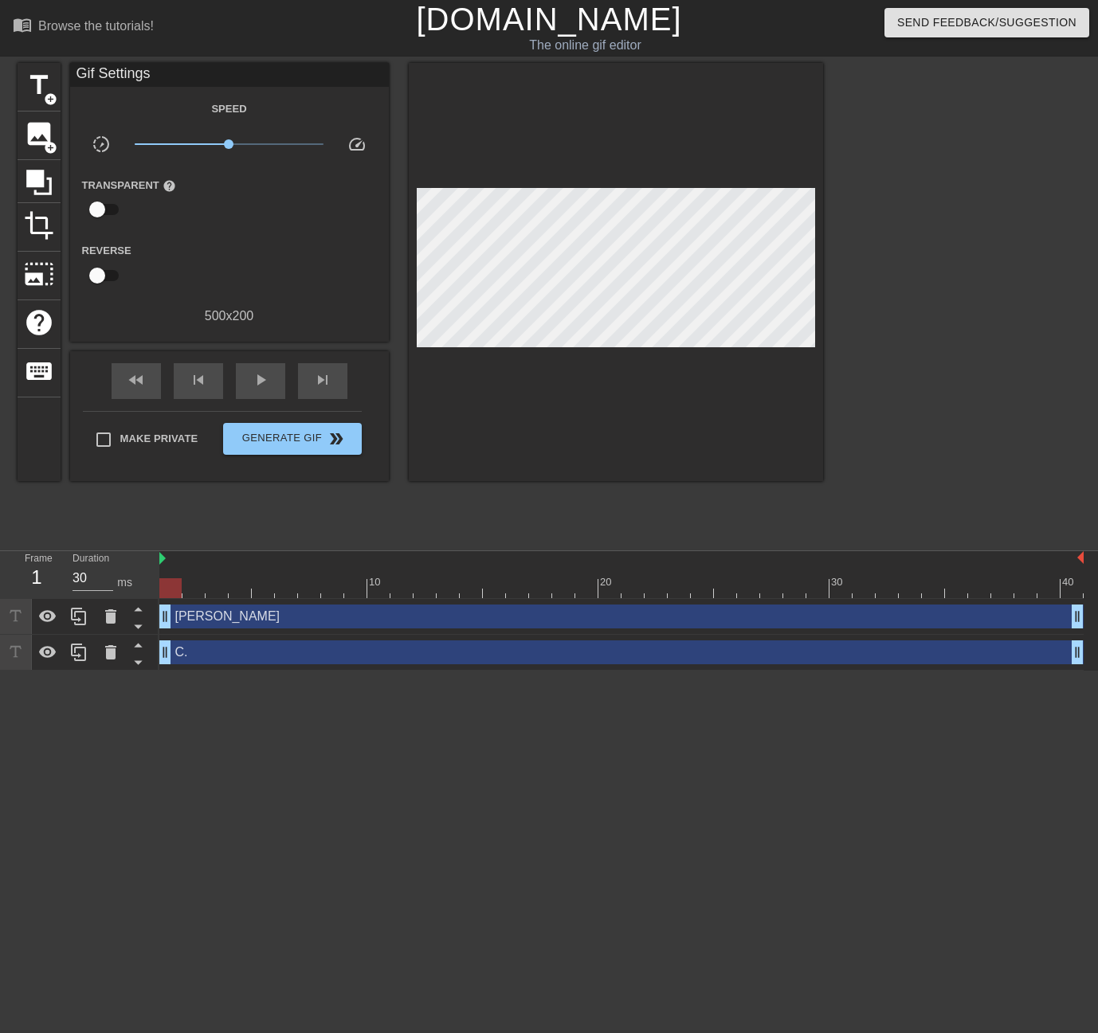
click at [872, 323] on div at bounding box center [961, 302] width 239 height 478
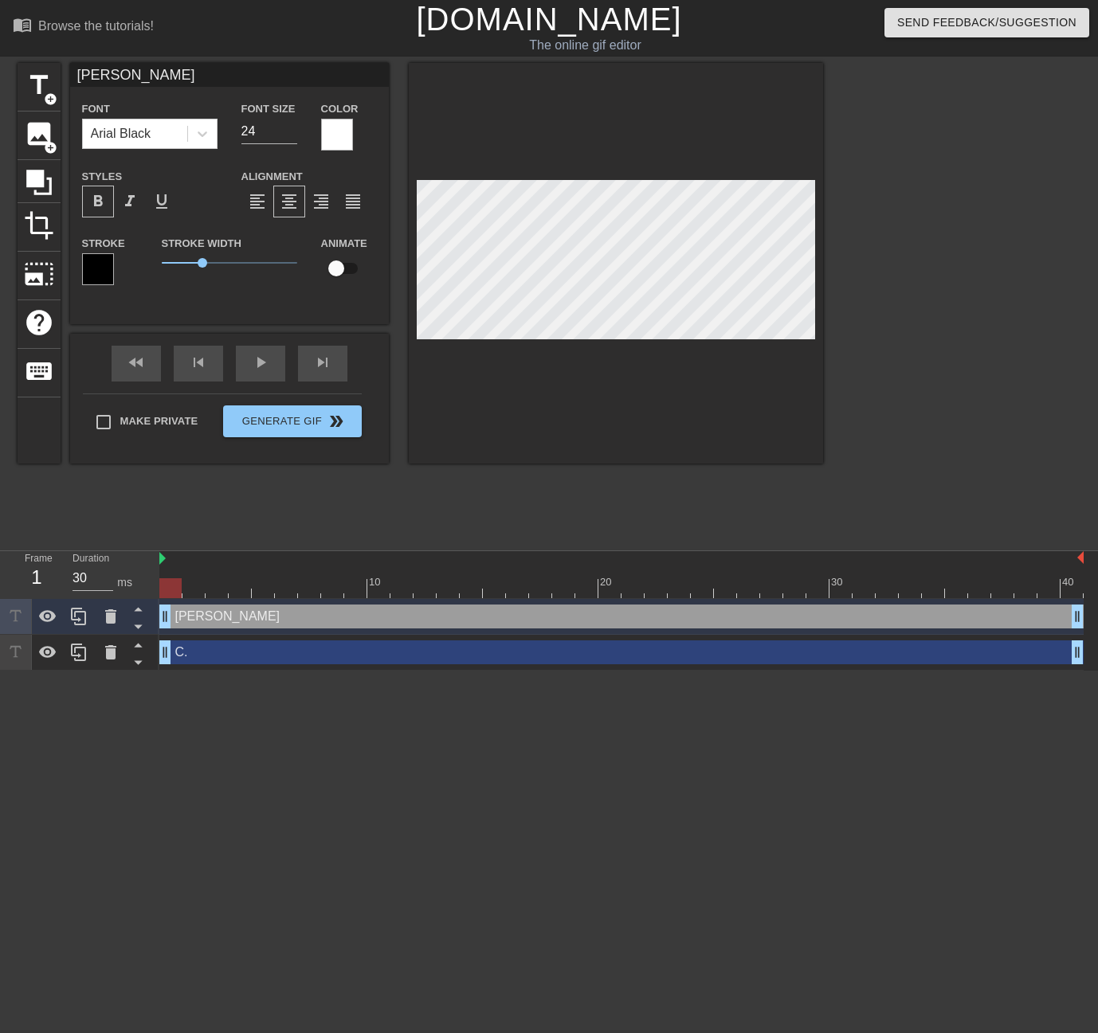
click at [822, 296] on div at bounding box center [616, 263] width 414 height 401
click at [202, 268] on span "1.5" at bounding box center [229, 262] width 135 height 19
click at [42, 184] on icon at bounding box center [38, 182] width 25 height 25
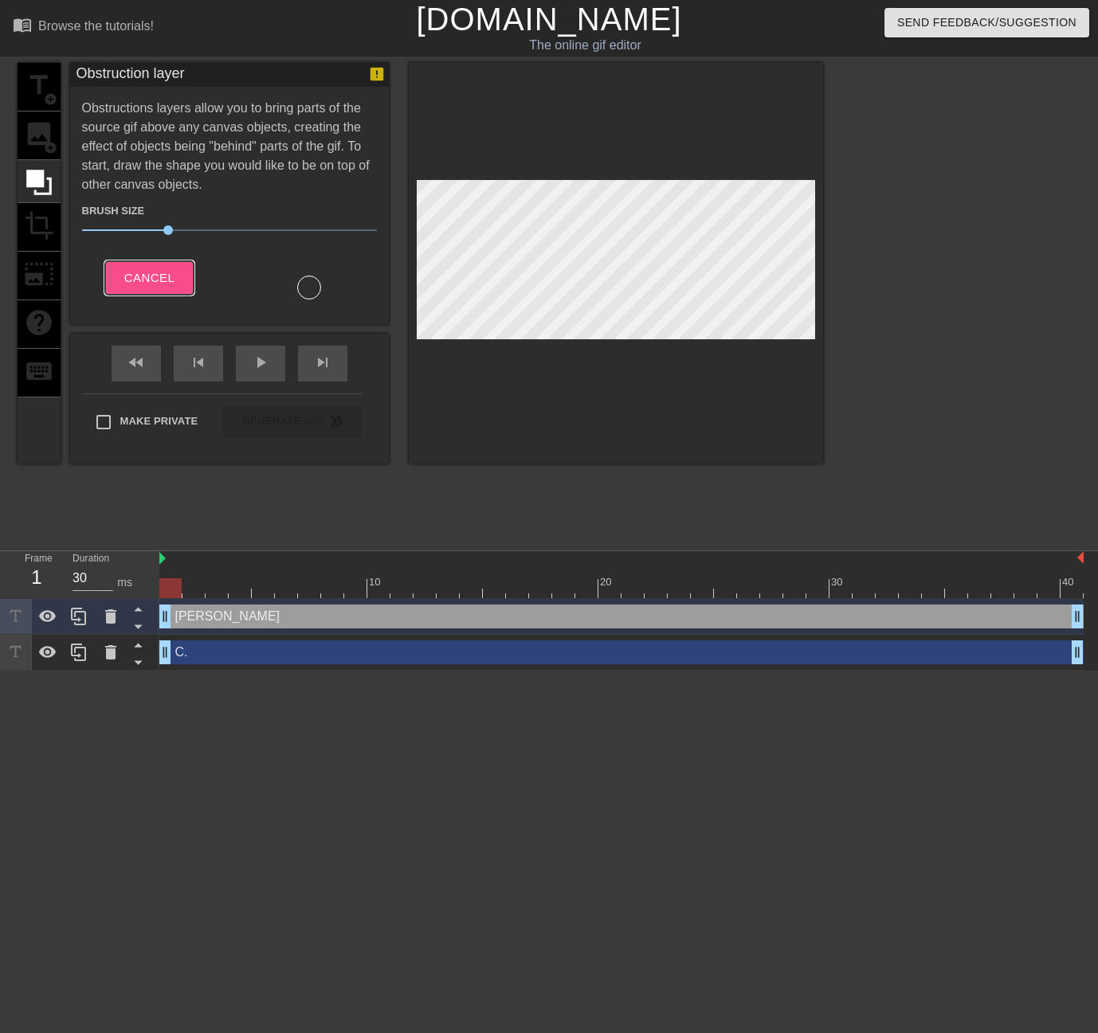
click at [129, 288] on button "Cancel" at bounding box center [149, 277] width 88 height 33
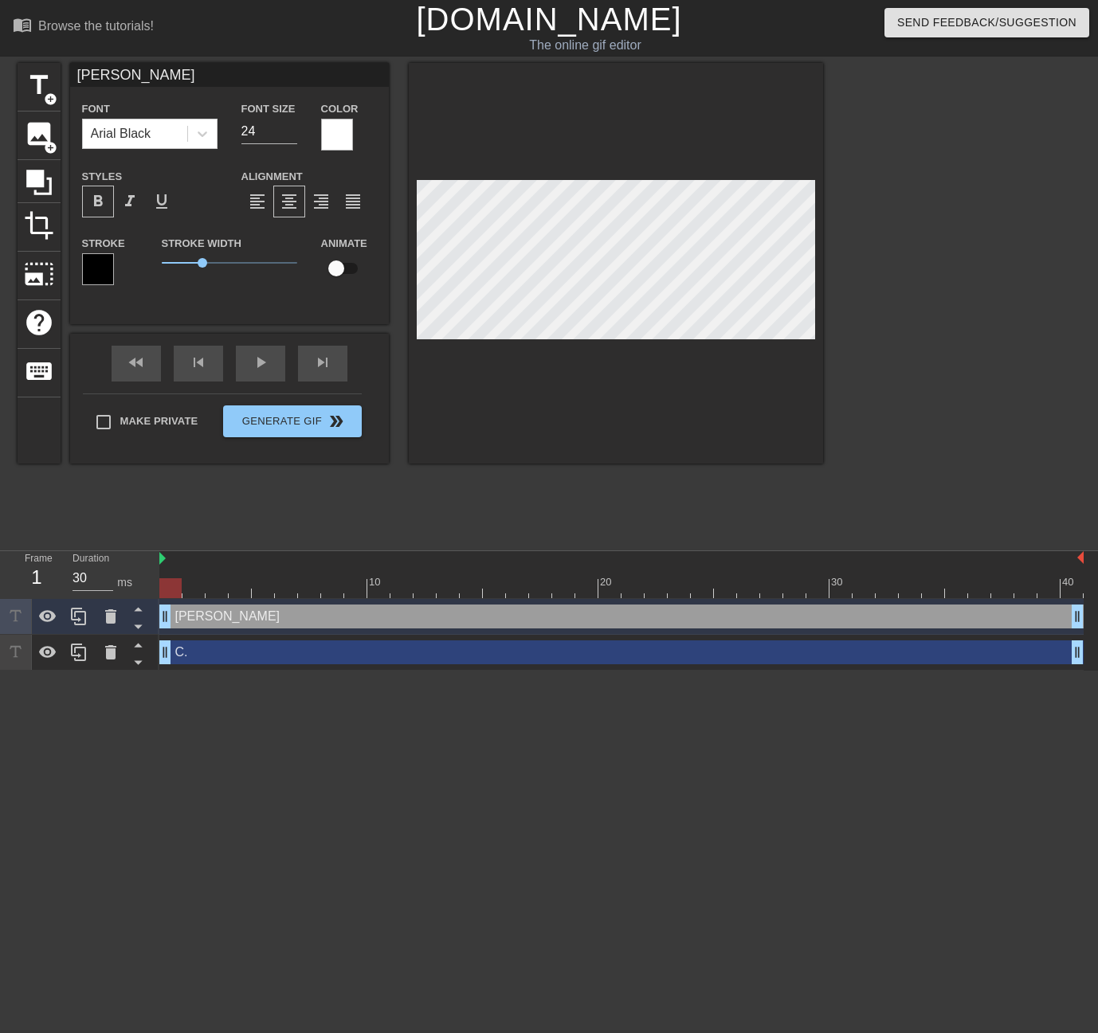
click at [985, 391] on div at bounding box center [961, 302] width 239 height 478
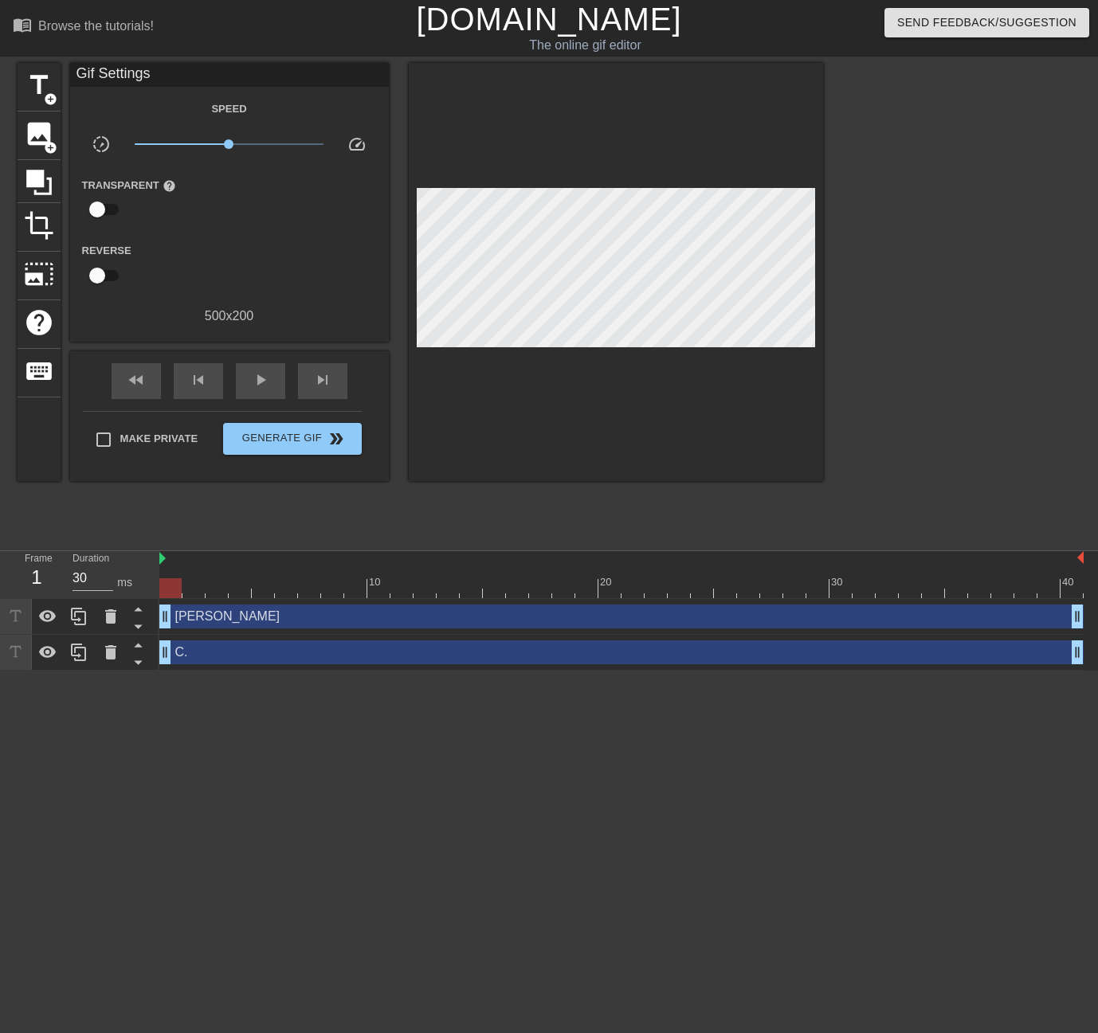
click at [961, 339] on div at bounding box center [961, 302] width 239 height 478
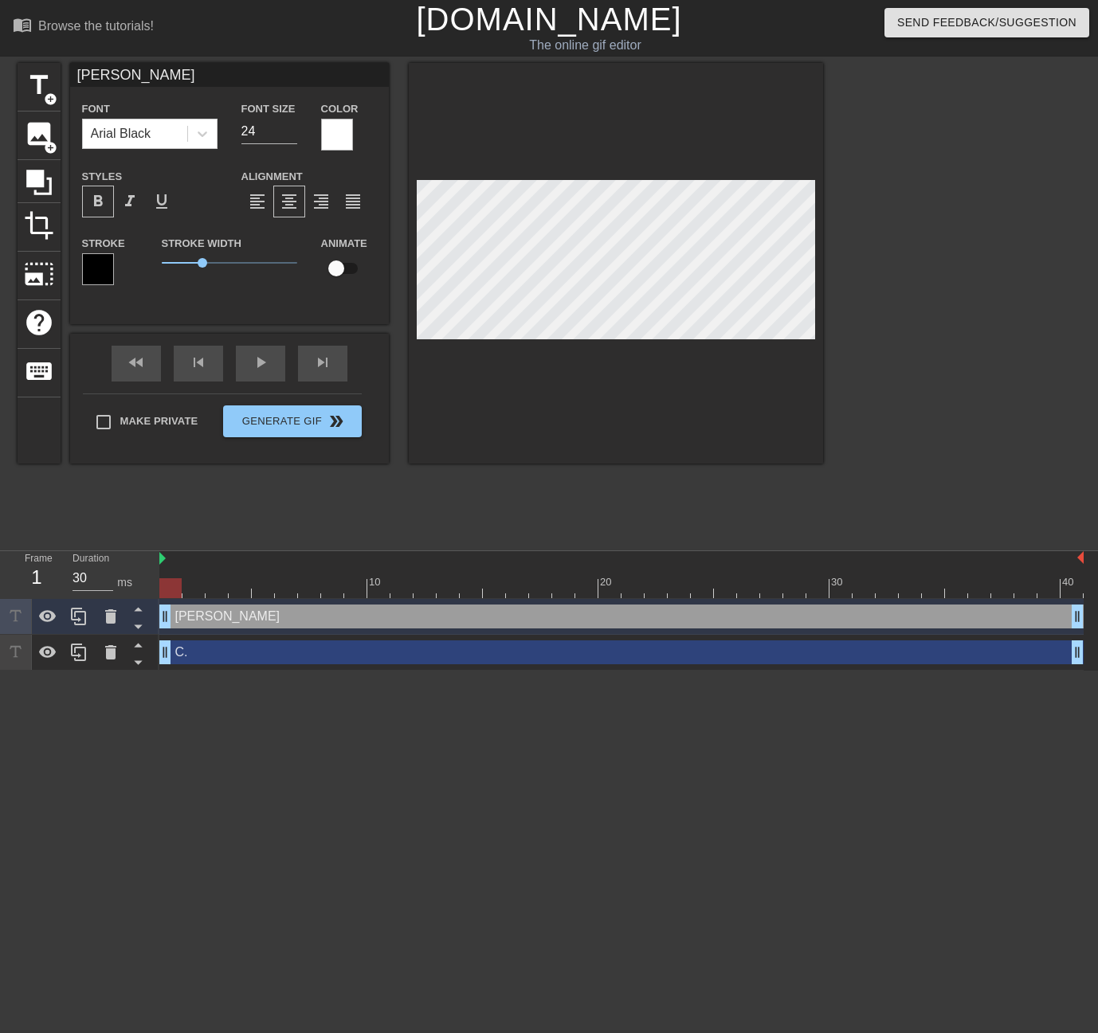
click at [962, 363] on div at bounding box center [961, 302] width 239 height 478
click at [966, 369] on div at bounding box center [961, 302] width 239 height 478
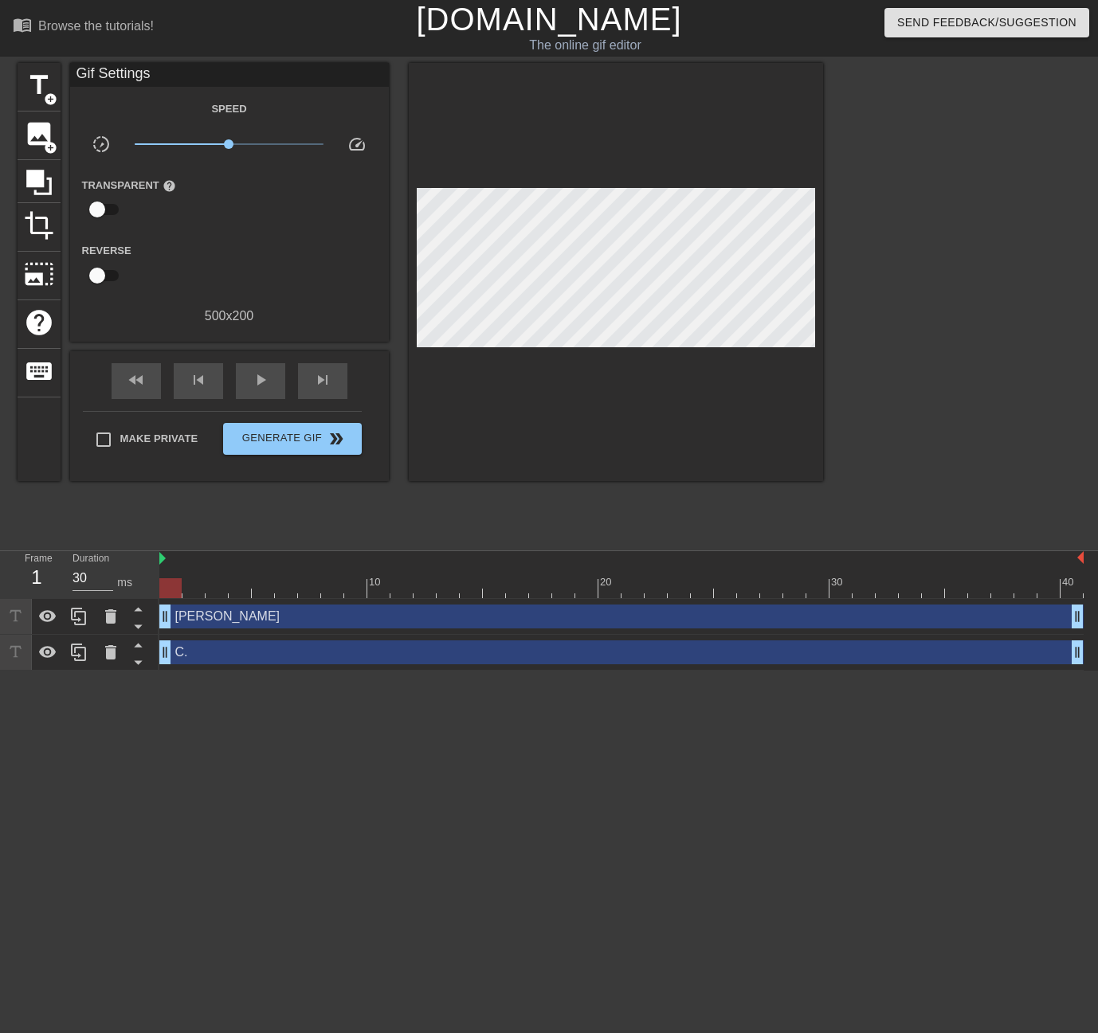
click at [870, 311] on div at bounding box center [961, 302] width 239 height 478
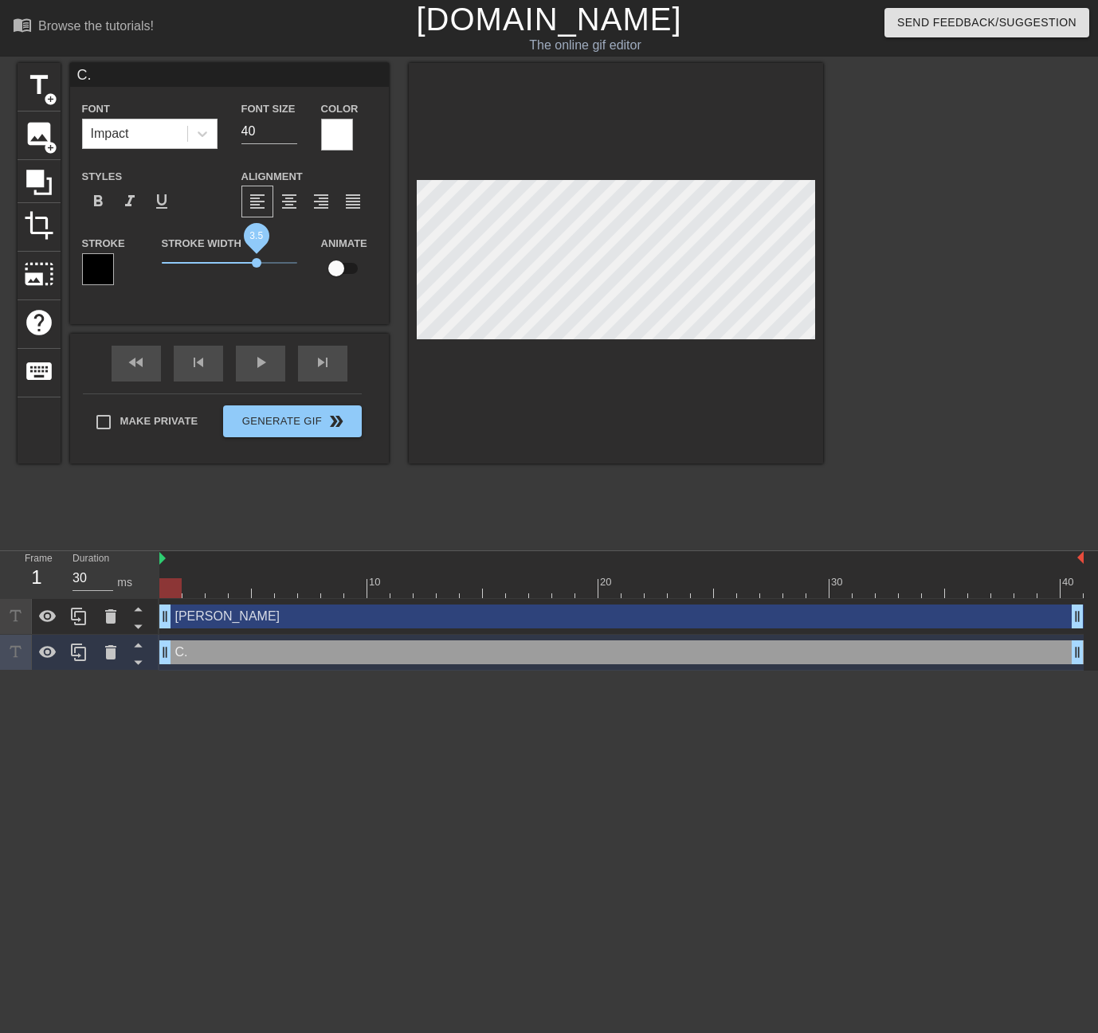
drag, startPoint x: 241, startPoint y: 265, endPoint x: 256, endPoint y: 264, distance: 15.2
click at [256, 264] on span "3.5" at bounding box center [257, 263] width 10 height 10
click at [1022, 398] on div at bounding box center [961, 302] width 239 height 478
click at [899, 359] on div at bounding box center [961, 302] width 239 height 478
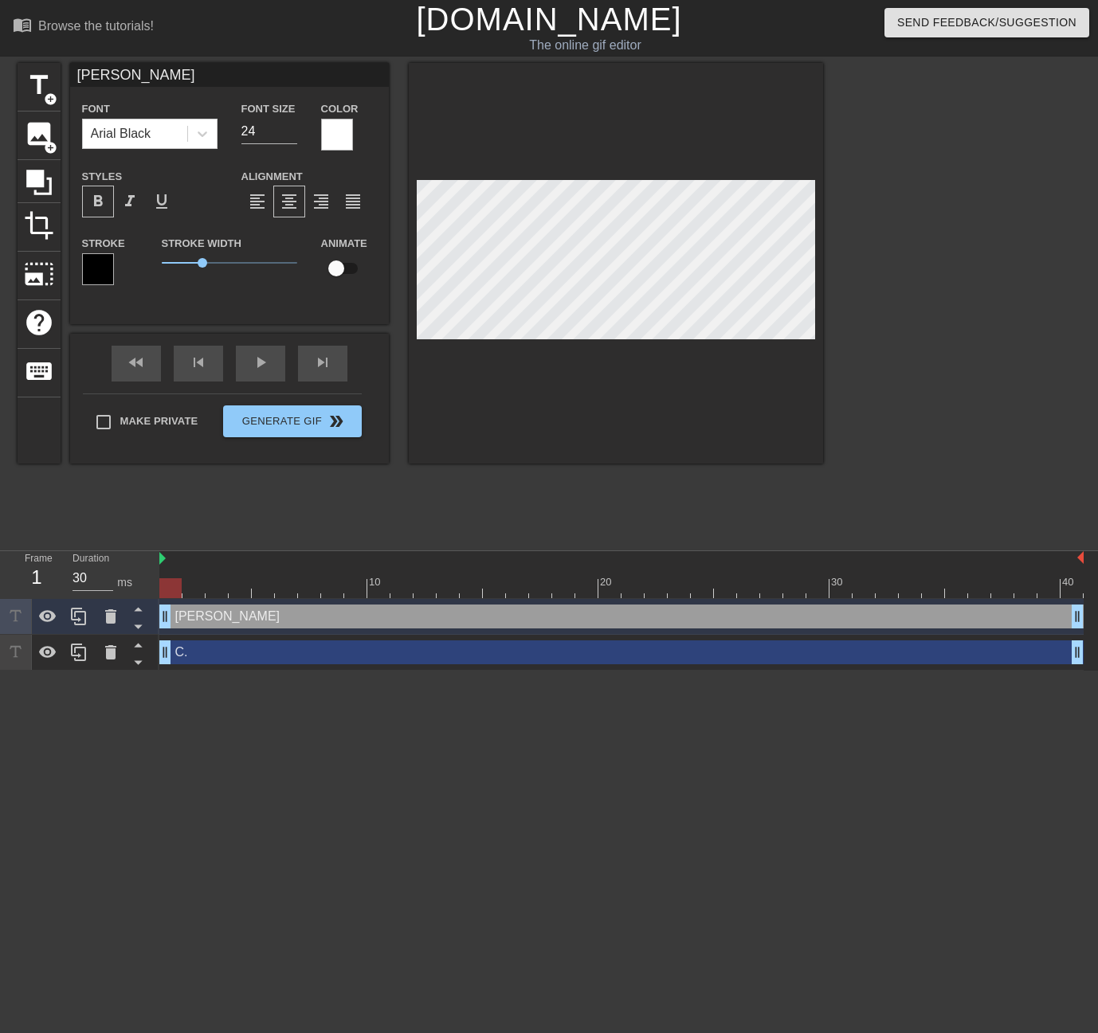
click at [815, 292] on div at bounding box center [616, 263] width 414 height 401
click at [837, 305] on div "title add_circle image add_circle crop photo_size_select_large help keyboard [P…" at bounding box center [549, 302] width 1098 height 478
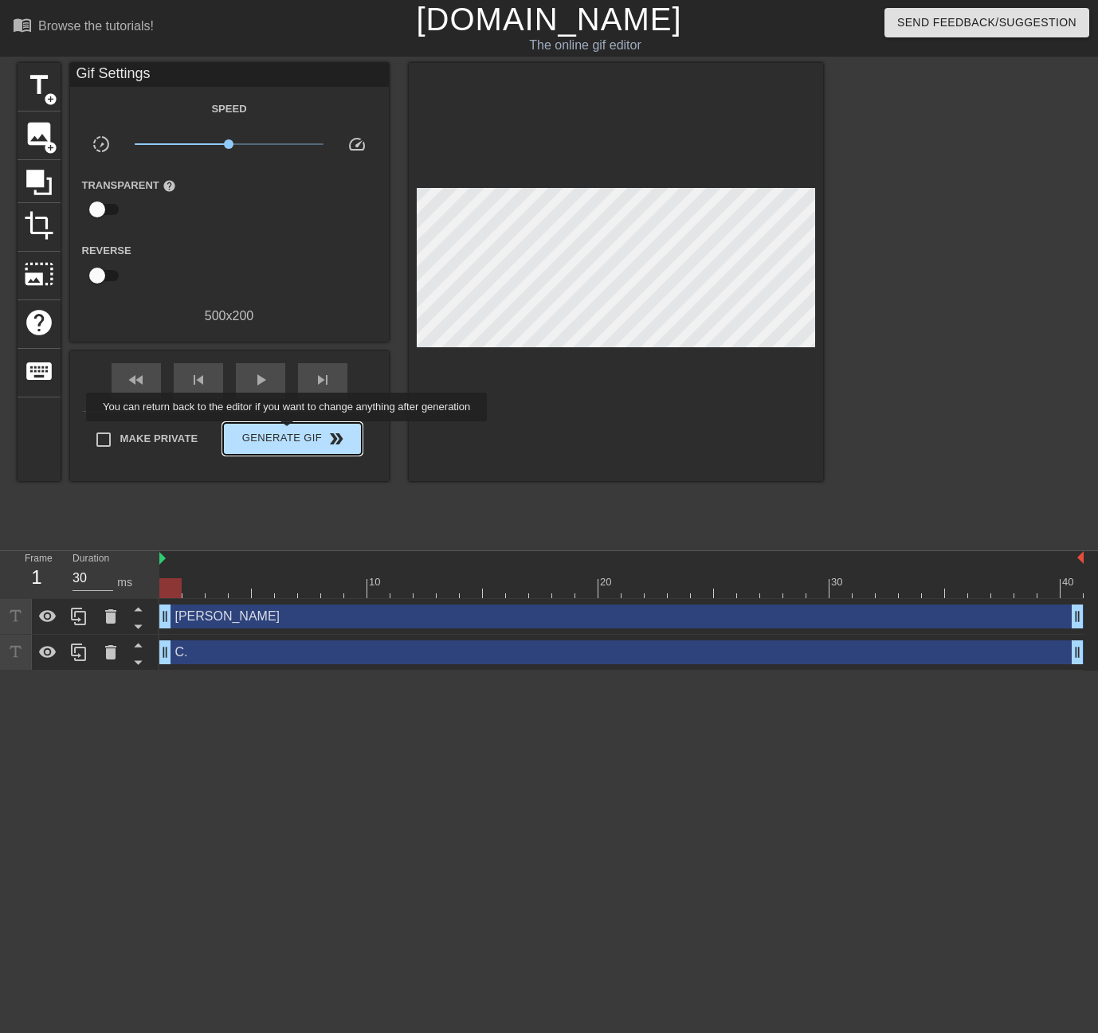
click at [288, 433] on span "Generate Gif double_arrow" at bounding box center [291, 438] width 125 height 19
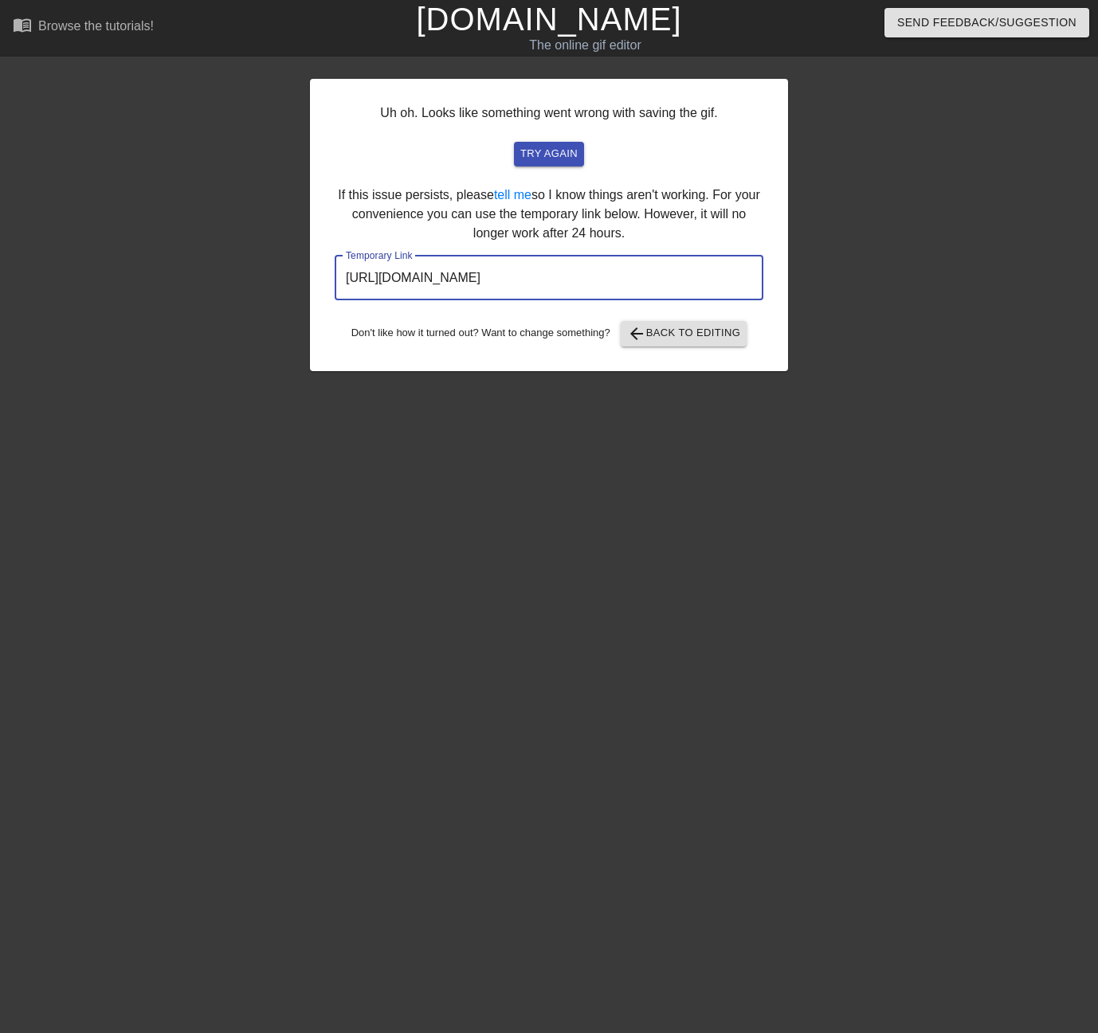
drag, startPoint x: 727, startPoint y: 281, endPoint x: 210, endPoint y: 279, distance: 516.3
click at [210, 279] on div "Uh oh. Looks like something went wrong with saving the gif. try again If this i…" at bounding box center [549, 302] width 1098 height 478
